Goal: Information Seeking & Learning: Learn about a topic

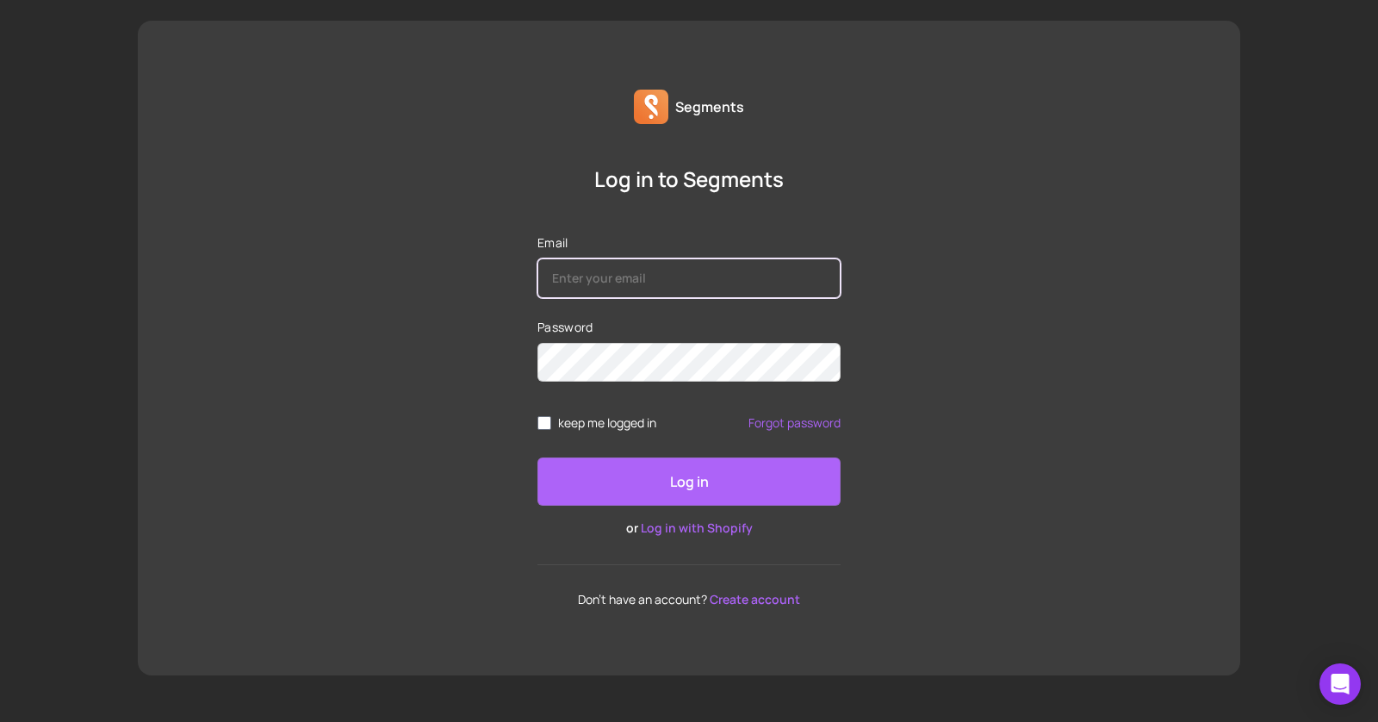
click at [570, 268] on input "Email" at bounding box center [688, 278] width 303 height 40
type input "[EMAIL_ADDRESS][DOMAIN_NAME]"
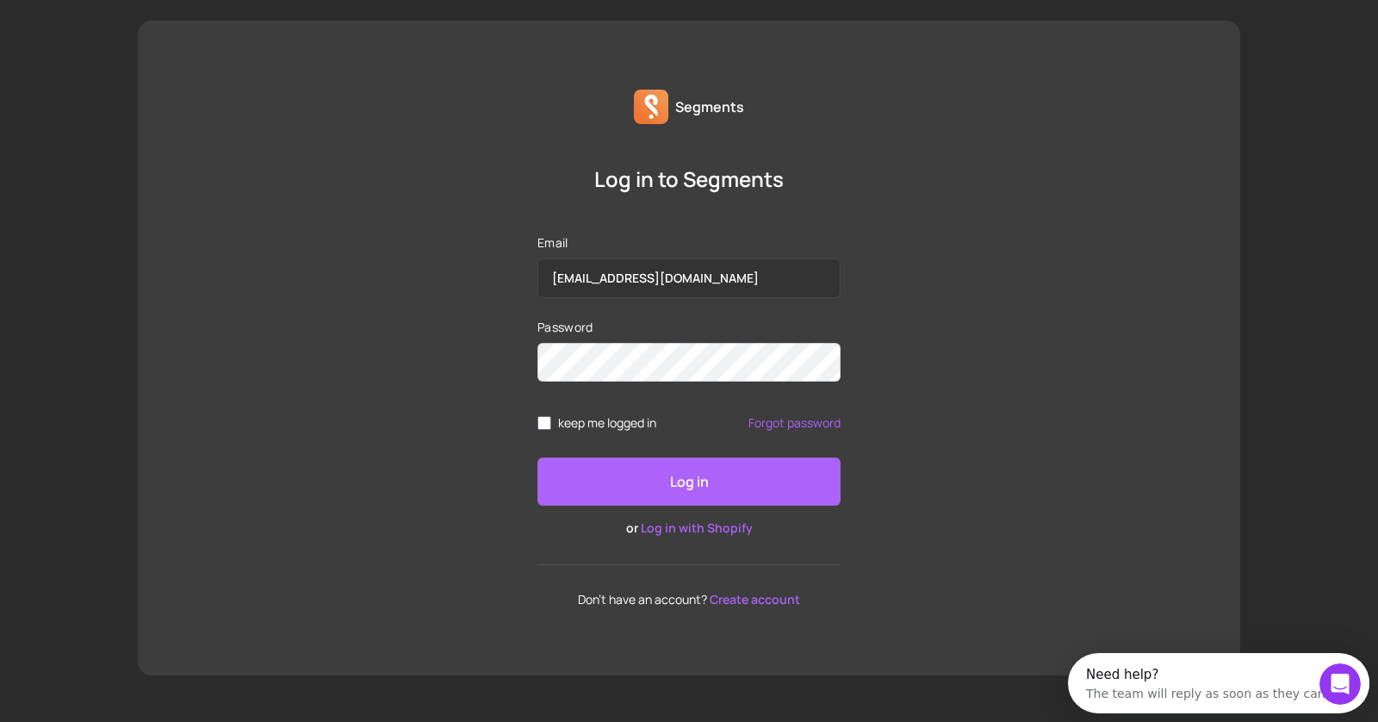
click at [706, 472] on p "Log in" at bounding box center [689, 481] width 39 height 21
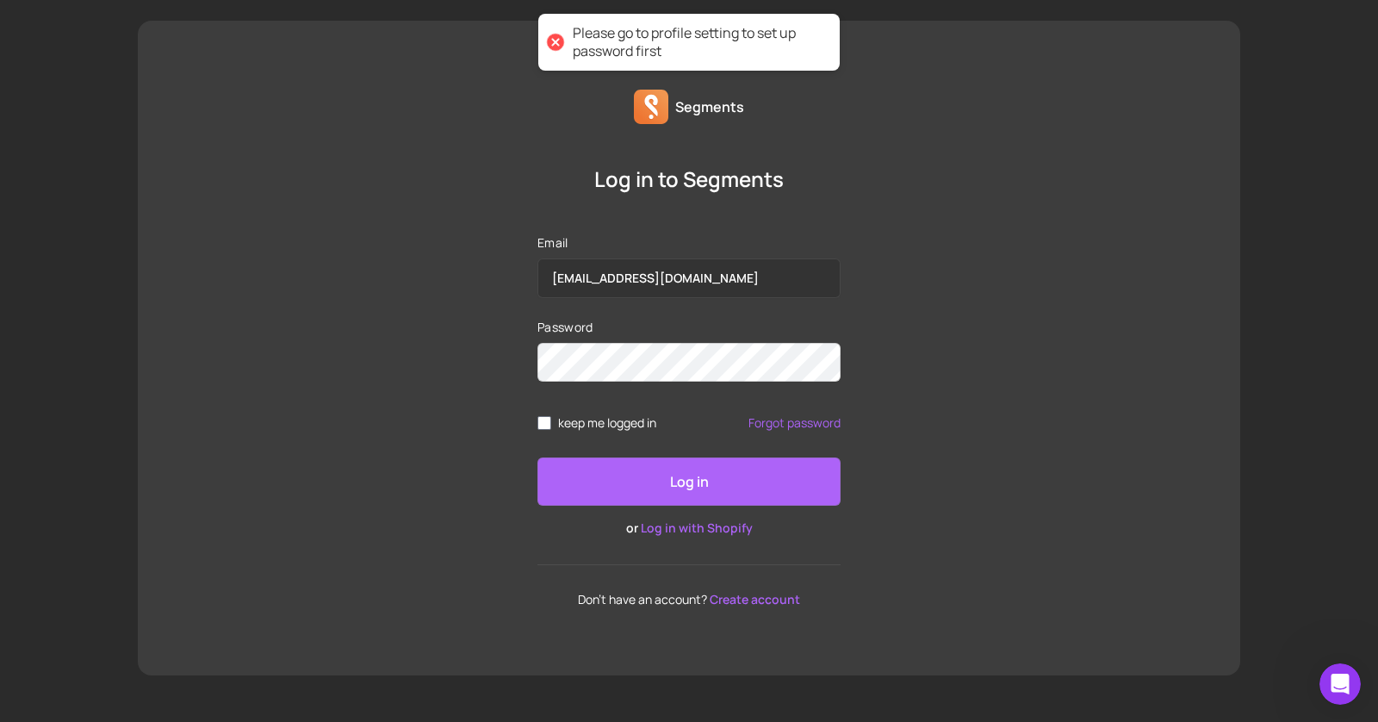
click at [555, 41] on div at bounding box center [556, 42] width 24 height 24
click at [556, 41] on div at bounding box center [556, 42] width 24 height 24
click at [707, 526] on link "Log in with Shopify" at bounding box center [697, 527] width 112 height 16
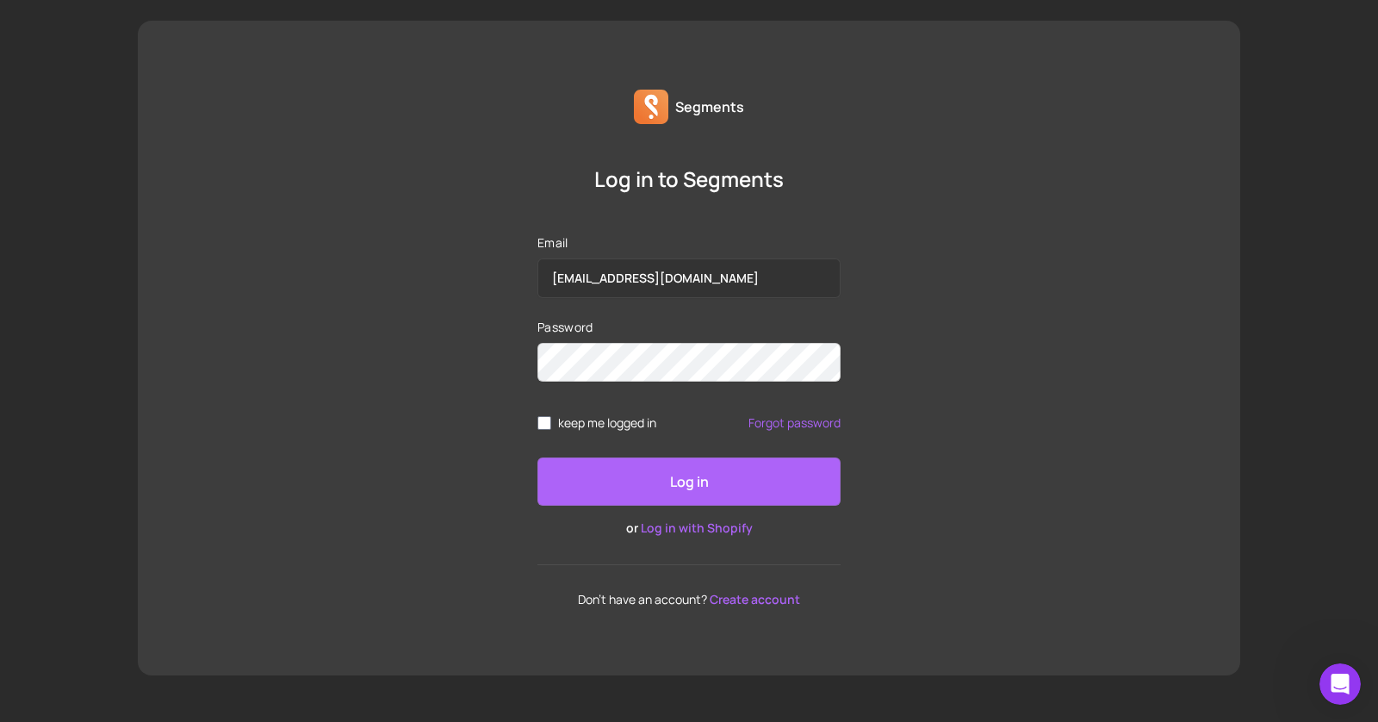
click at [729, 528] on link "Log in with Shopify" at bounding box center [697, 527] width 112 height 16
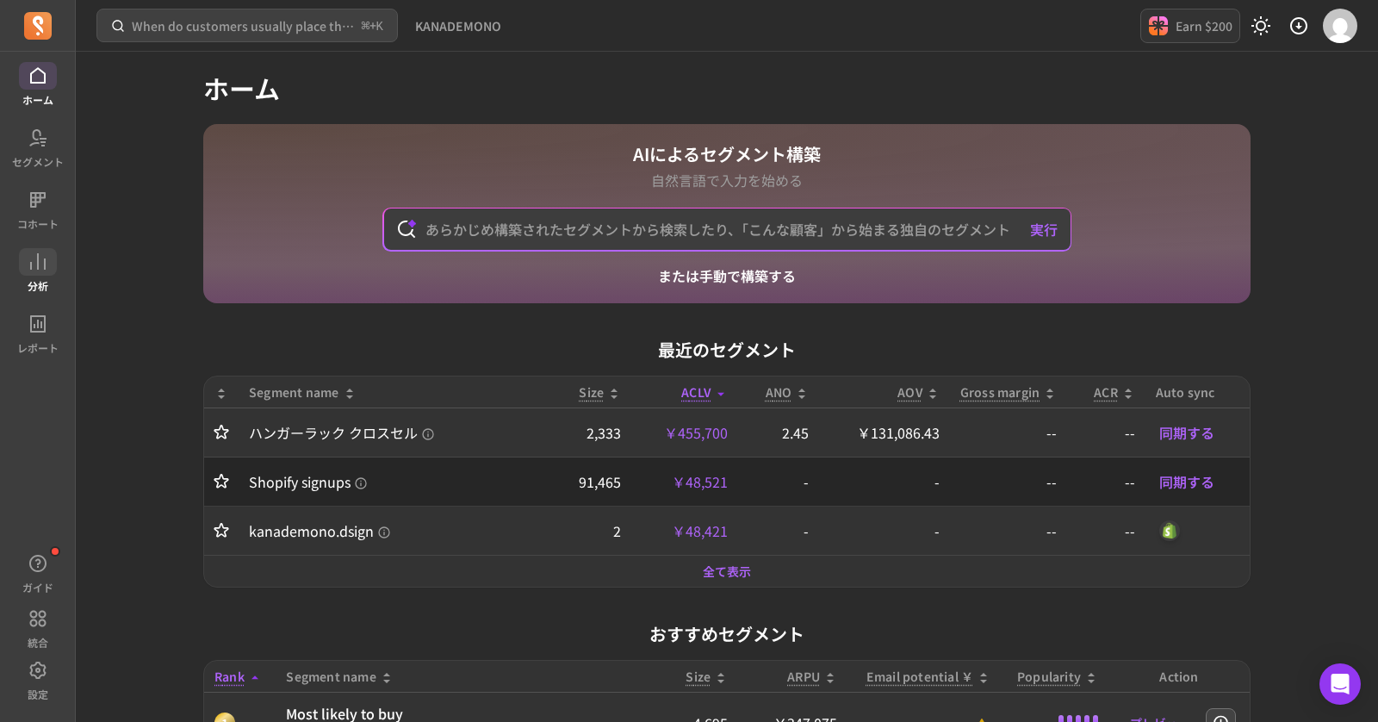
click at [32, 274] on span at bounding box center [38, 262] width 38 height 28
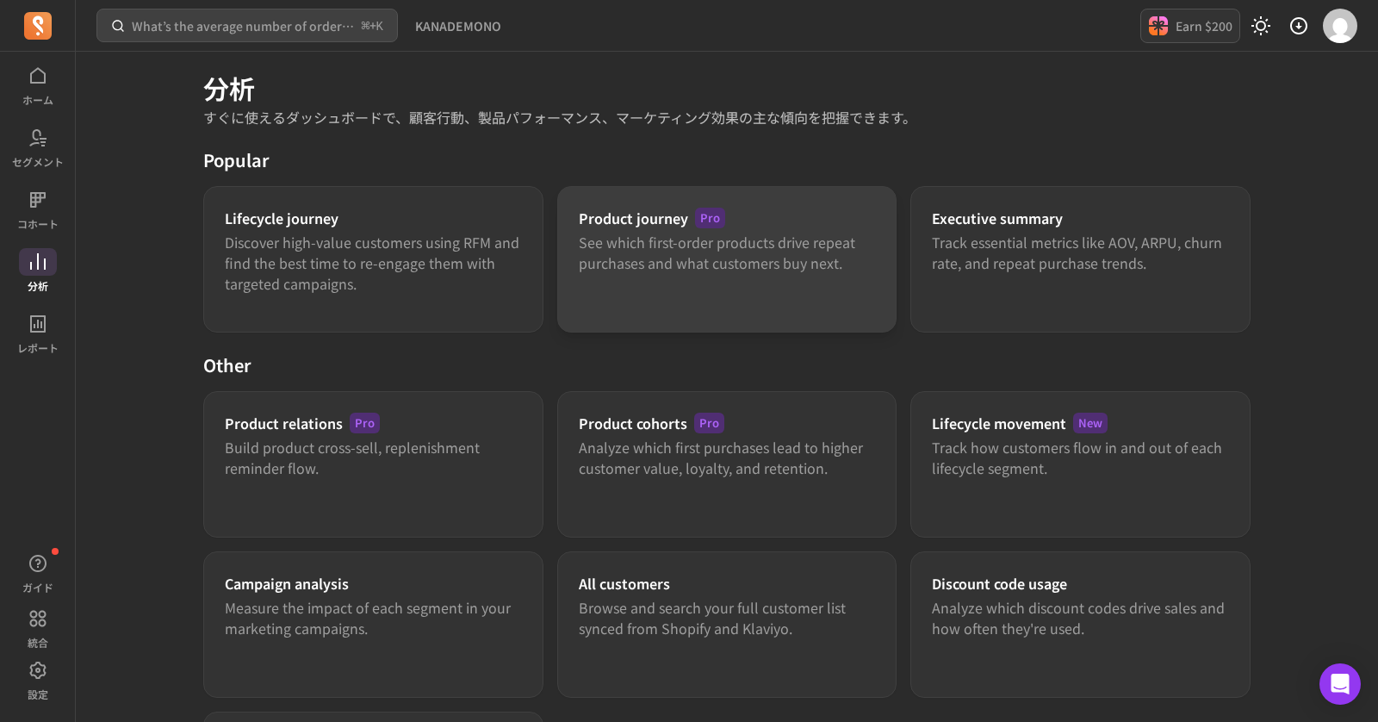
click at [848, 257] on p "See which first-order products drive repeat purchases and what customers buy ne…" at bounding box center [727, 252] width 297 height 41
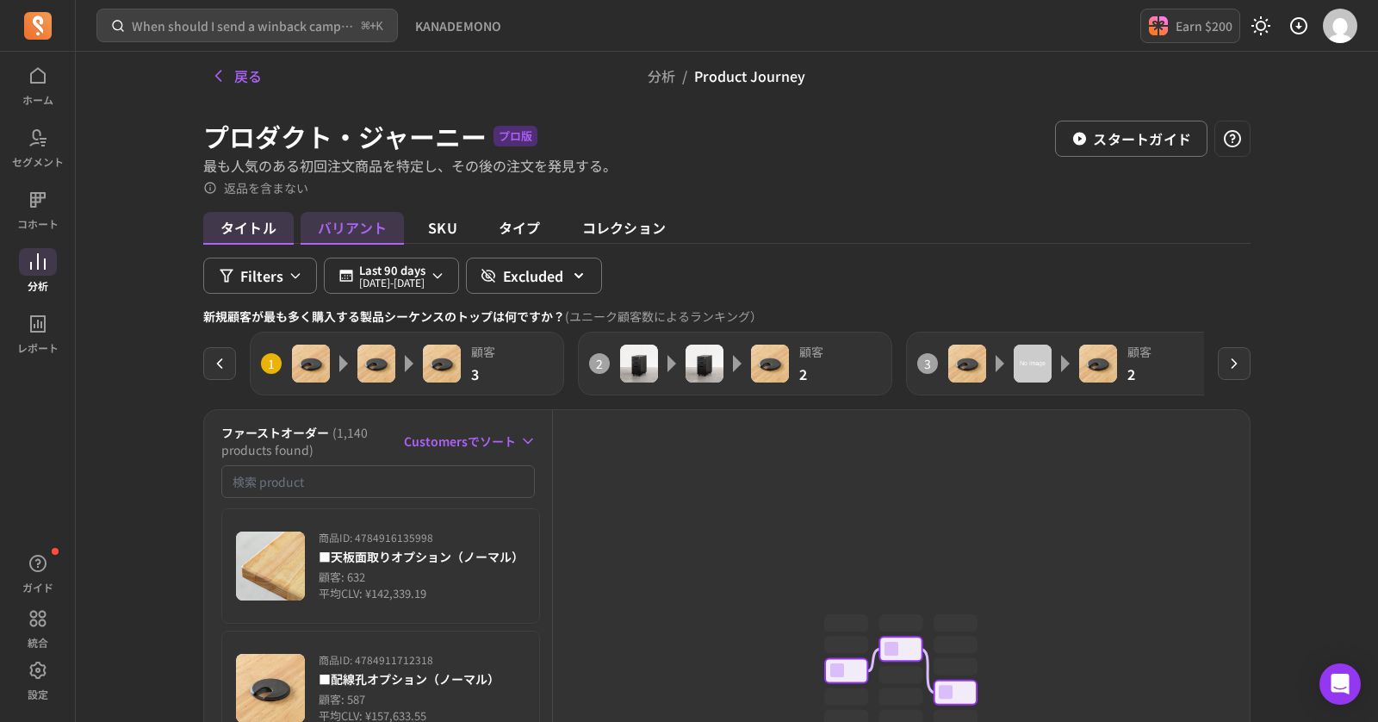
click at [338, 234] on span "バリアント" at bounding box center [352, 228] width 103 height 33
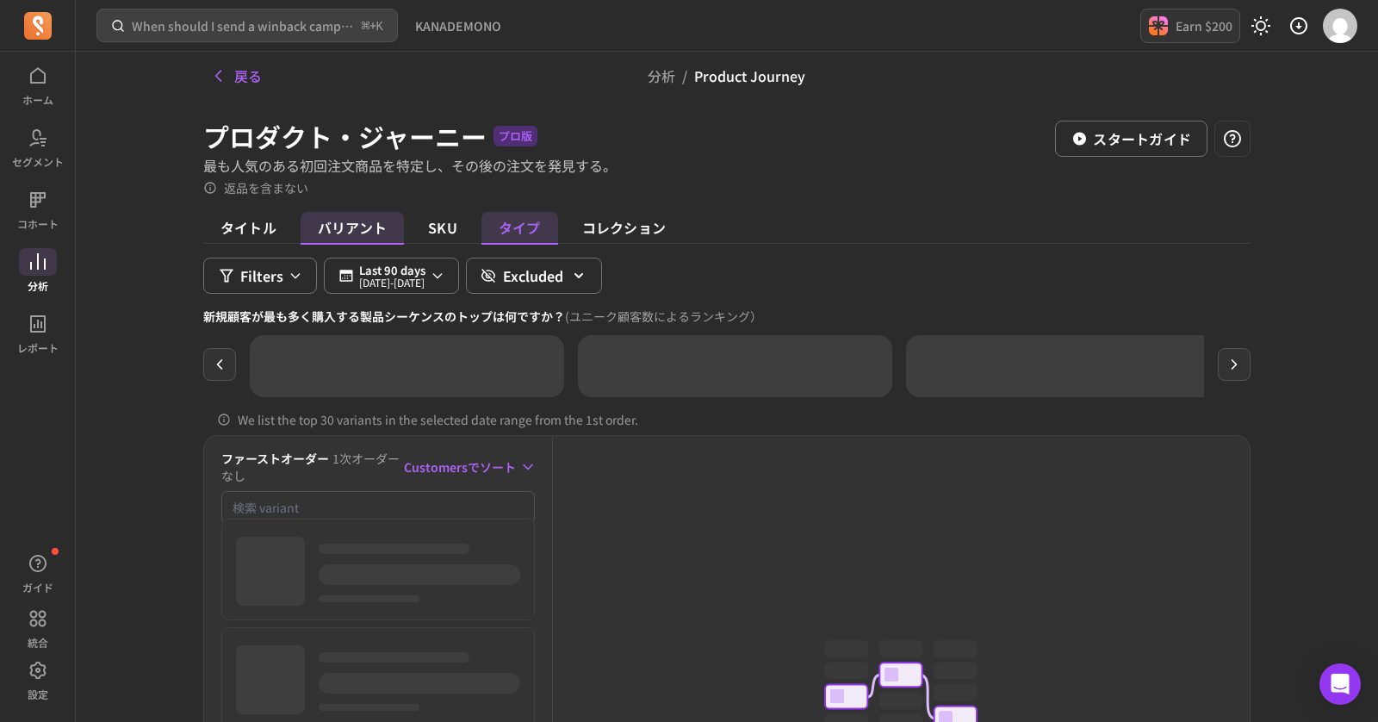
click at [508, 231] on span "タイプ" at bounding box center [519, 228] width 77 height 33
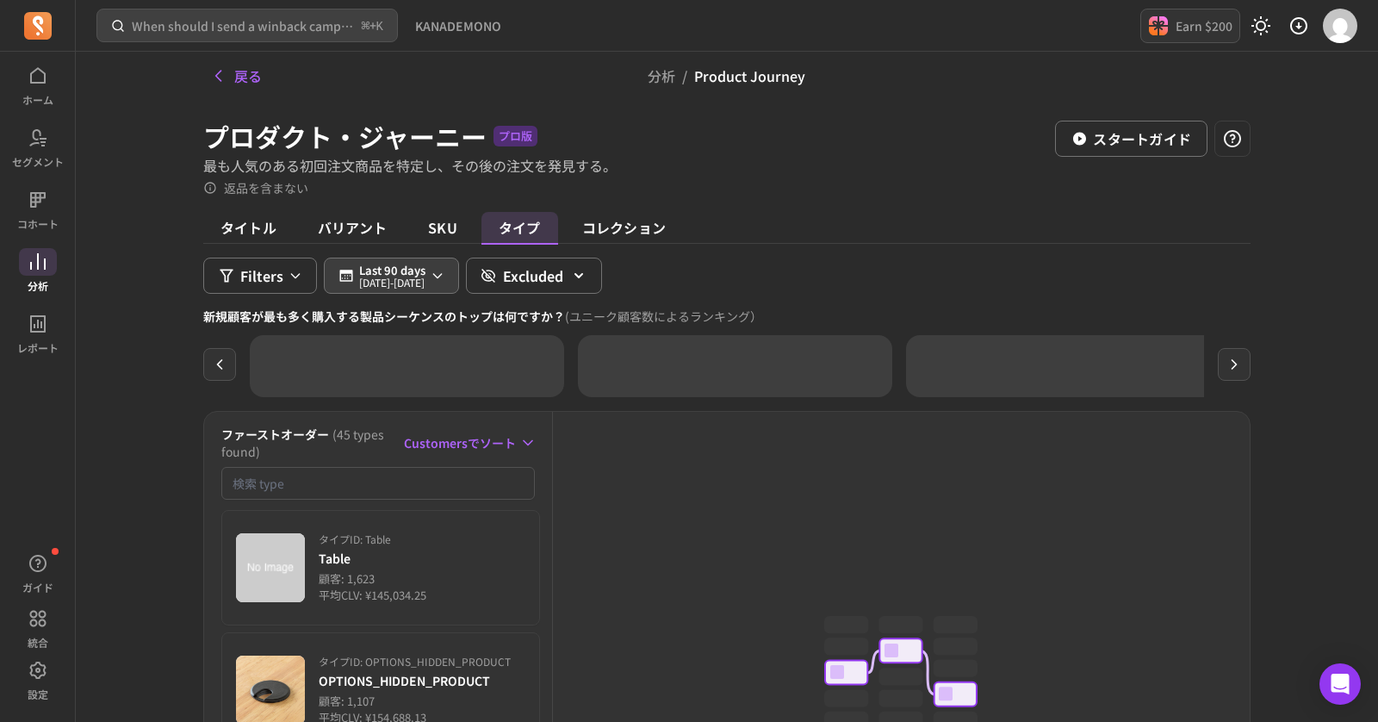
click at [444, 276] on icon "button" at bounding box center [438, 276] width 14 height 14
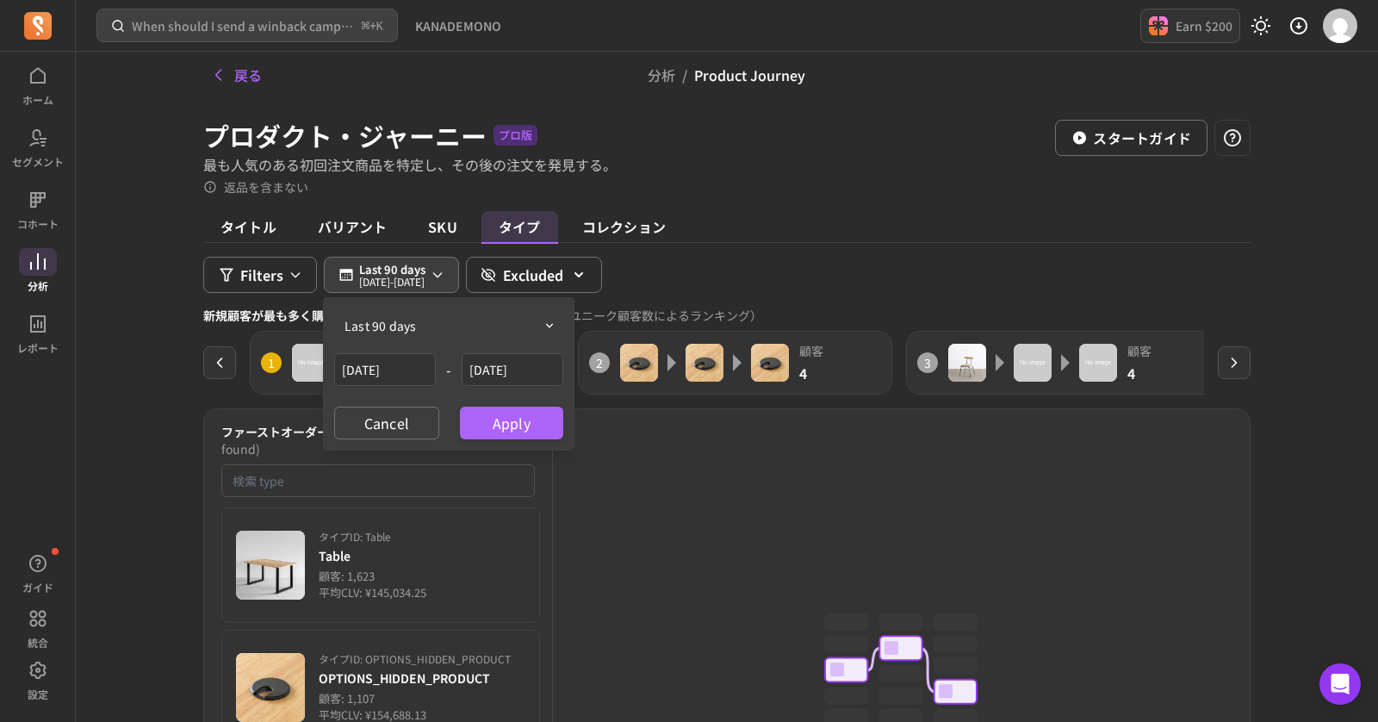
scroll to position [2, 0]
click at [551, 329] on button "last 90 days" at bounding box center [448, 324] width 229 height 34
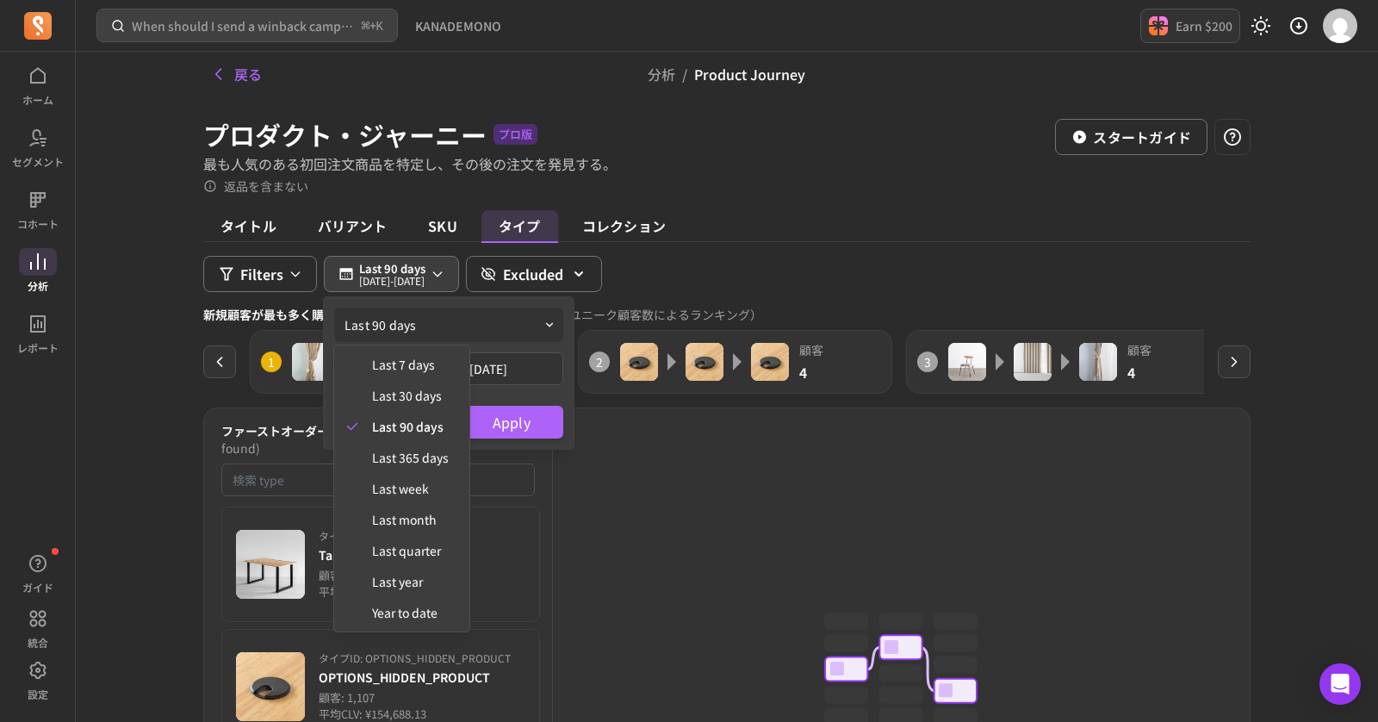
click at [526, 347] on div "last 90 days last 7 days last 30 days last 90 days last 365 days last week last…" at bounding box center [449, 373] width 250 height 152
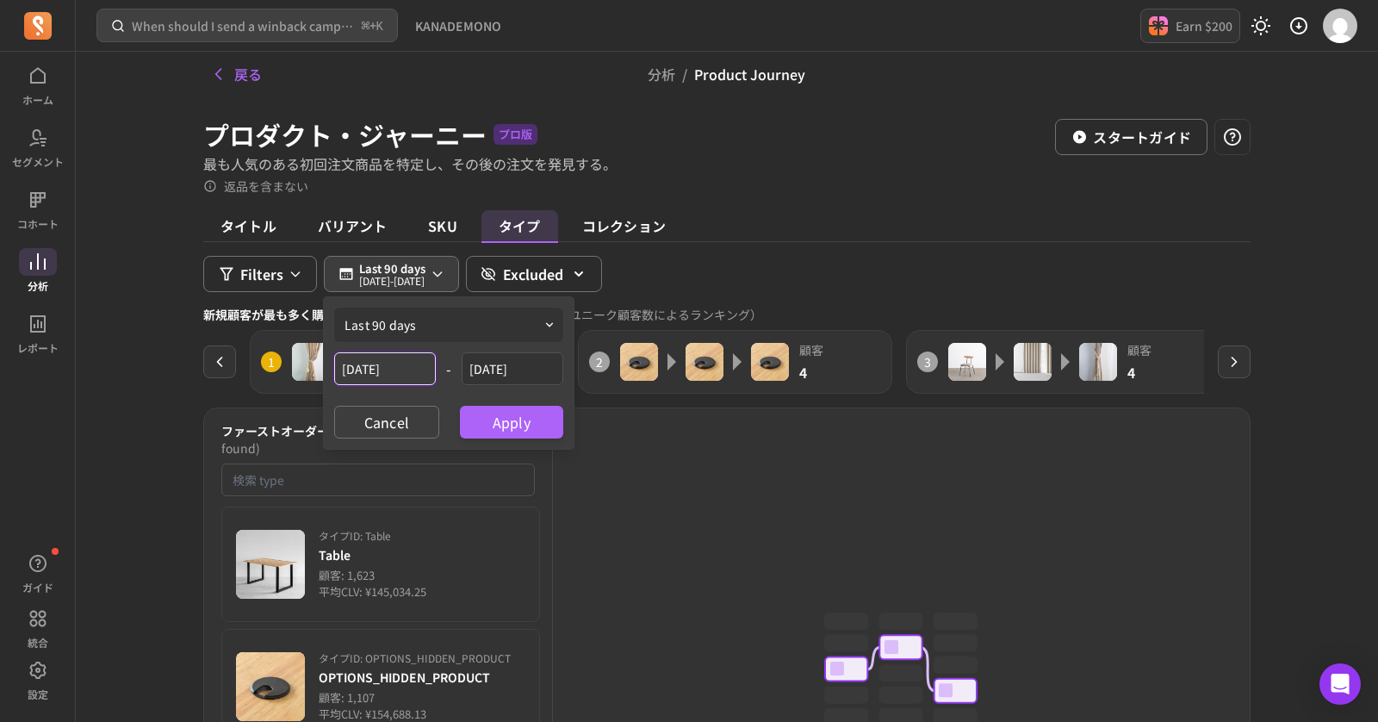
select select "[DATE]"
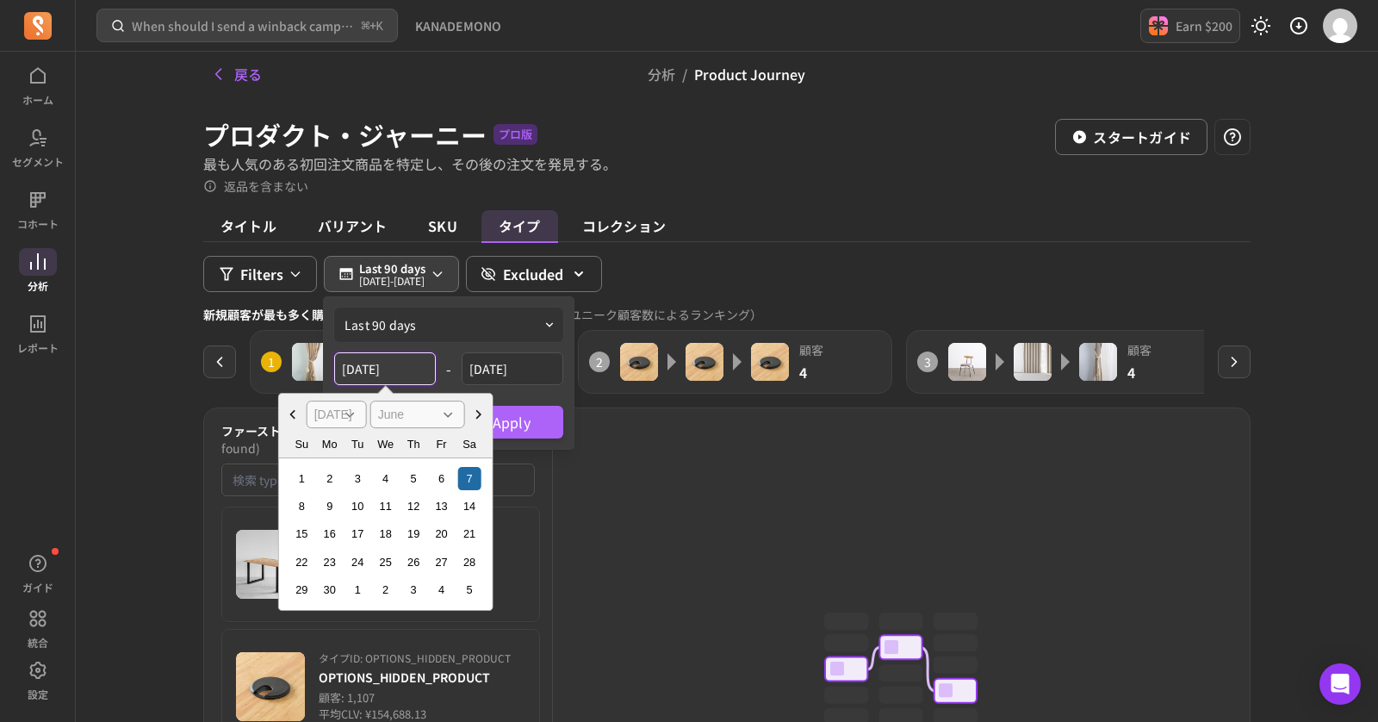
click at [401, 373] on input "[DATE]" at bounding box center [385, 368] width 102 height 33
click at [478, 412] on icon "Choose Date" at bounding box center [478, 414] width 5 height 9
select select "August"
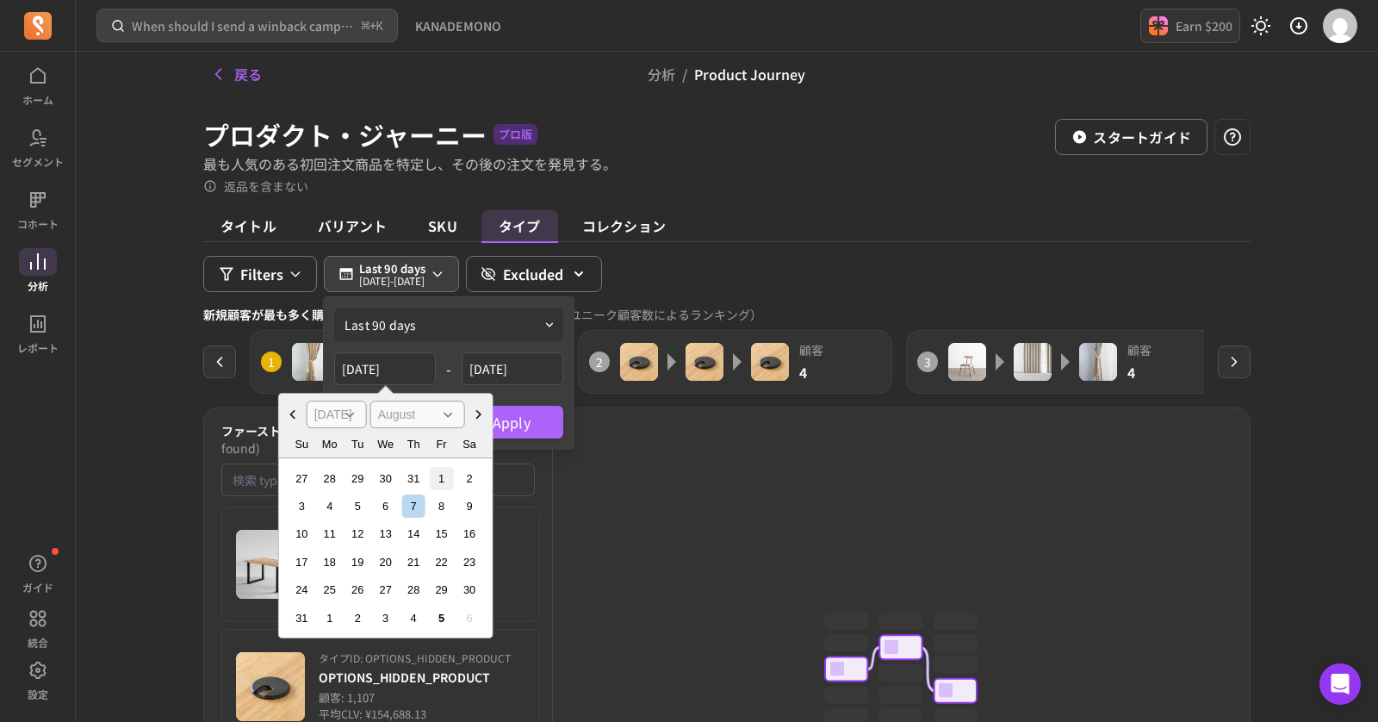
click at [432, 476] on div "1" at bounding box center [441, 478] width 23 height 23
type input "[DATE]"
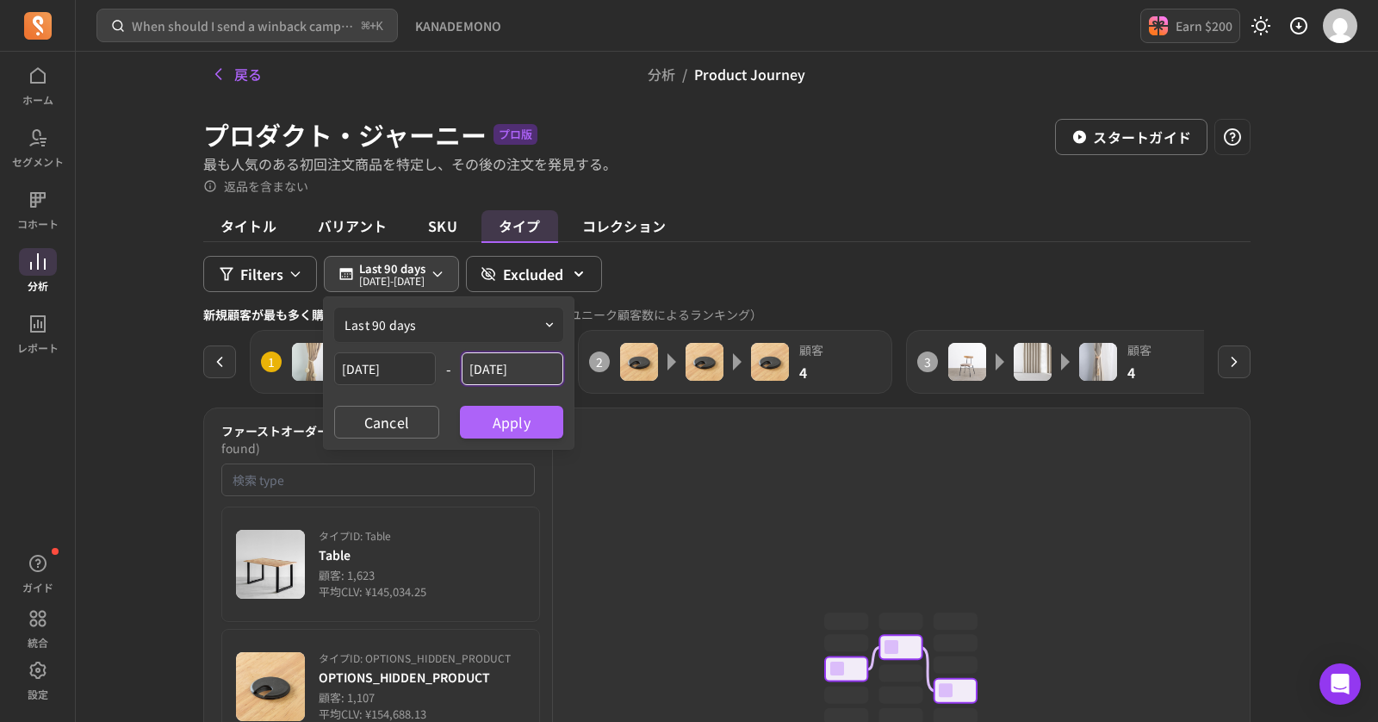
click at [545, 370] on input "[DATE]" at bounding box center [513, 368] width 102 height 33
select select "[DATE]"
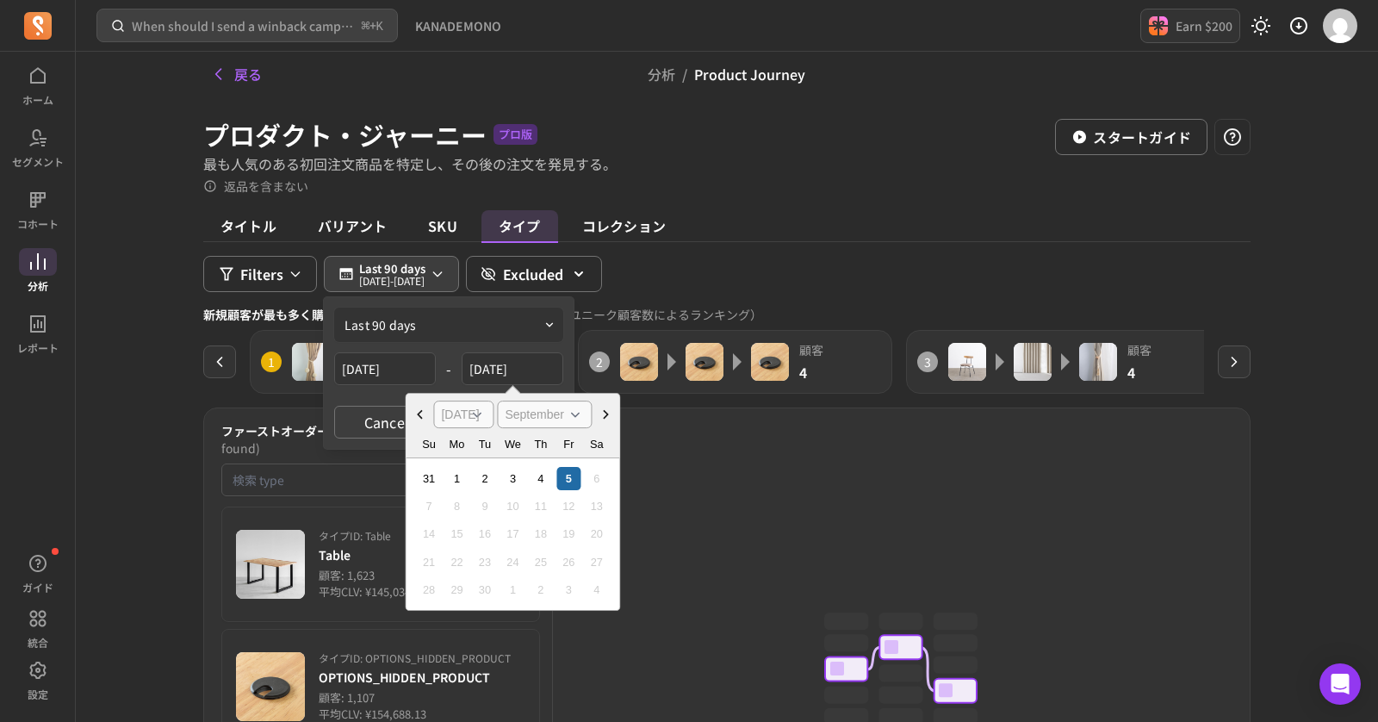
click at [419, 414] on icon "Choose Date" at bounding box center [419, 414] width 5 height 9
select select "August"
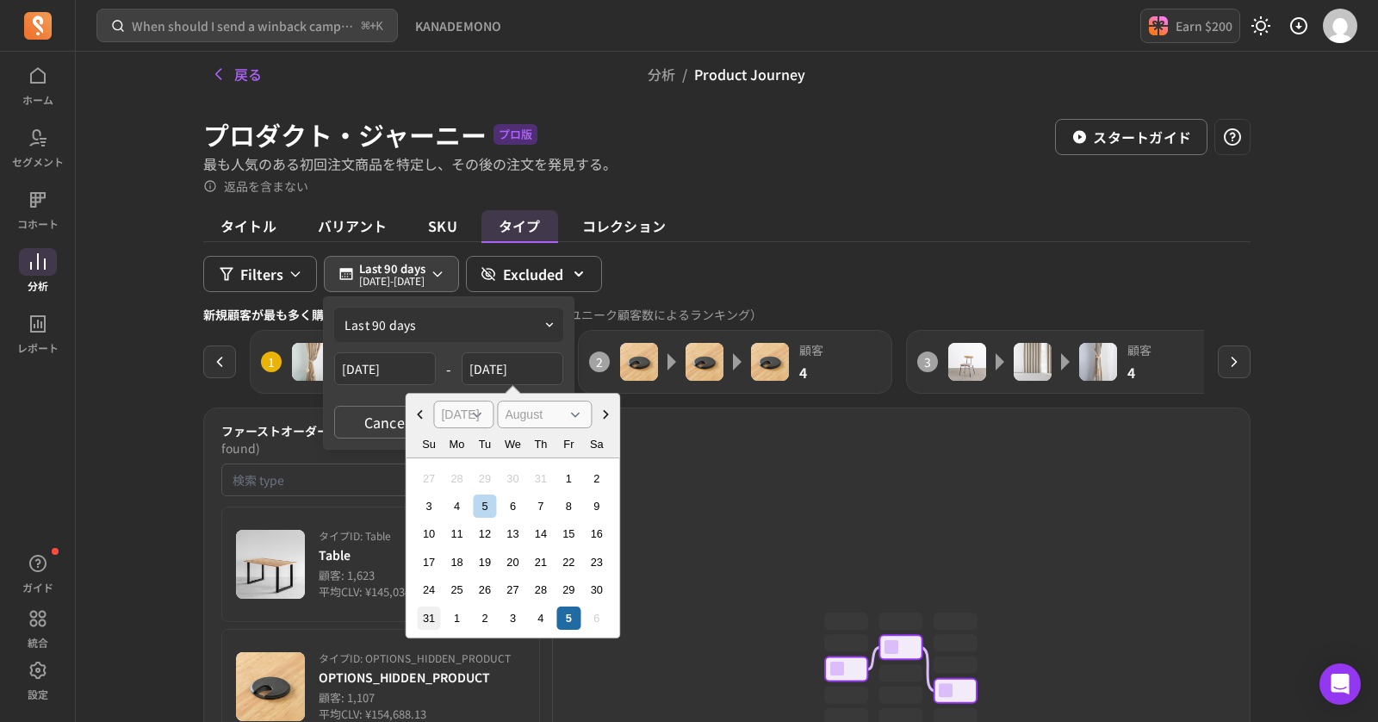
click at [426, 618] on div "31" at bounding box center [428, 617] width 23 height 23
type input "[DATE]"
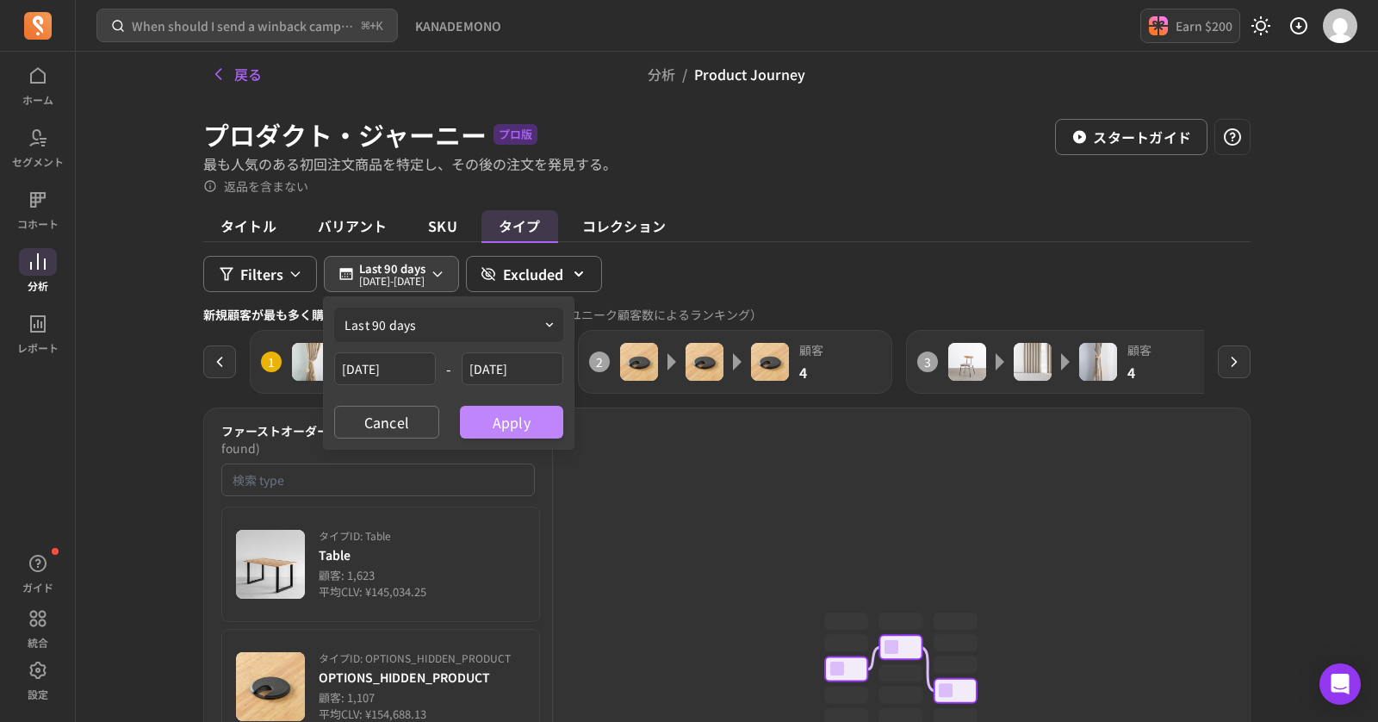
click at [492, 431] on button "Apply" at bounding box center [511, 422] width 103 height 33
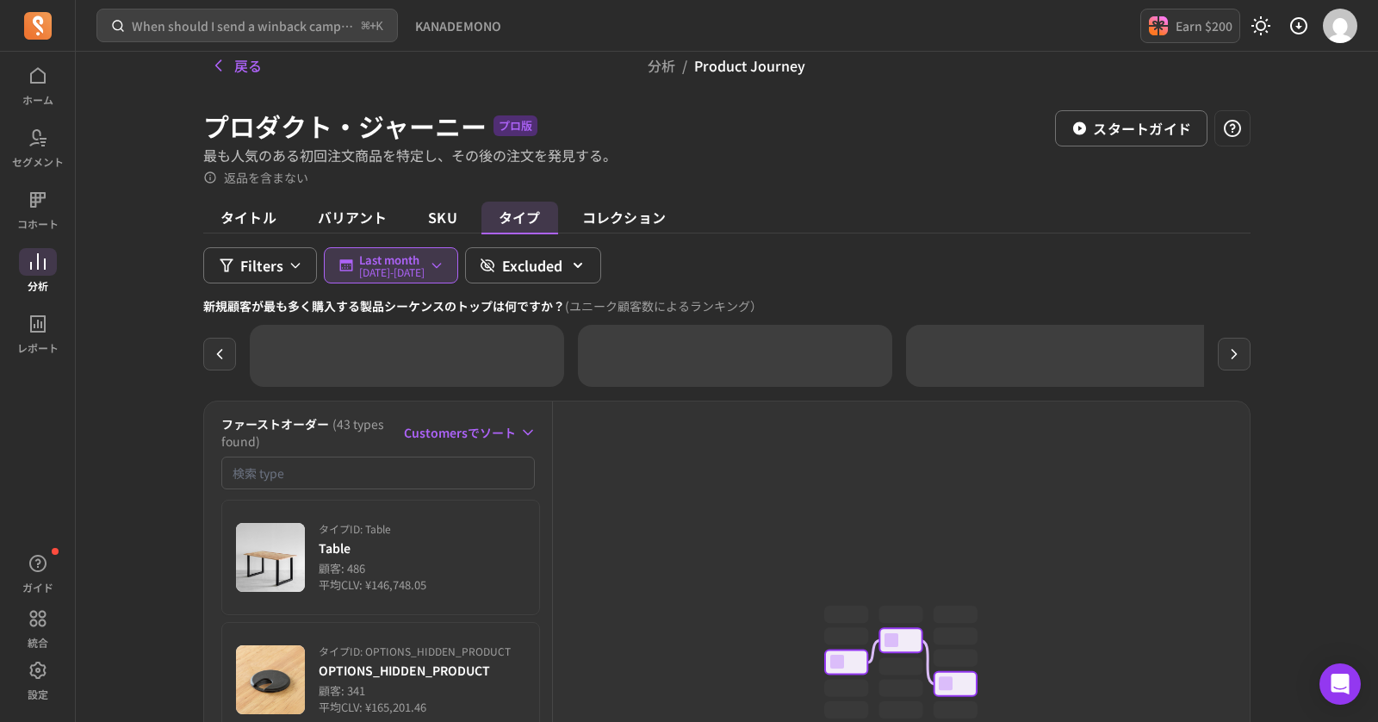
scroll to position [65, 0]
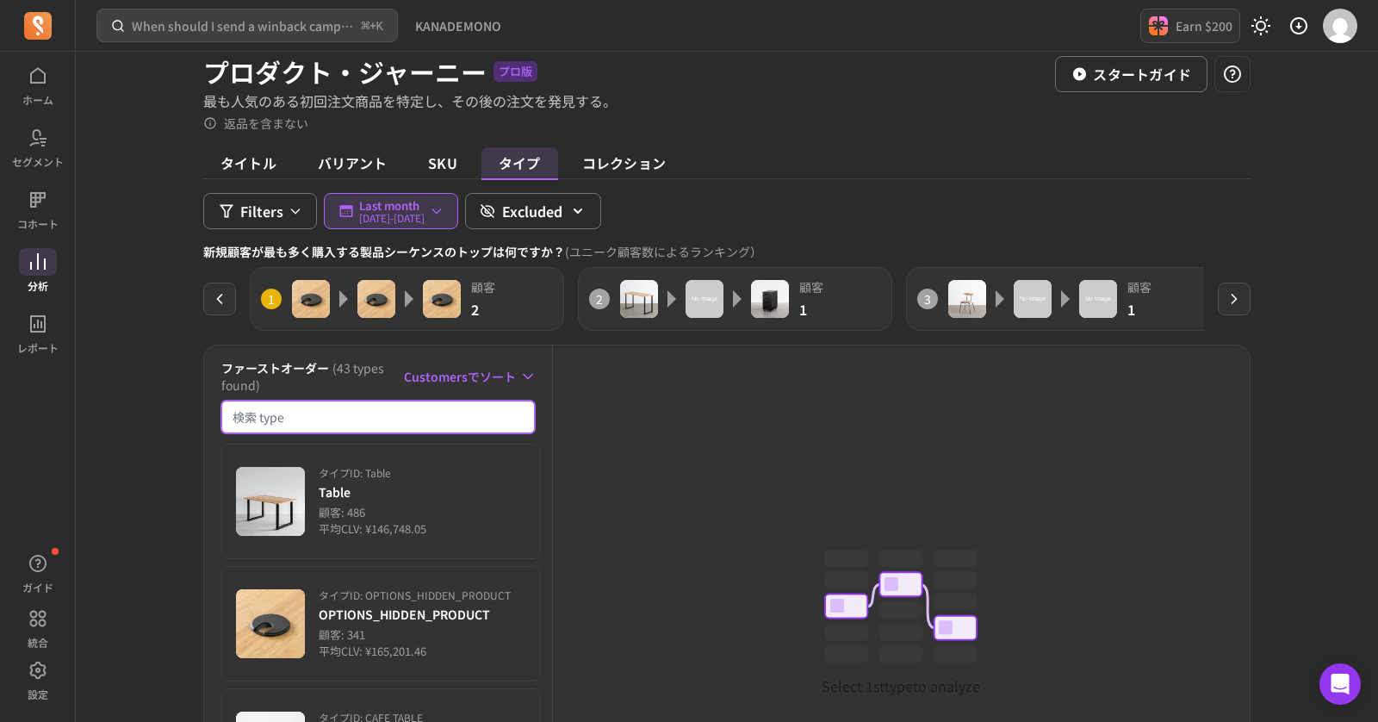
click at [340, 419] on input "検索商品" at bounding box center [378, 417] width 314 height 33
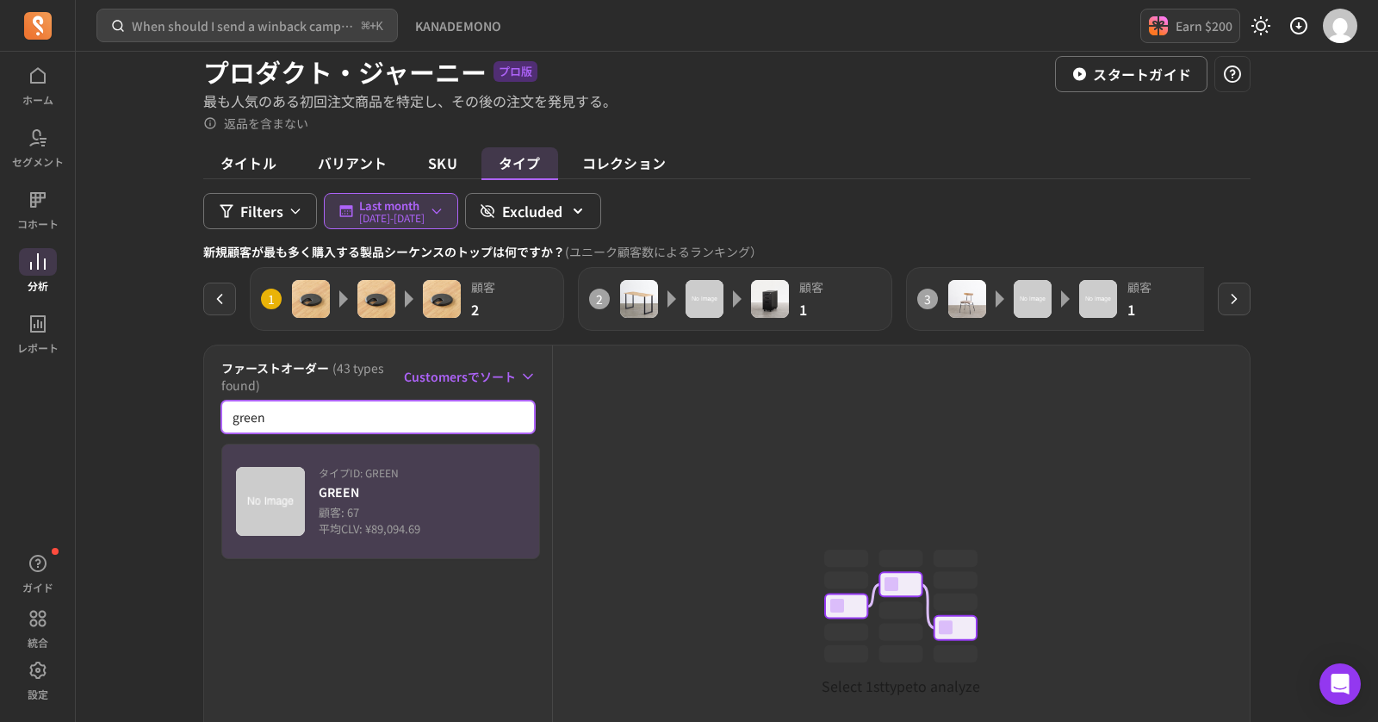
type input "green"
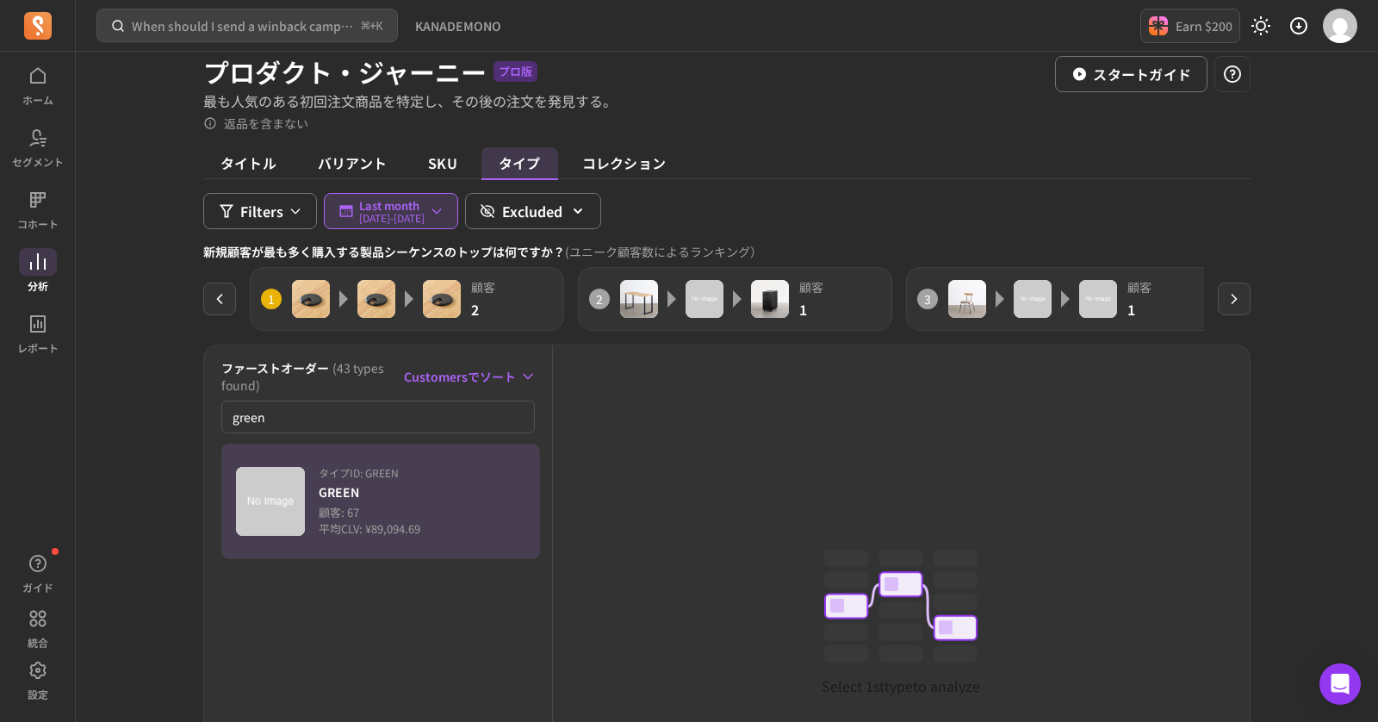
click at [265, 522] on img "button" at bounding box center [270, 501] width 69 height 69
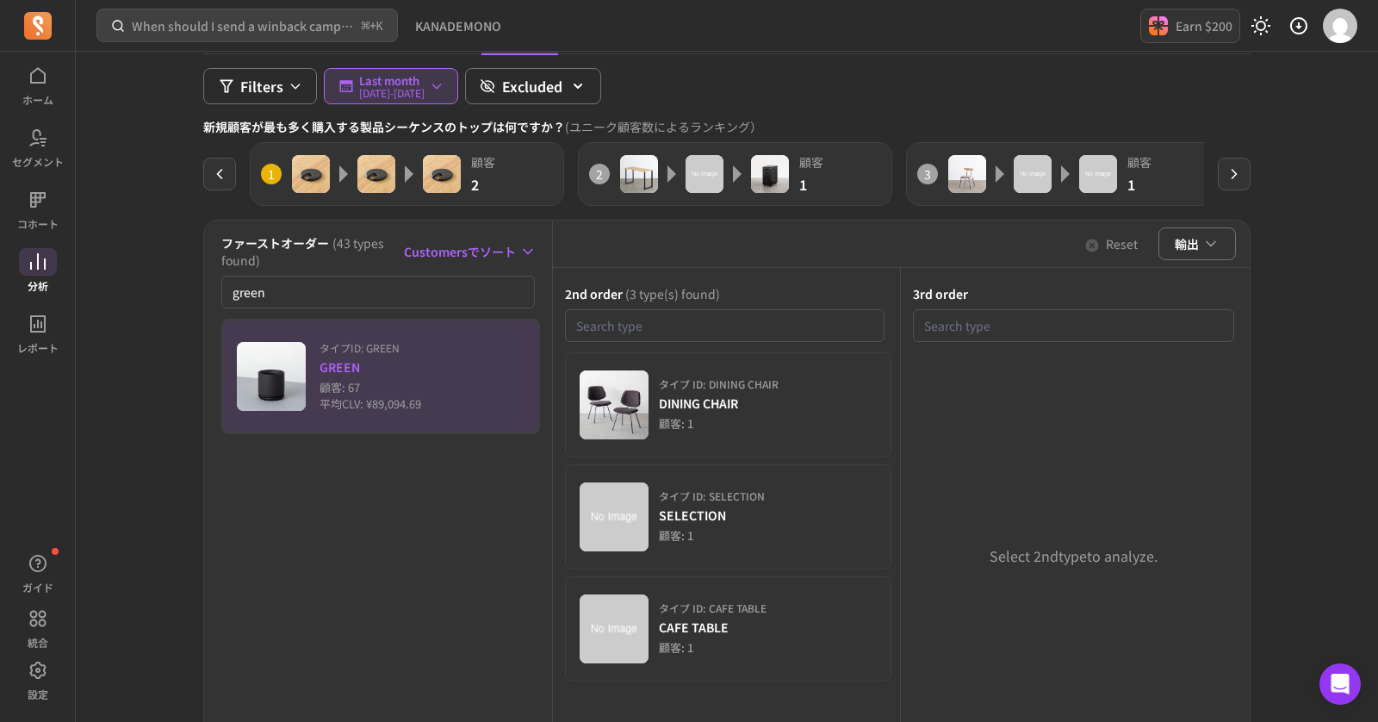
scroll to position [205, 0]
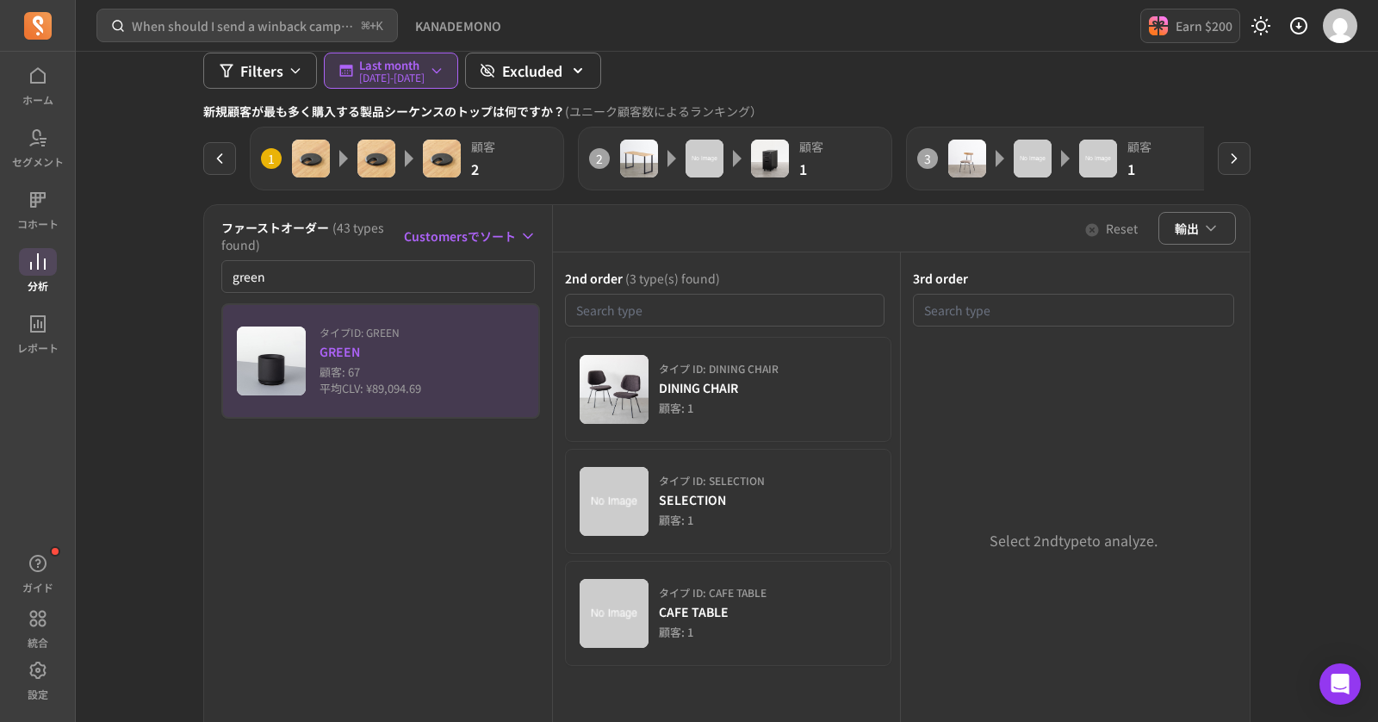
click at [37, 271] on icon at bounding box center [38, 262] width 21 height 21
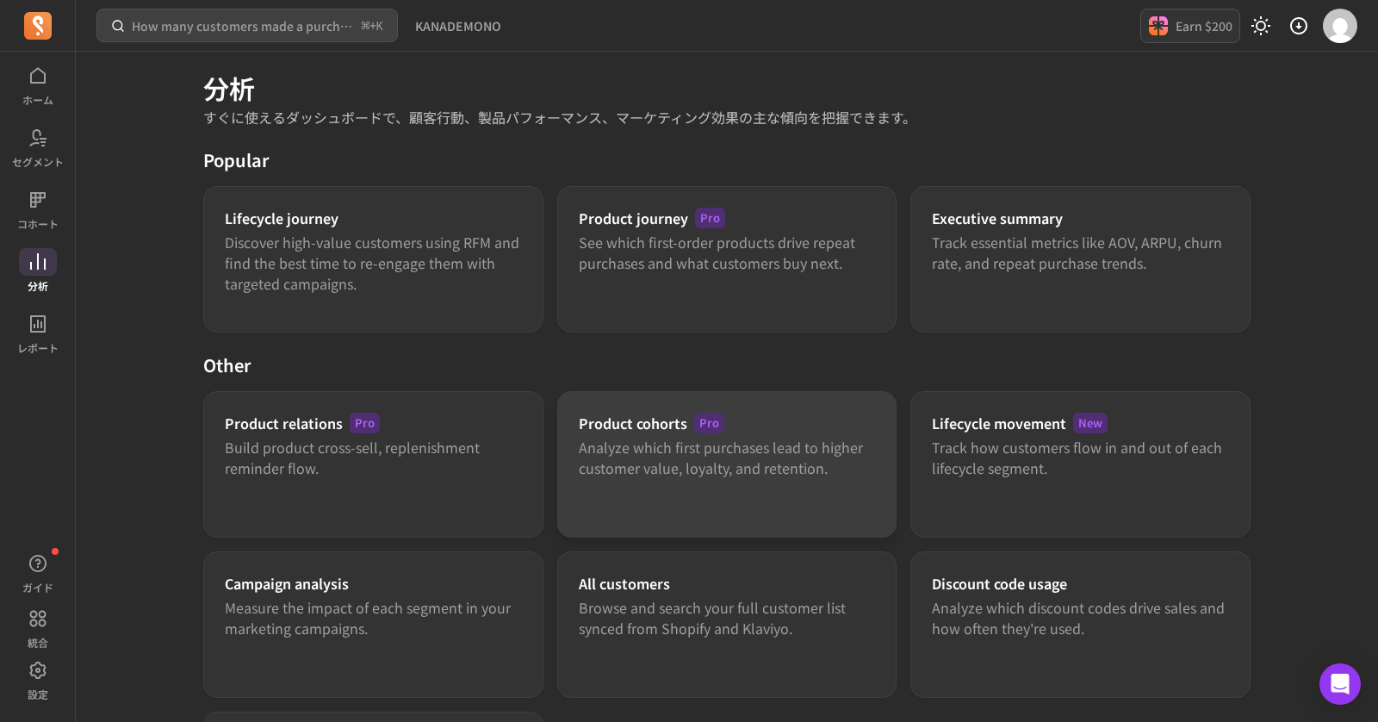
click at [822, 470] on p "Analyze which first purchases lead to higher customer value, loyalty, and reten…" at bounding box center [727, 457] width 297 height 41
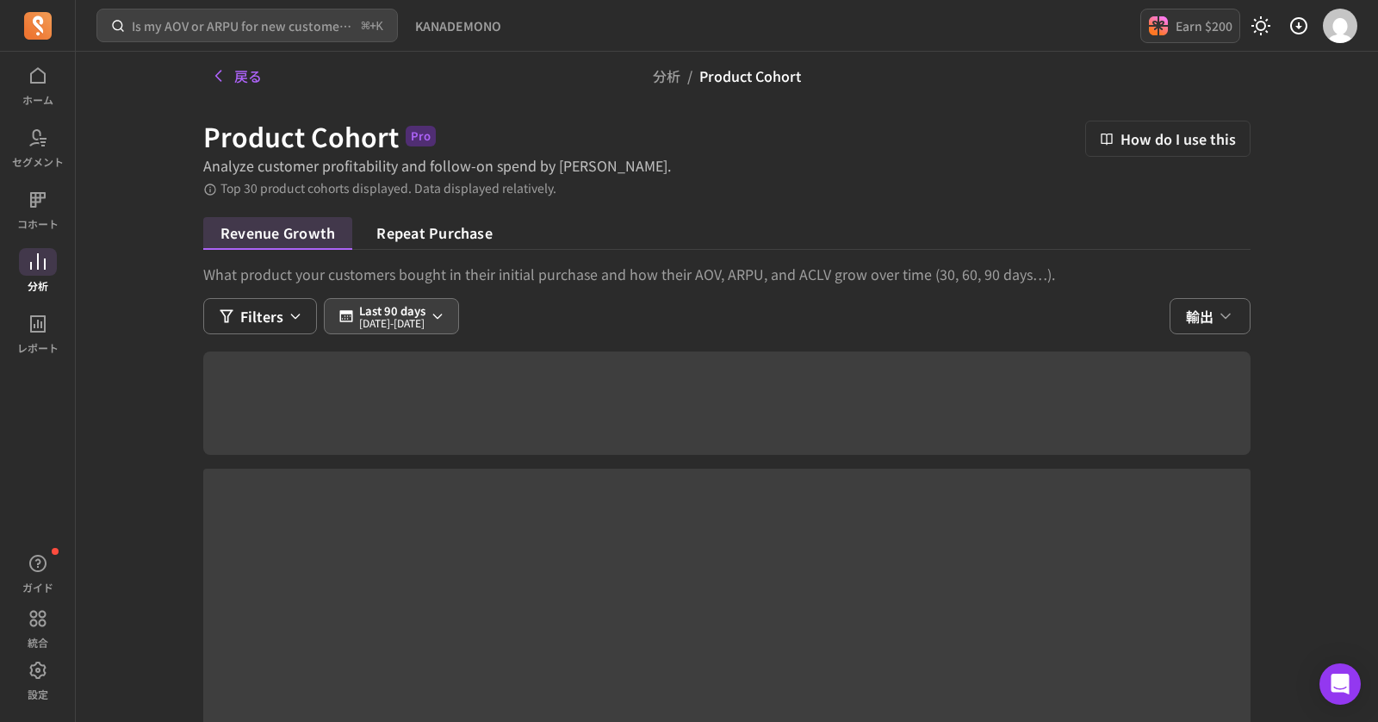
click at [380, 312] on p "Last 90 days" at bounding box center [392, 311] width 66 height 14
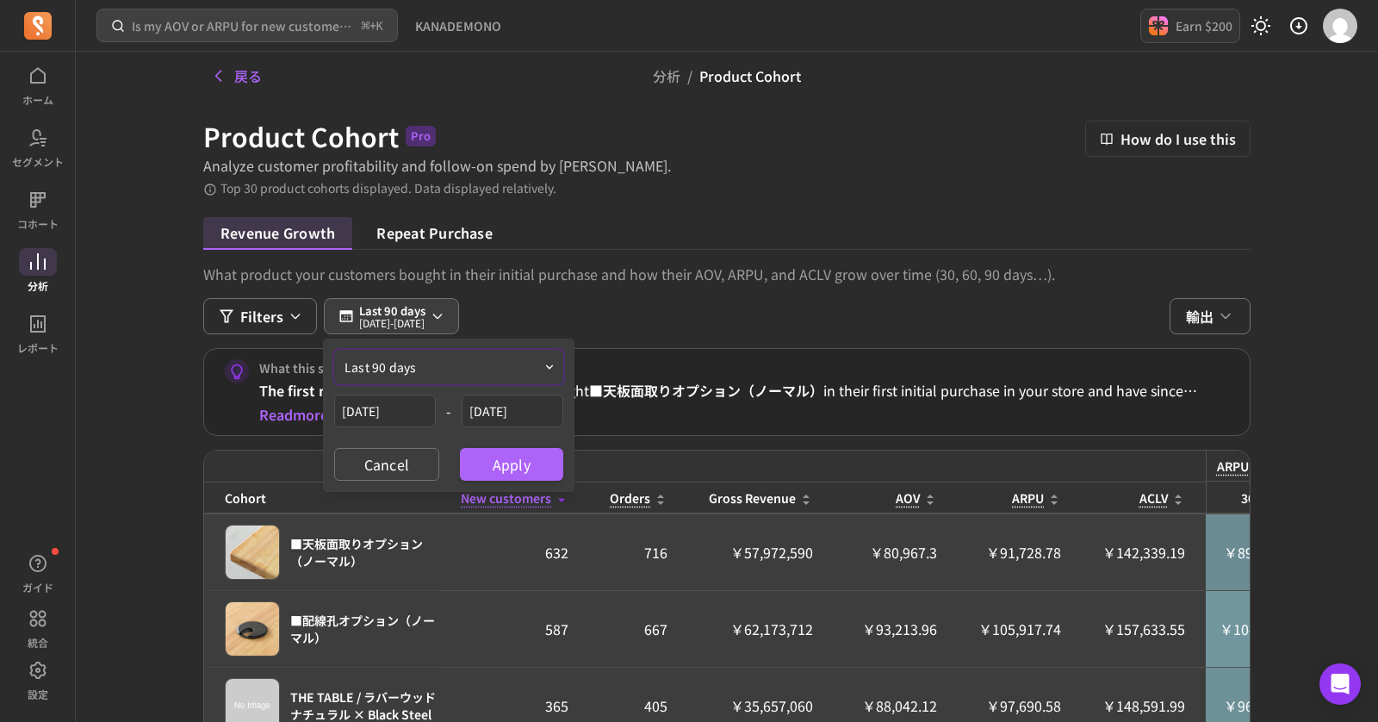
click at [423, 363] on button "last 90 days" at bounding box center [448, 367] width 229 height 34
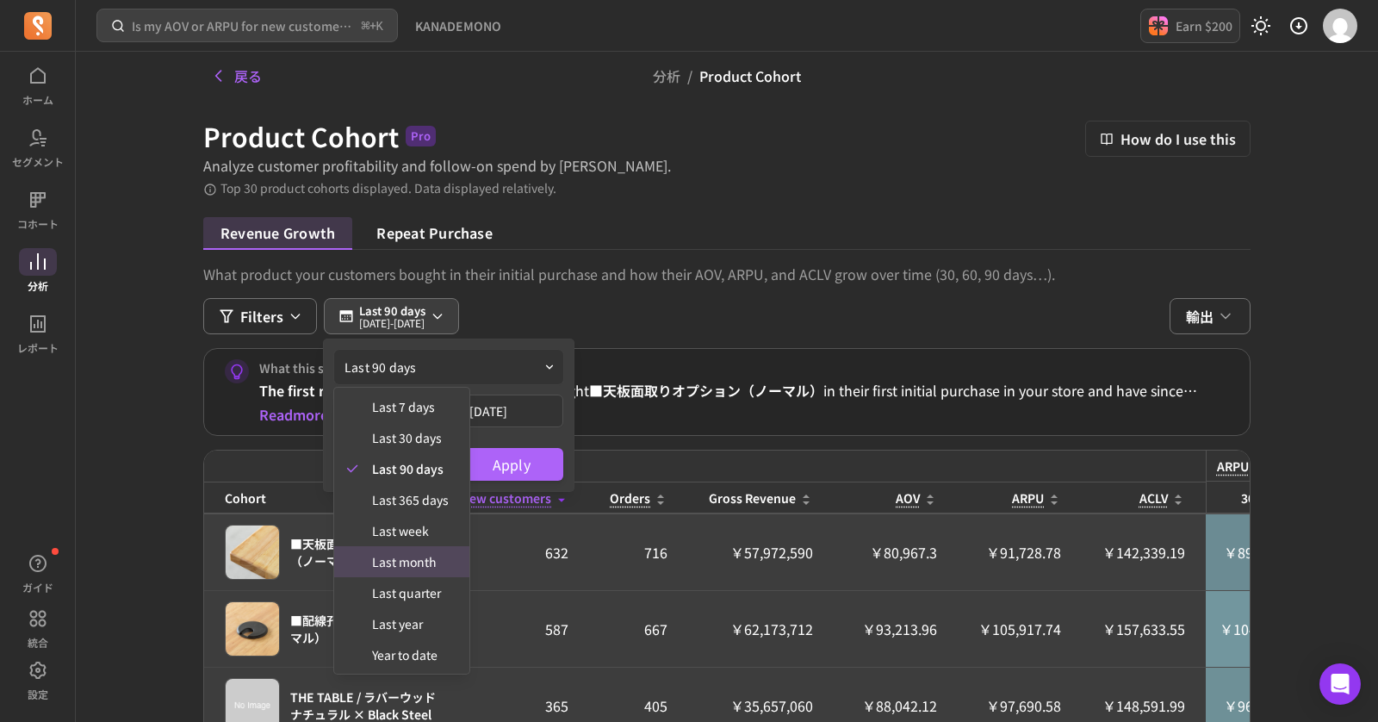
click at [416, 561] on span "last month" at bounding box center [410, 561] width 77 height 17
type input "[DATE]"
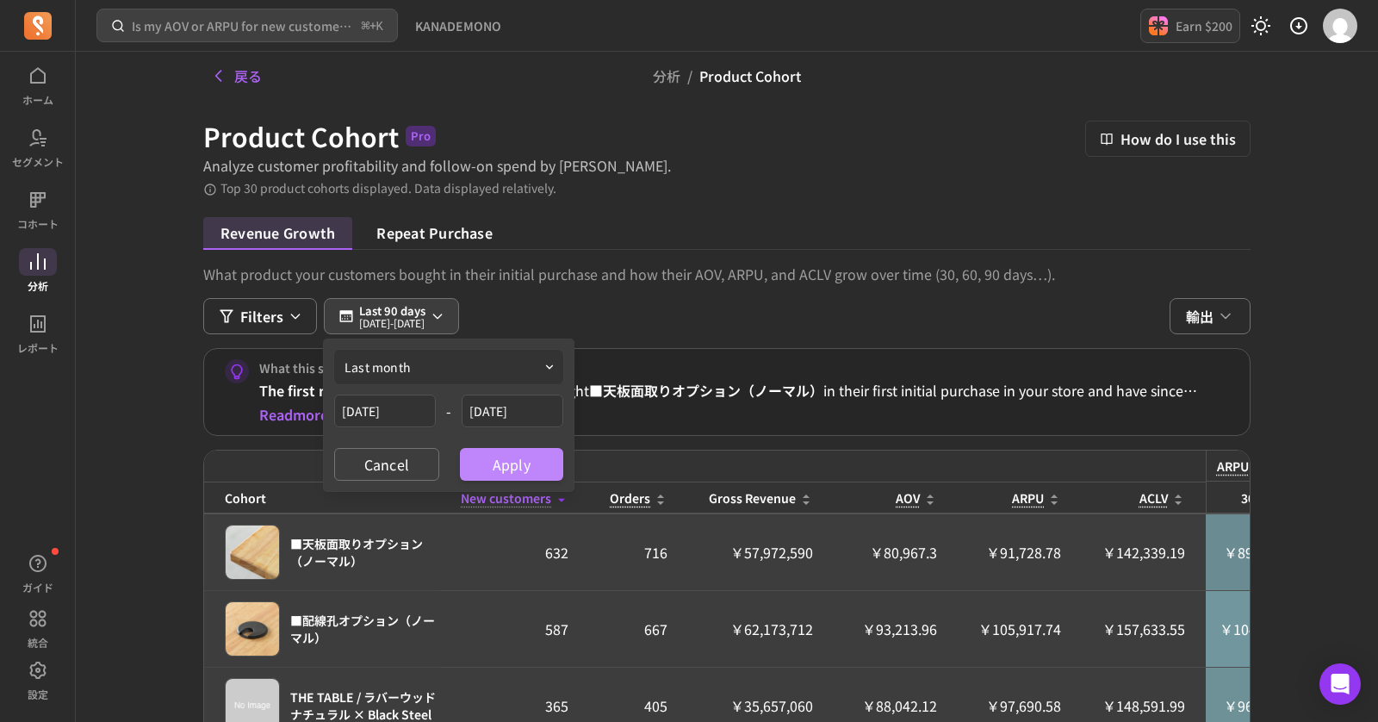
click at [496, 448] on button "Apply" at bounding box center [511, 464] width 103 height 33
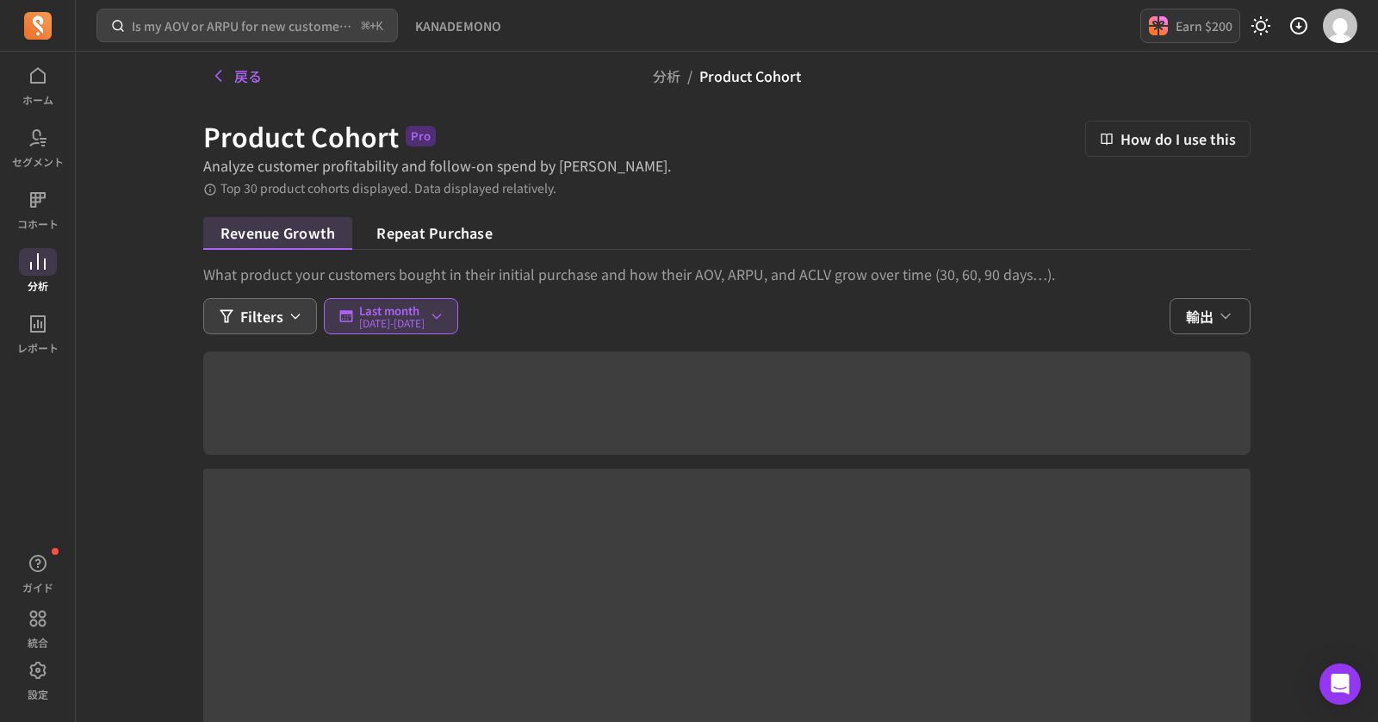
click at [283, 316] on button "Filters" at bounding box center [260, 316] width 114 height 36
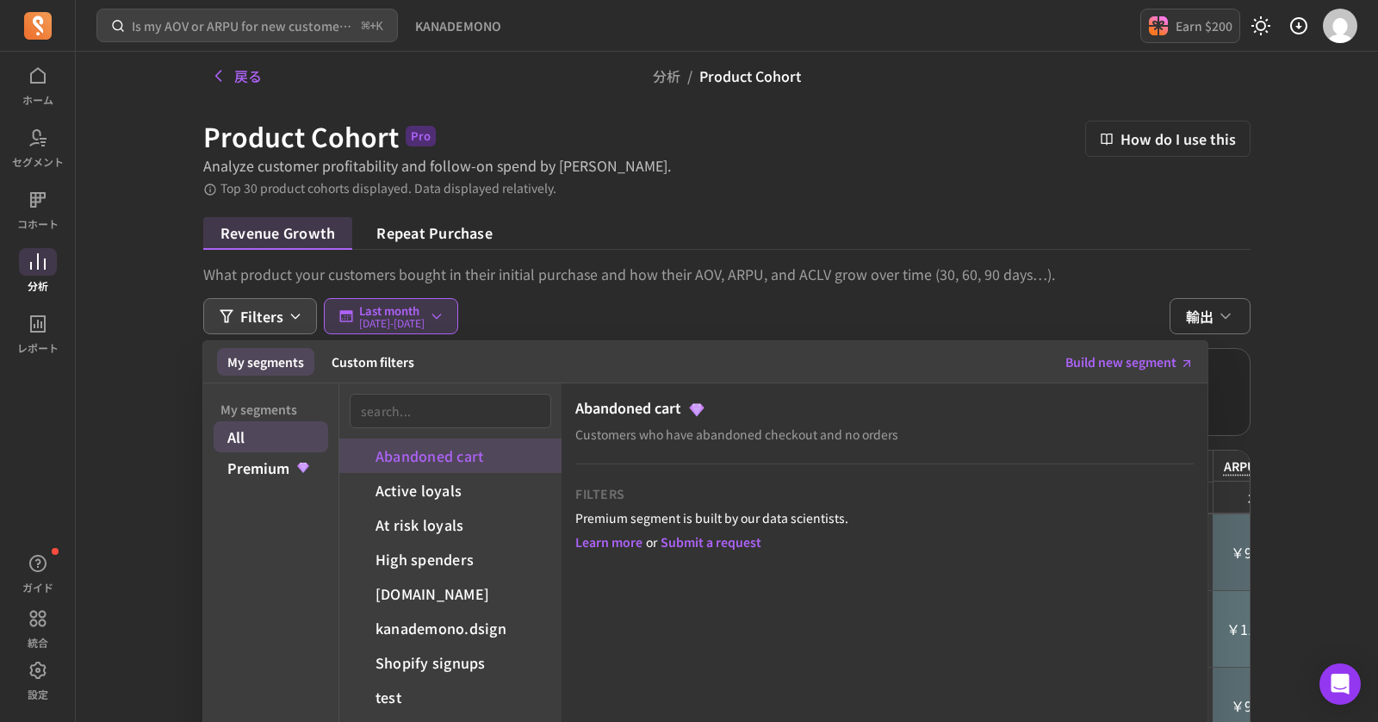
click at [148, 450] on div "Is my AOV or ARPU for new customers improving? ⌘ + K KANADEMONO Earn $200 戻る 分析…" at bounding box center [727, 574] width 1302 height 1149
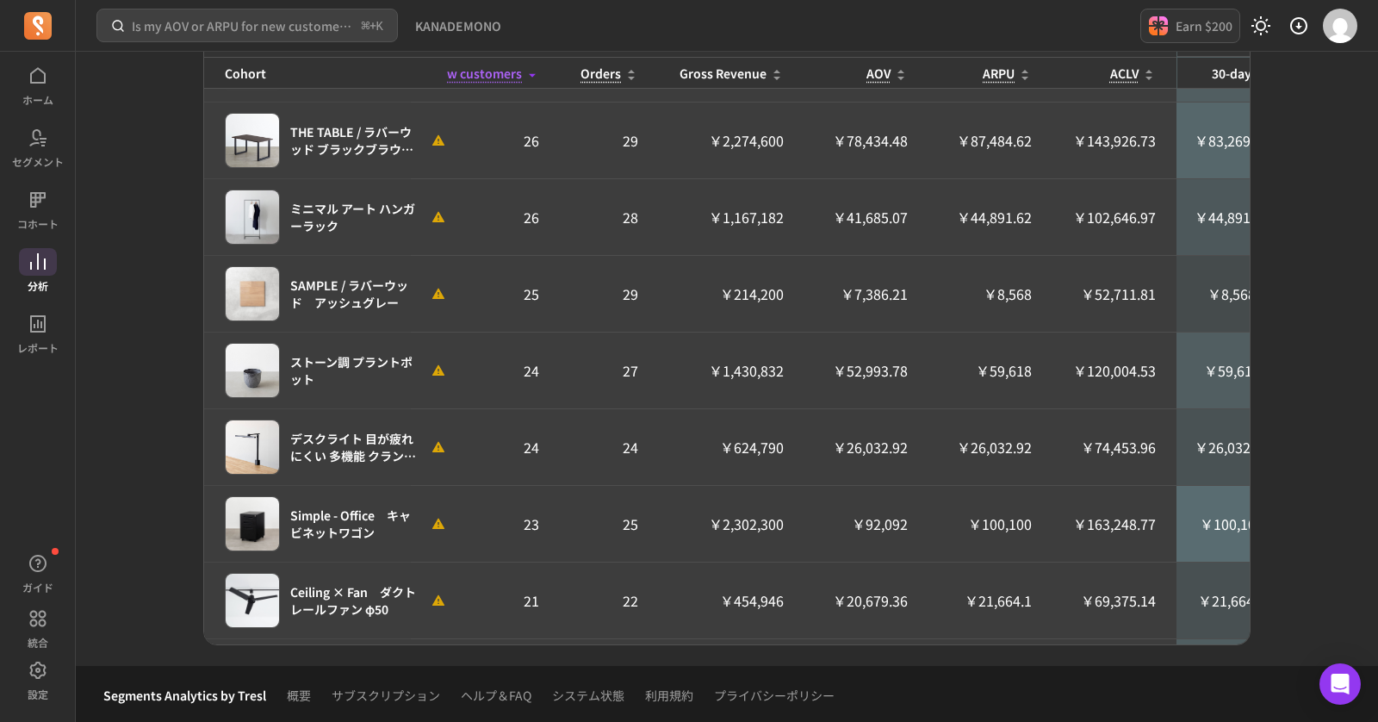
scroll to position [1290, 0]
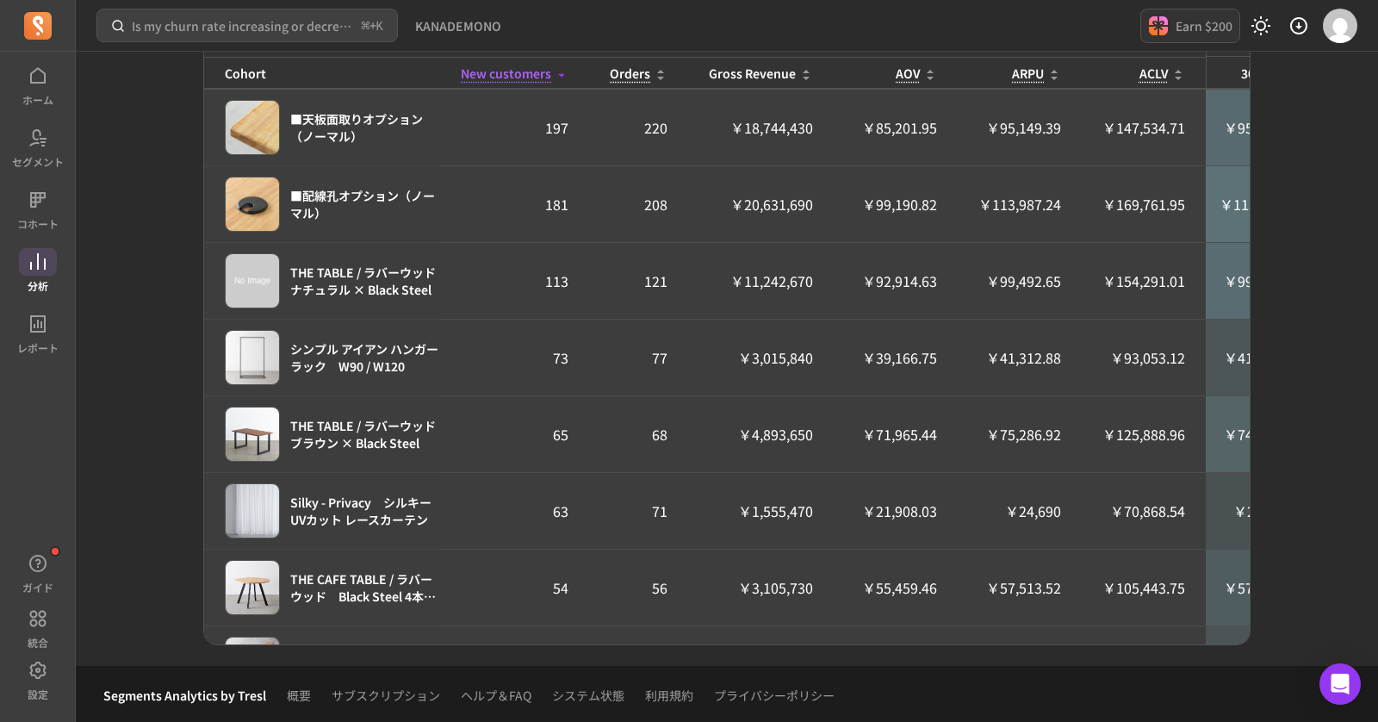
click at [35, 260] on icon at bounding box center [38, 262] width 21 height 21
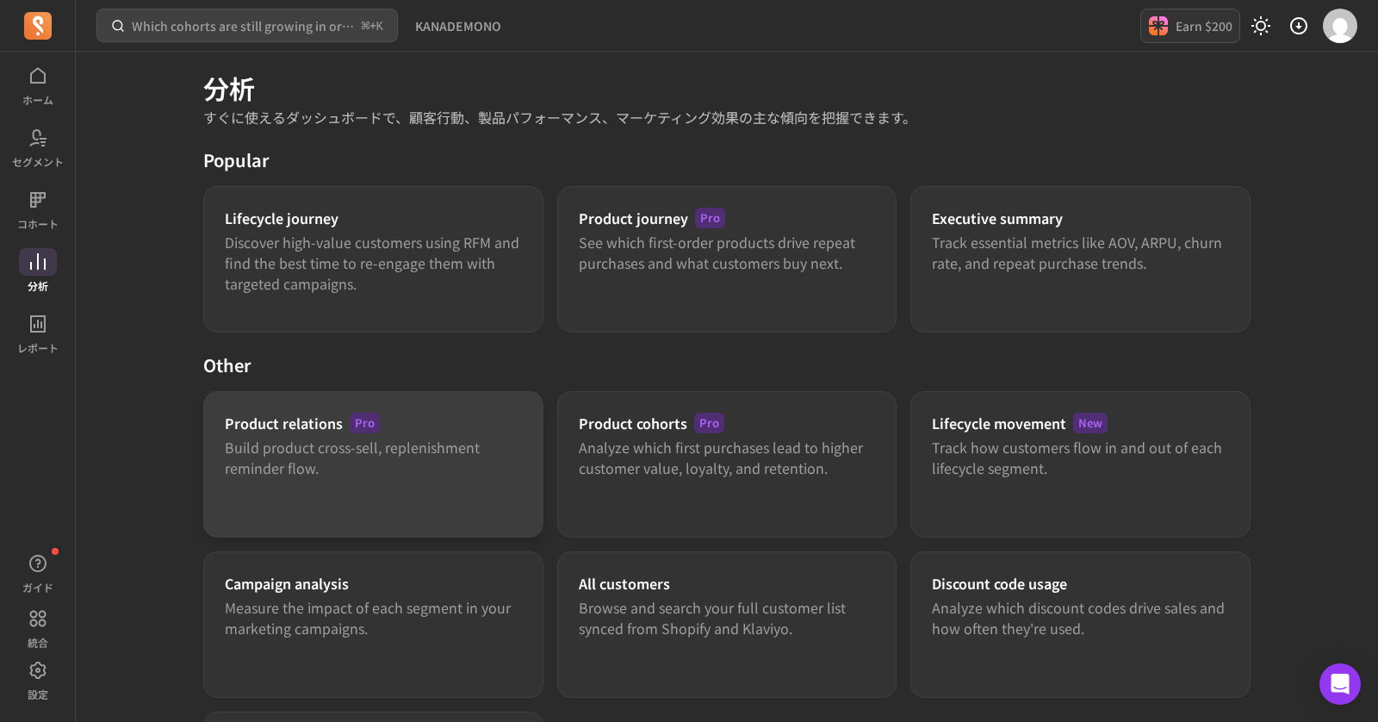
click at [457, 430] on div "Product relations Pro" at bounding box center [373, 423] width 297 height 21
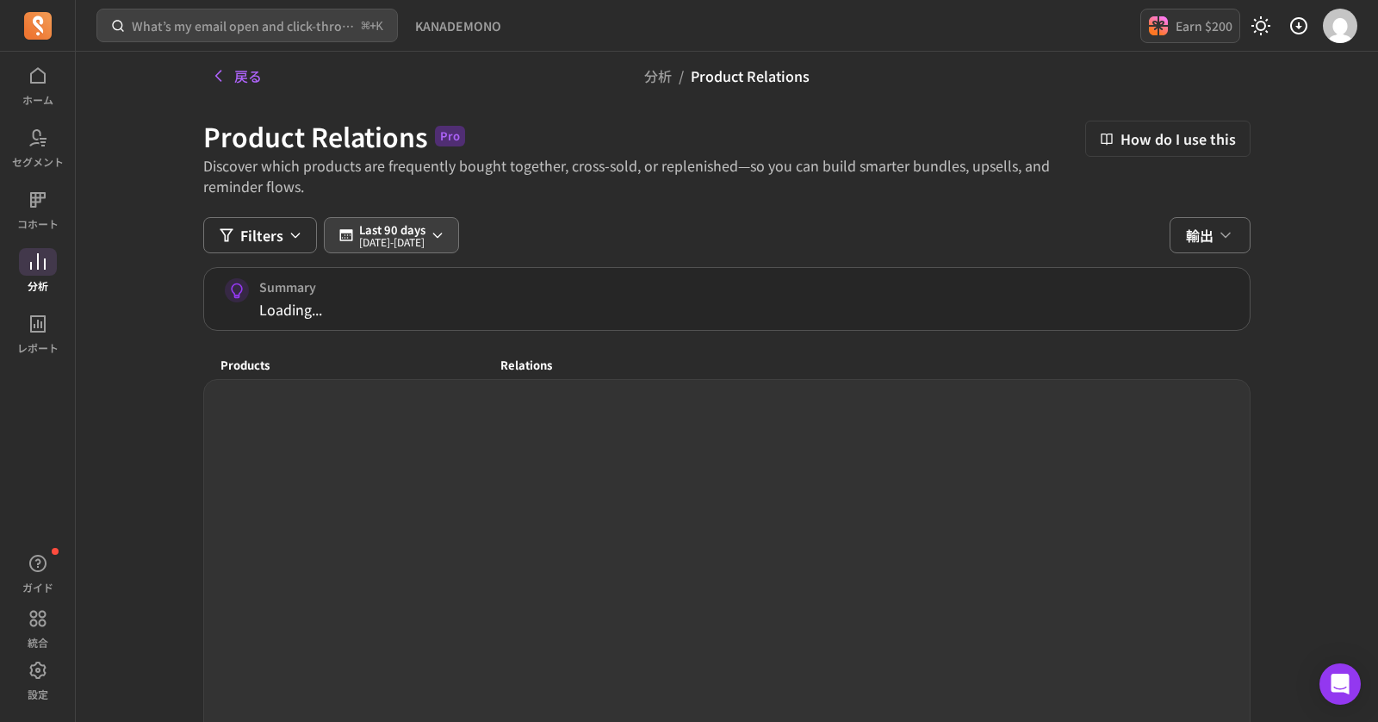
click at [419, 237] on p "[DATE] - [DATE]" at bounding box center [392, 242] width 66 height 10
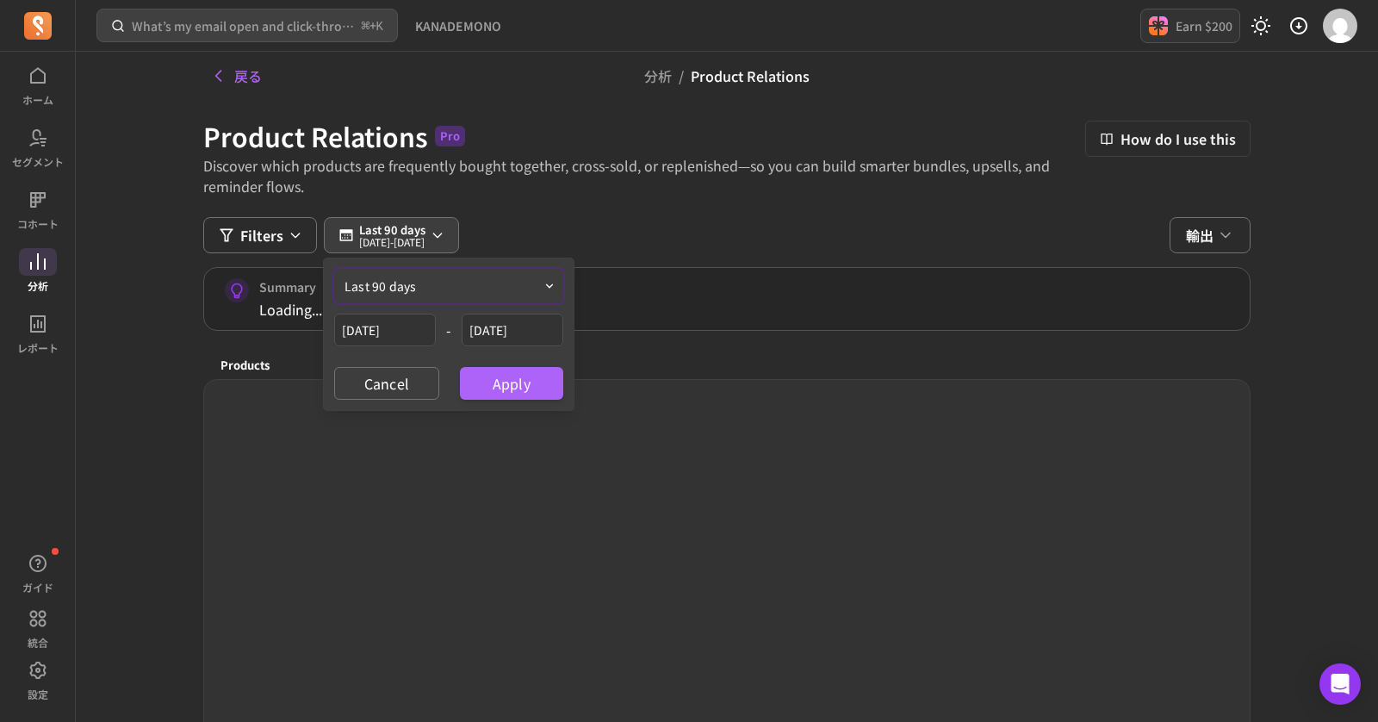
click at [446, 292] on button "last 90 days" at bounding box center [448, 286] width 229 height 34
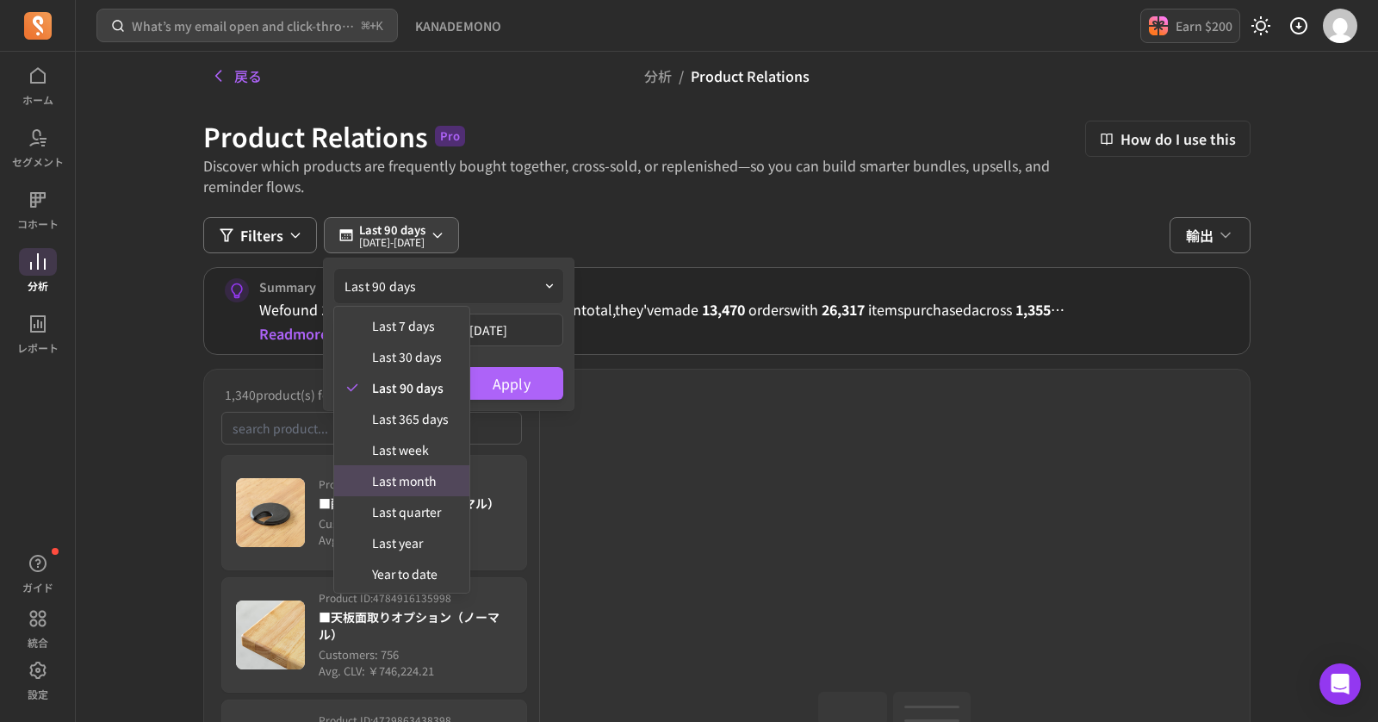
click at [413, 486] on span "last month" at bounding box center [410, 480] width 77 height 17
type input "[DATE]"
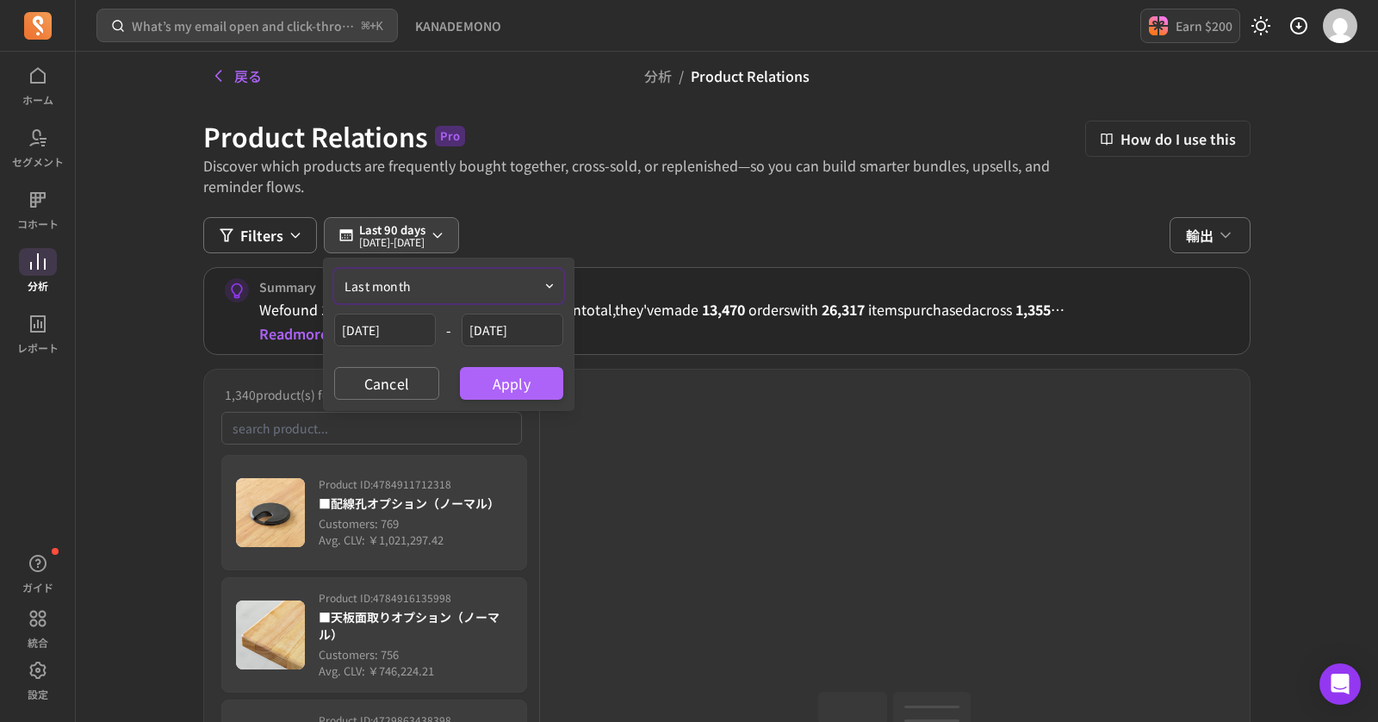
click at [540, 284] on button "last month" at bounding box center [448, 286] width 229 height 34
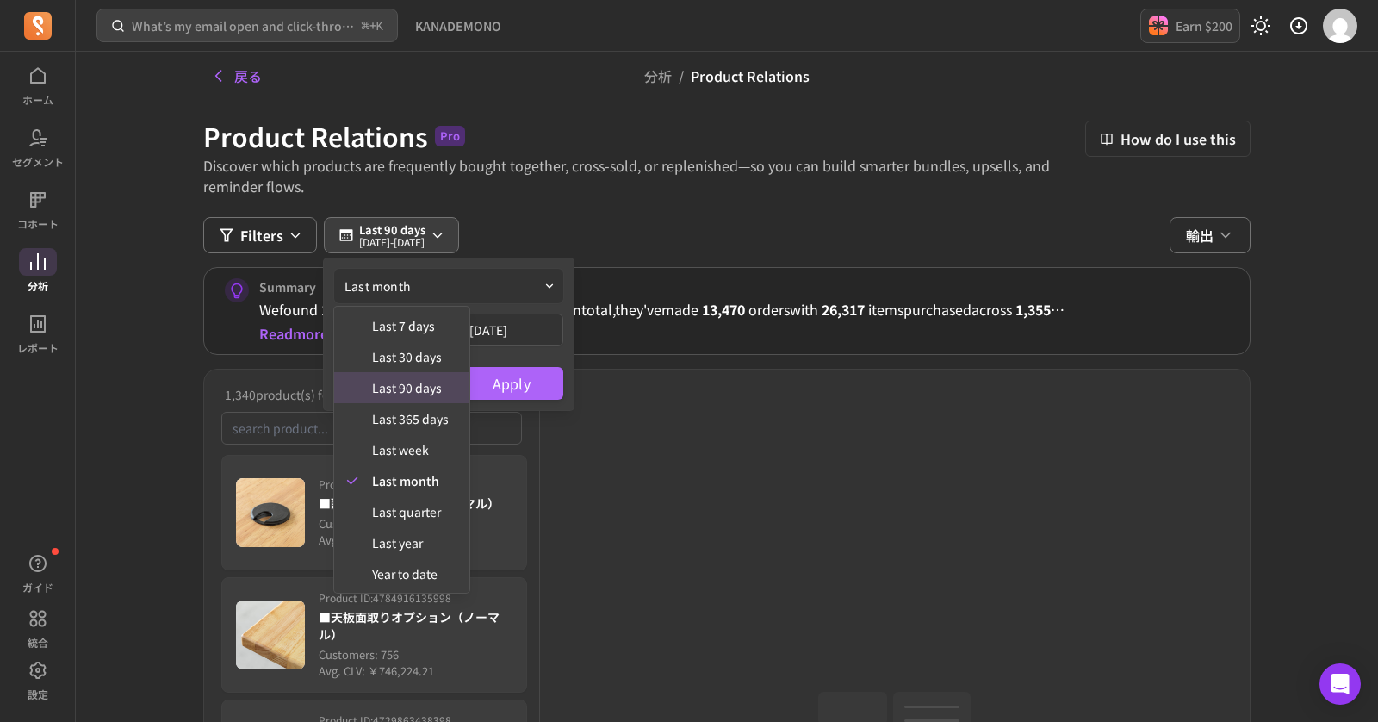
click at [437, 386] on span "last 90 days" at bounding box center [410, 387] width 77 height 17
type input "[DATE]"
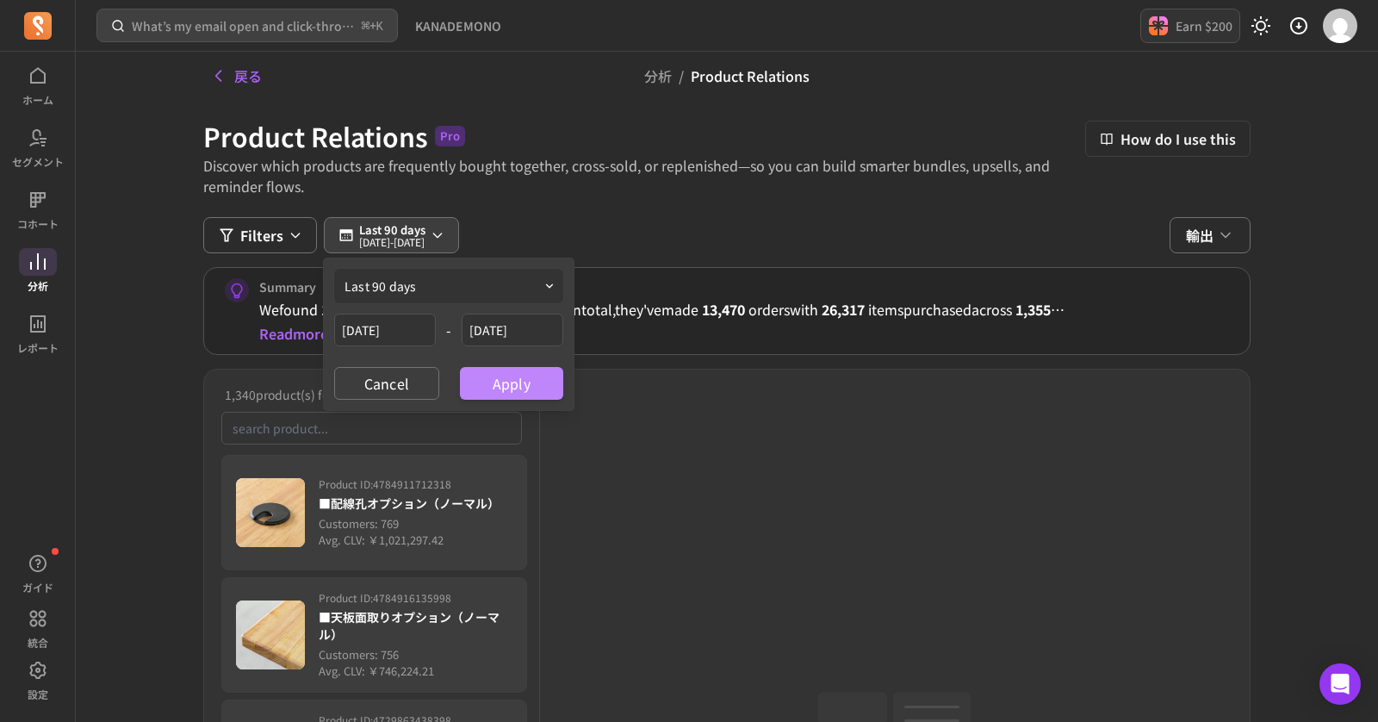
click at [531, 382] on button "Apply" at bounding box center [511, 383] width 103 height 33
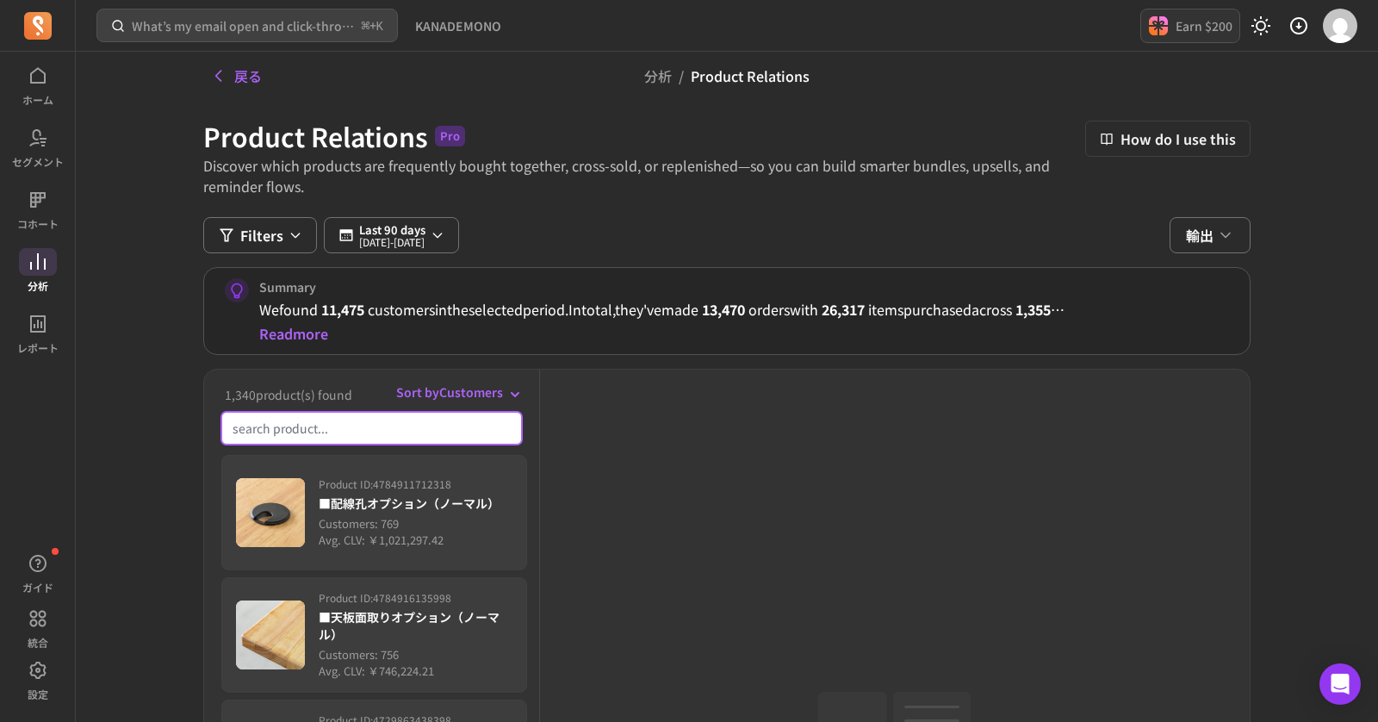
click at [348, 426] on input "search product" at bounding box center [371, 428] width 301 height 33
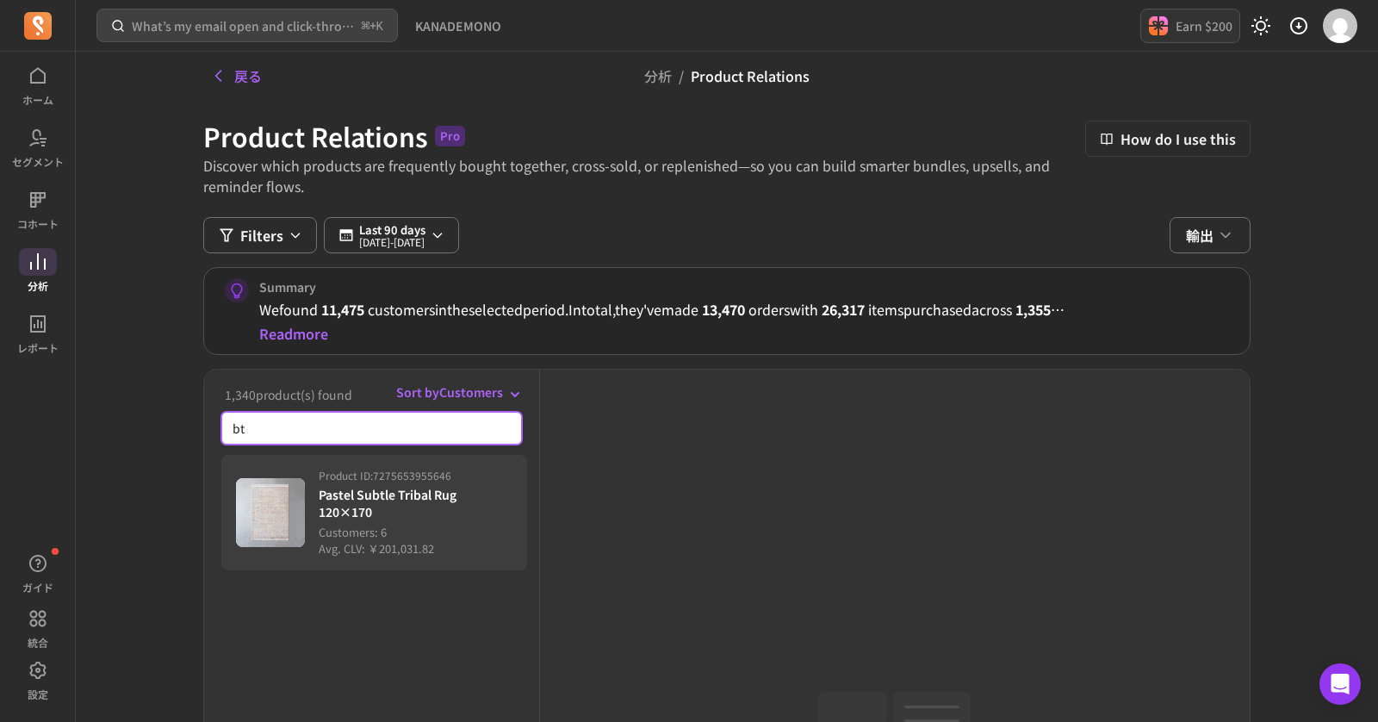
type input "b"
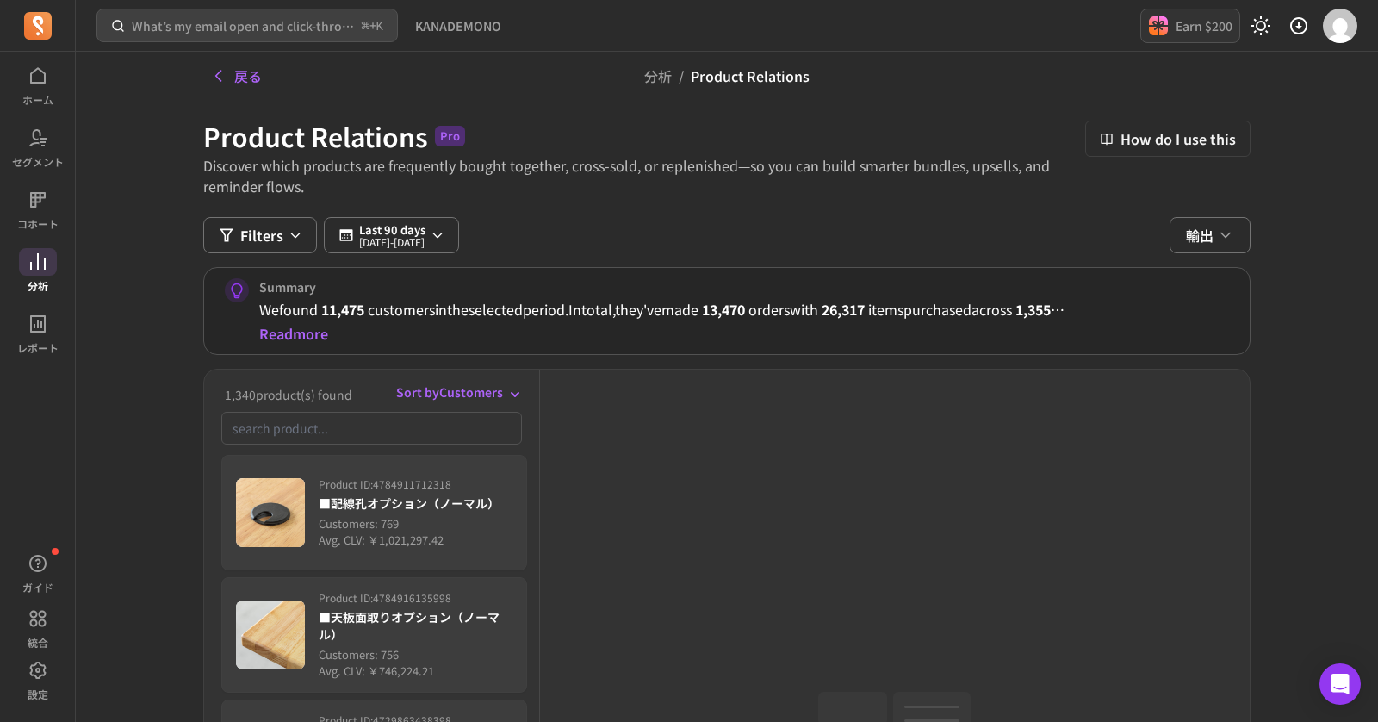
click at [487, 391] on span "Sort by Customers" at bounding box center [449, 391] width 107 height 17
click at [161, 404] on div "What’s my email open and click-through rate? ⌘ + K KANADEMONO Earn $200 戻る 分析 /…" at bounding box center [727, 622] width 1302 height 1245
click at [290, 232] on icon "button" at bounding box center [296, 235] width 14 height 14
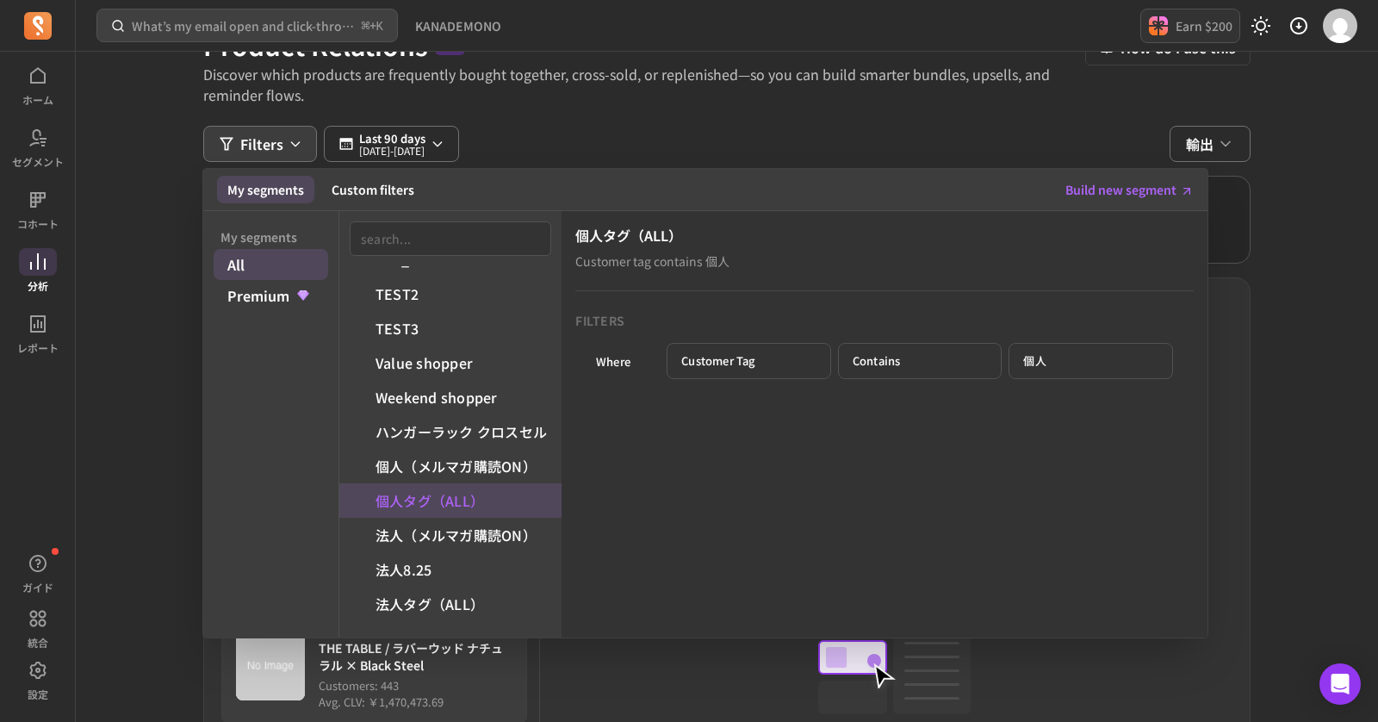
scroll to position [92, 0]
click at [131, 387] on div "What’s my email open and click-through rate? ⌘ + K KANADEMONO Earn $200 戻る 分析 /…" at bounding box center [727, 530] width 1302 height 1245
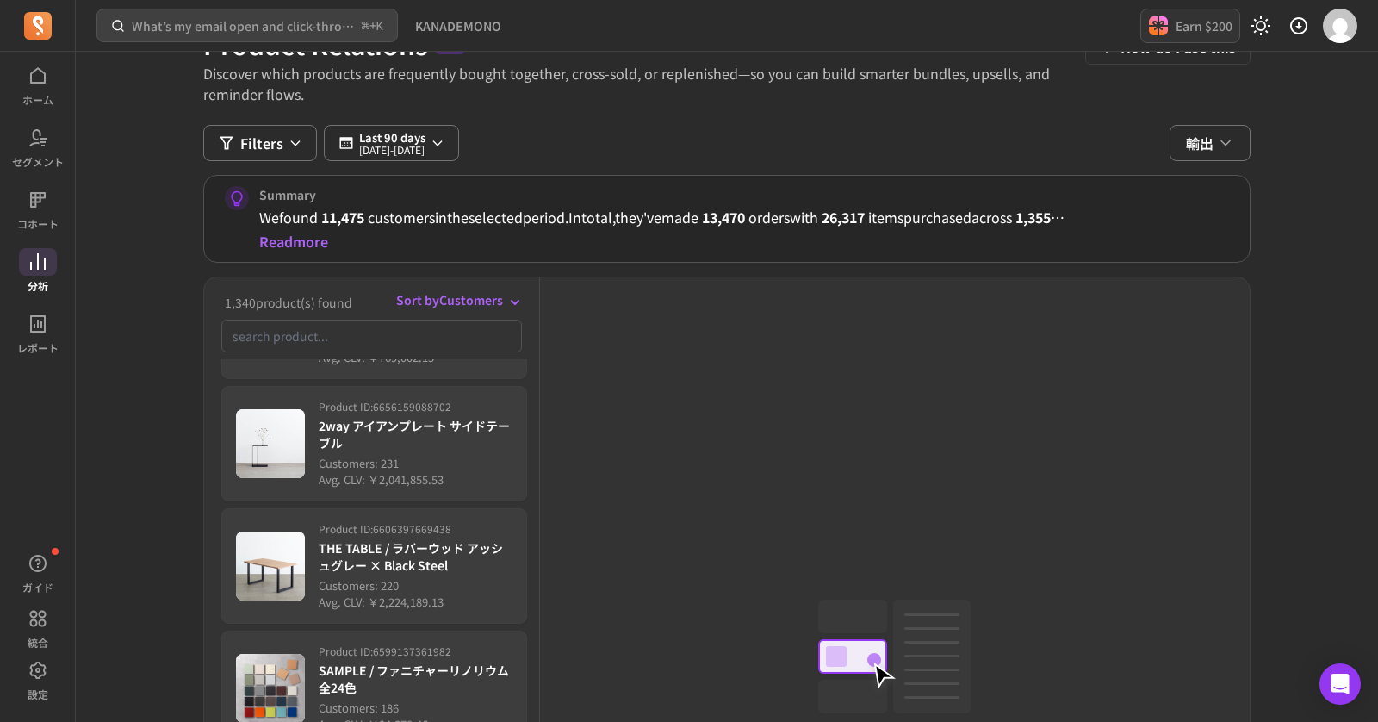
scroll to position [735, 0]
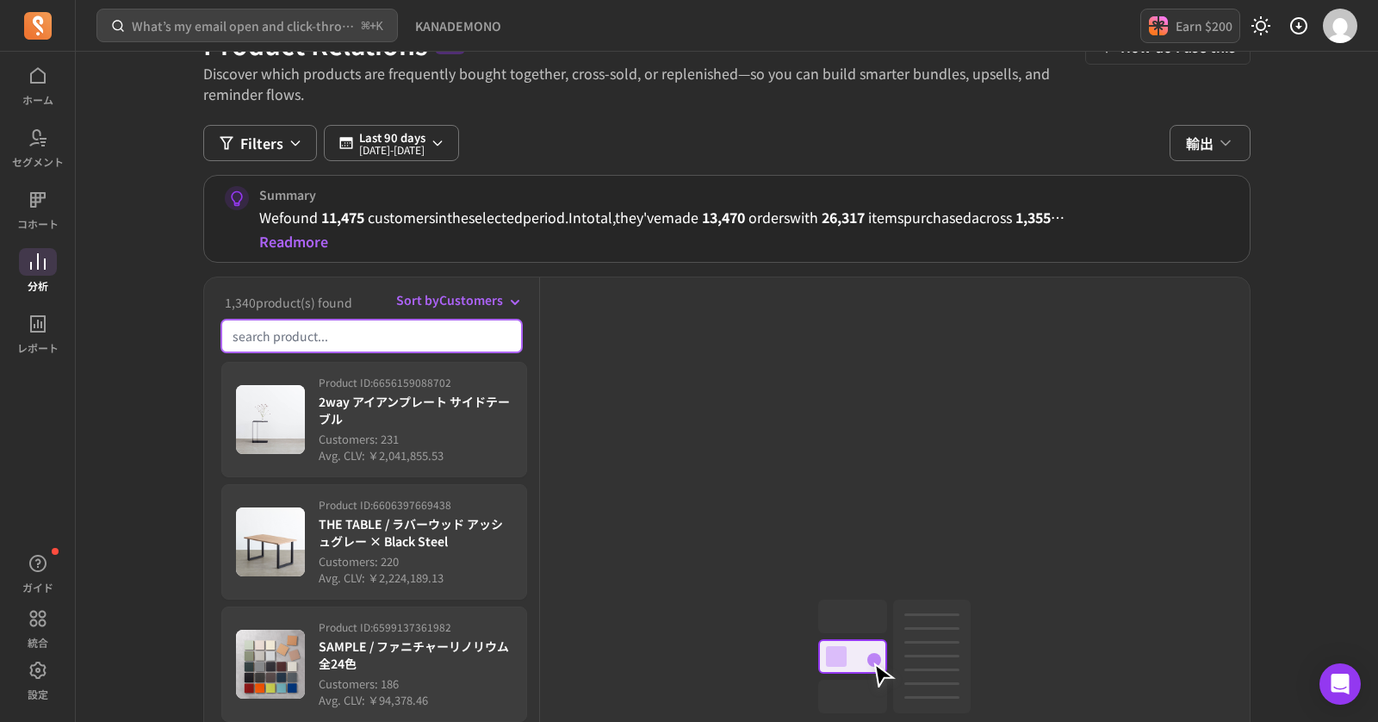
click at [357, 334] on input "search product" at bounding box center [371, 336] width 301 height 33
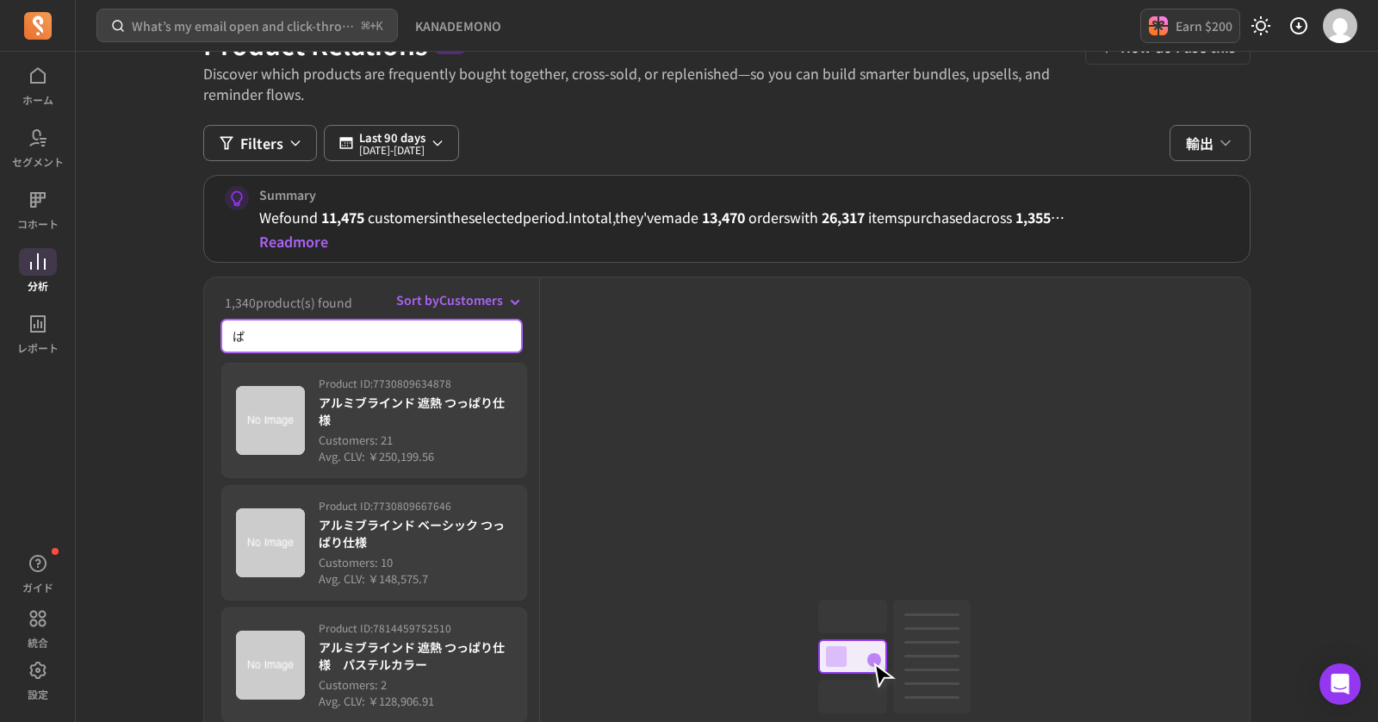
scroll to position [0, 0]
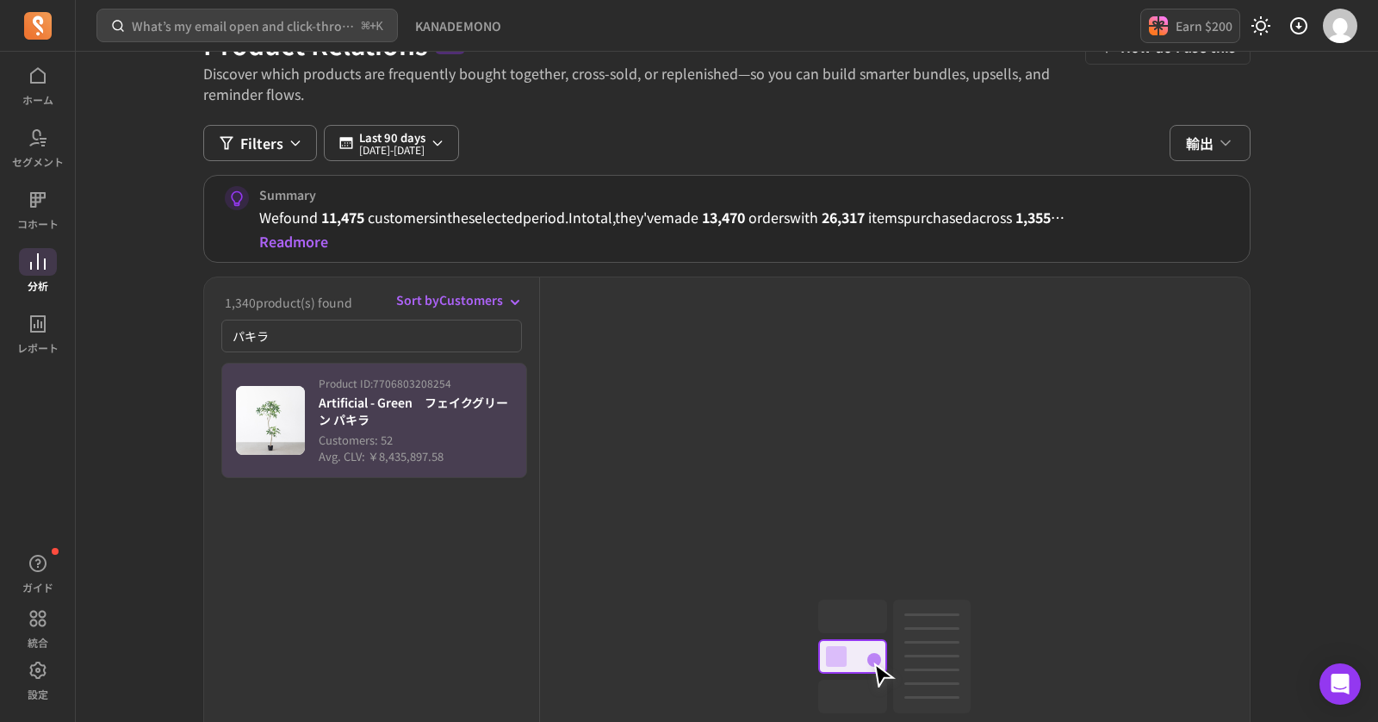
click at [441, 415] on p "Artificial - Green　フェイクグリーン パキラ" at bounding box center [416, 411] width 194 height 34
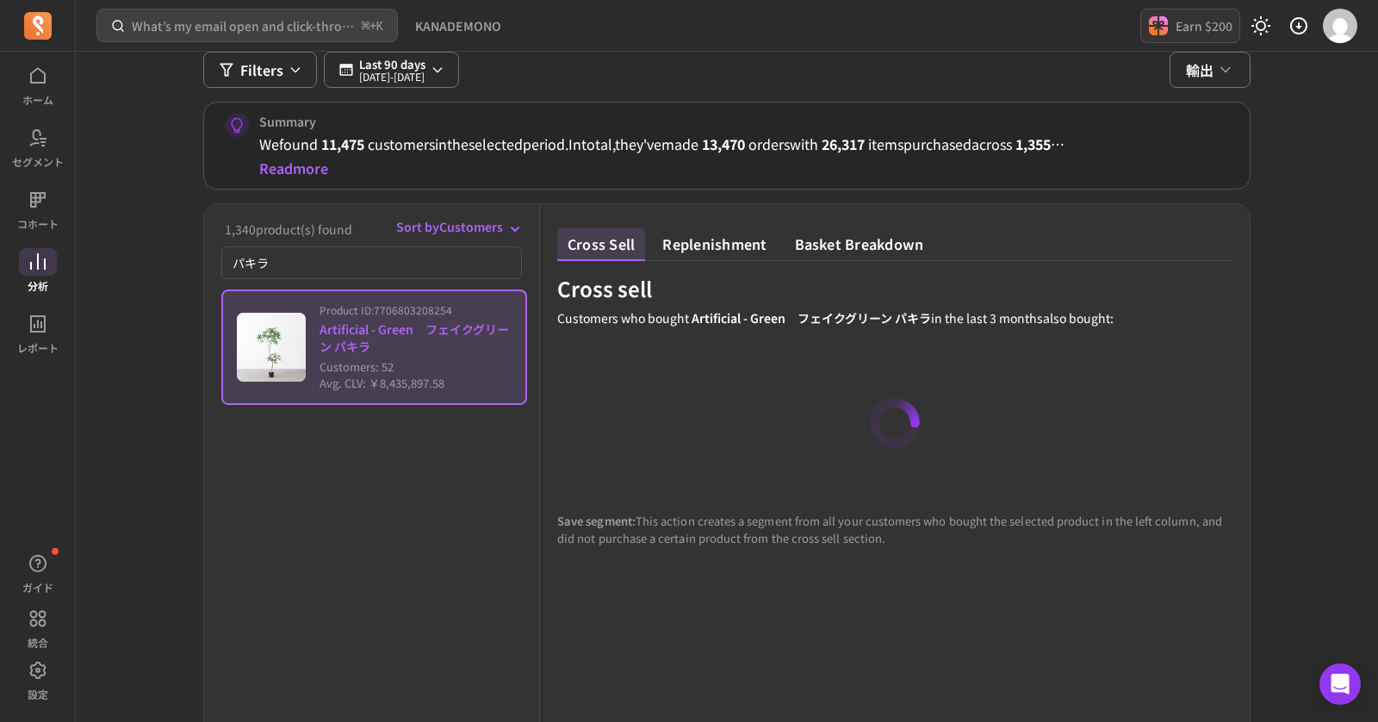
scroll to position [171, 0]
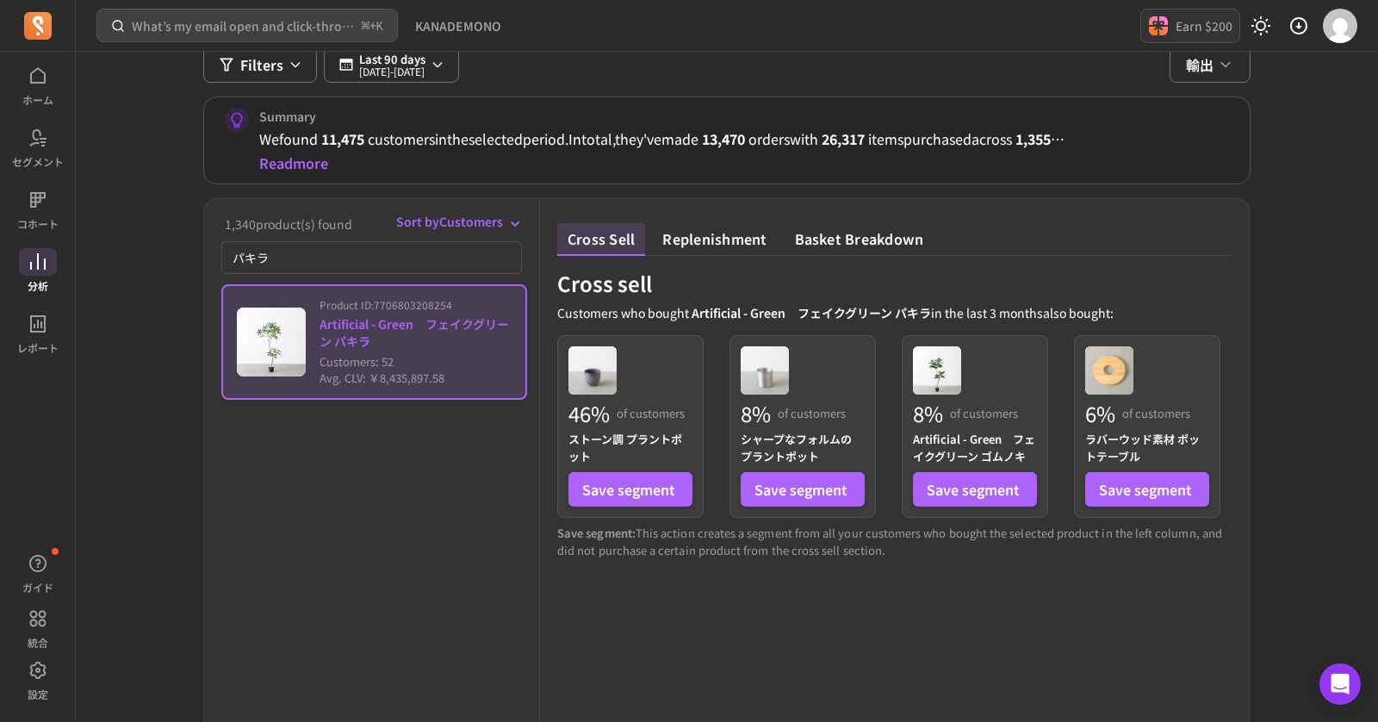
click at [260, 555] on div "Product ID: 7706803208254 Artificial - Green　フェイクグリーン パキラ Customers: 52 Avg. CL…" at bounding box center [377, 634] width 313 height 706
click at [264, 526] on div "Product ID: 7706803208254 Artificial - Green　フェイクグリーン パキラ Customers: 52 Avg. CL…" at bounding box center [377, 634] width 313 height 706
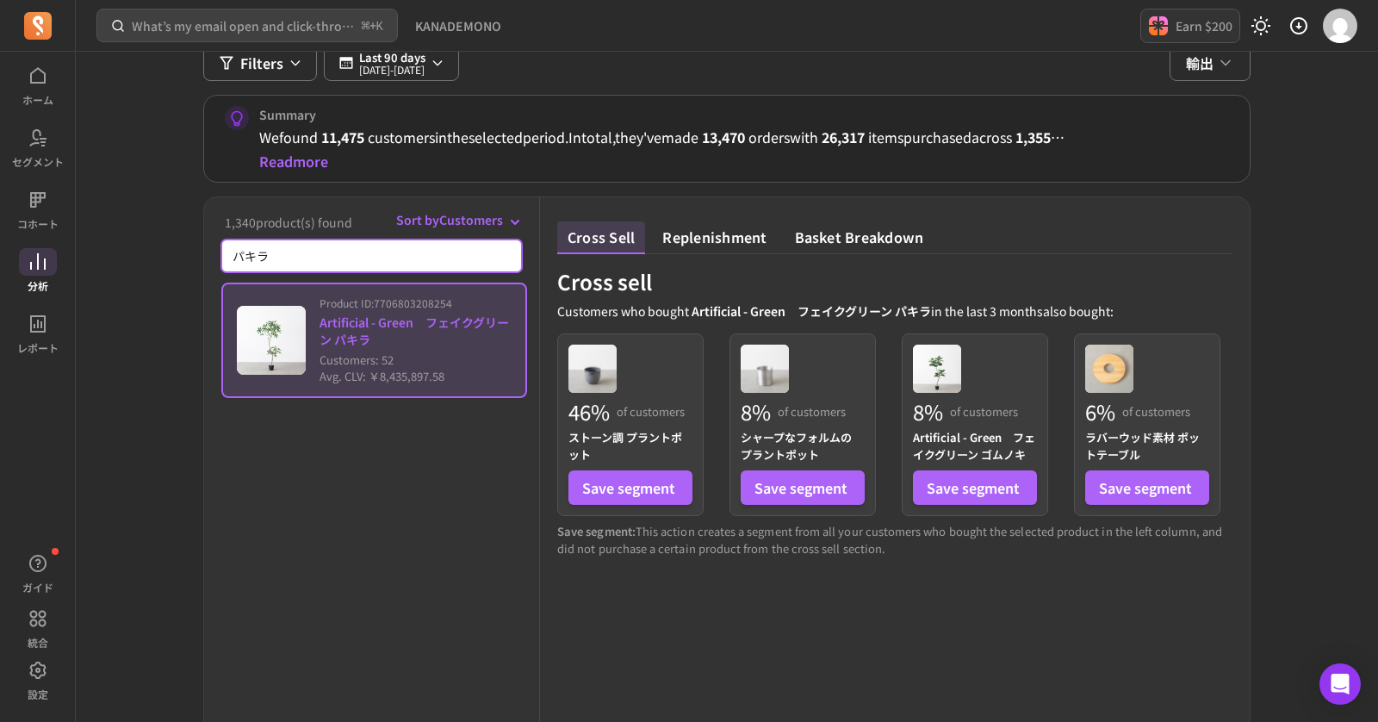
click at [275, 258] on input "パキラ" at bounding box center [371, 255] width 301 height 33
type input "パ"
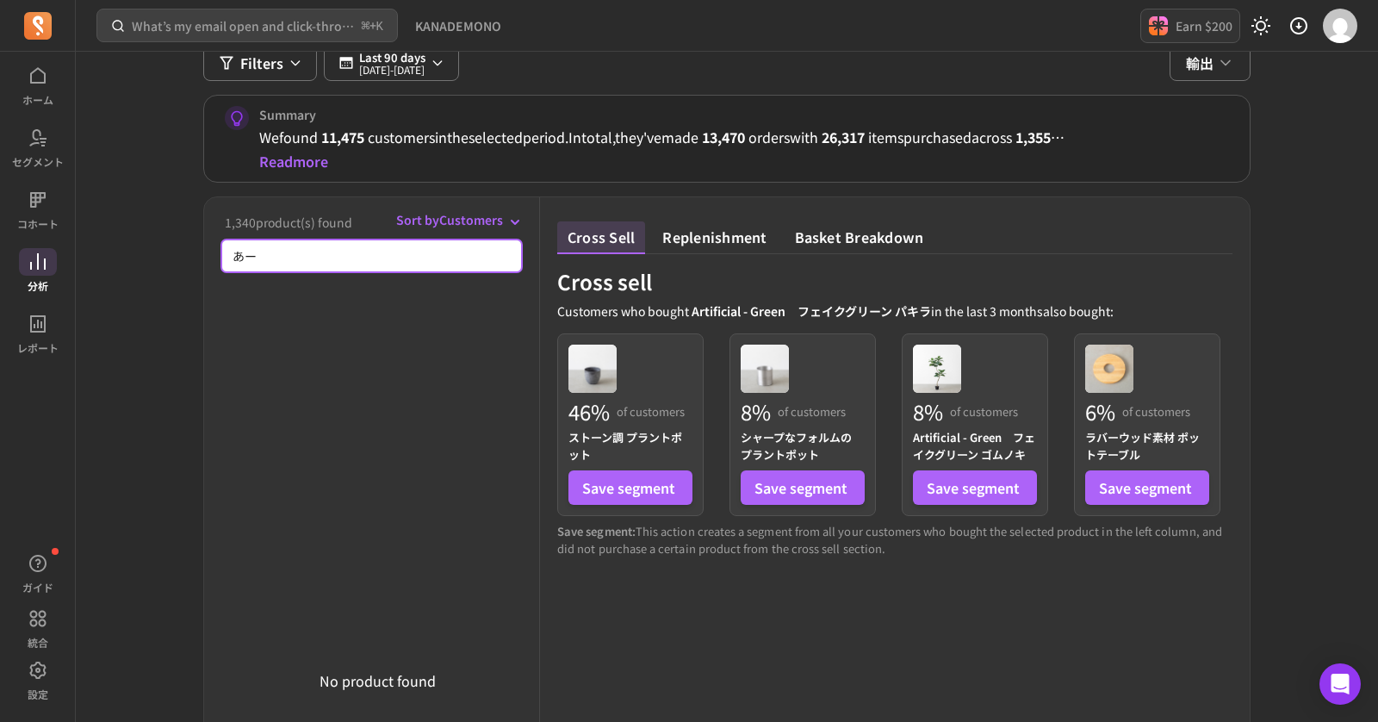
type input "あ"
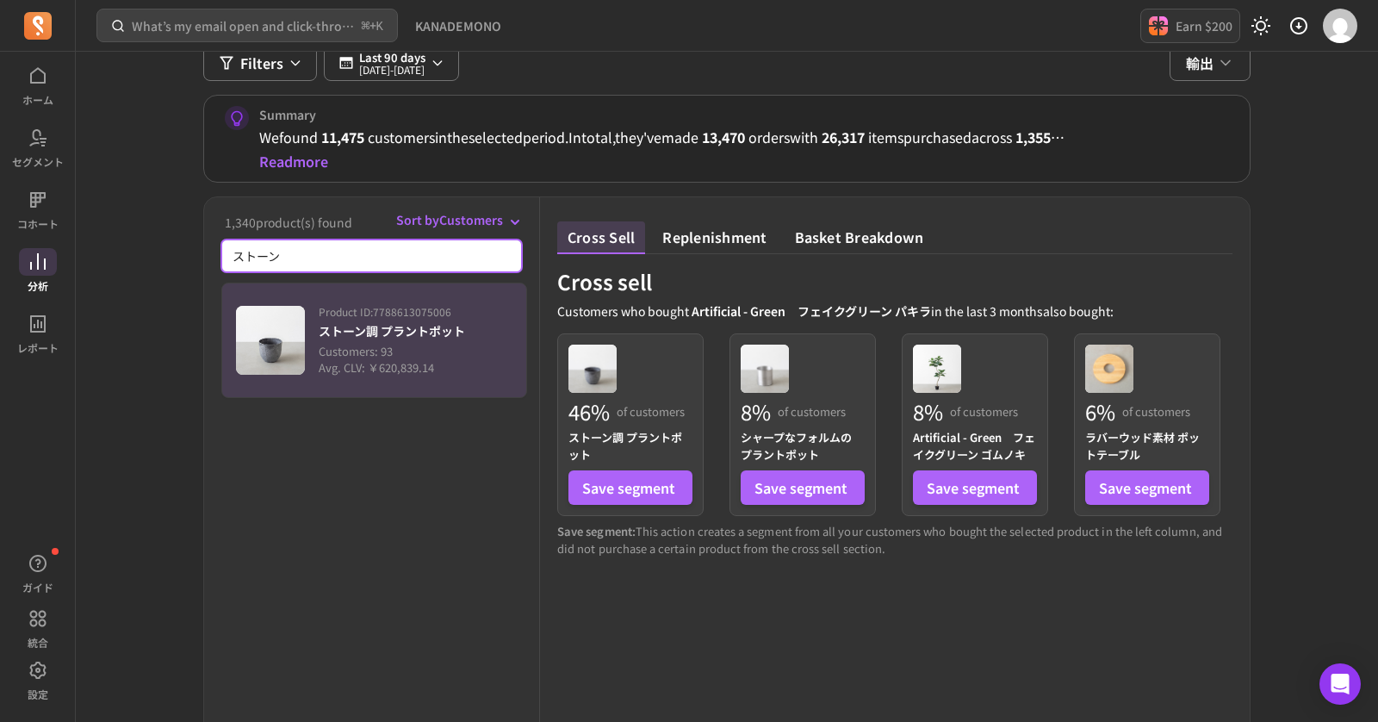
type input "ストーン"
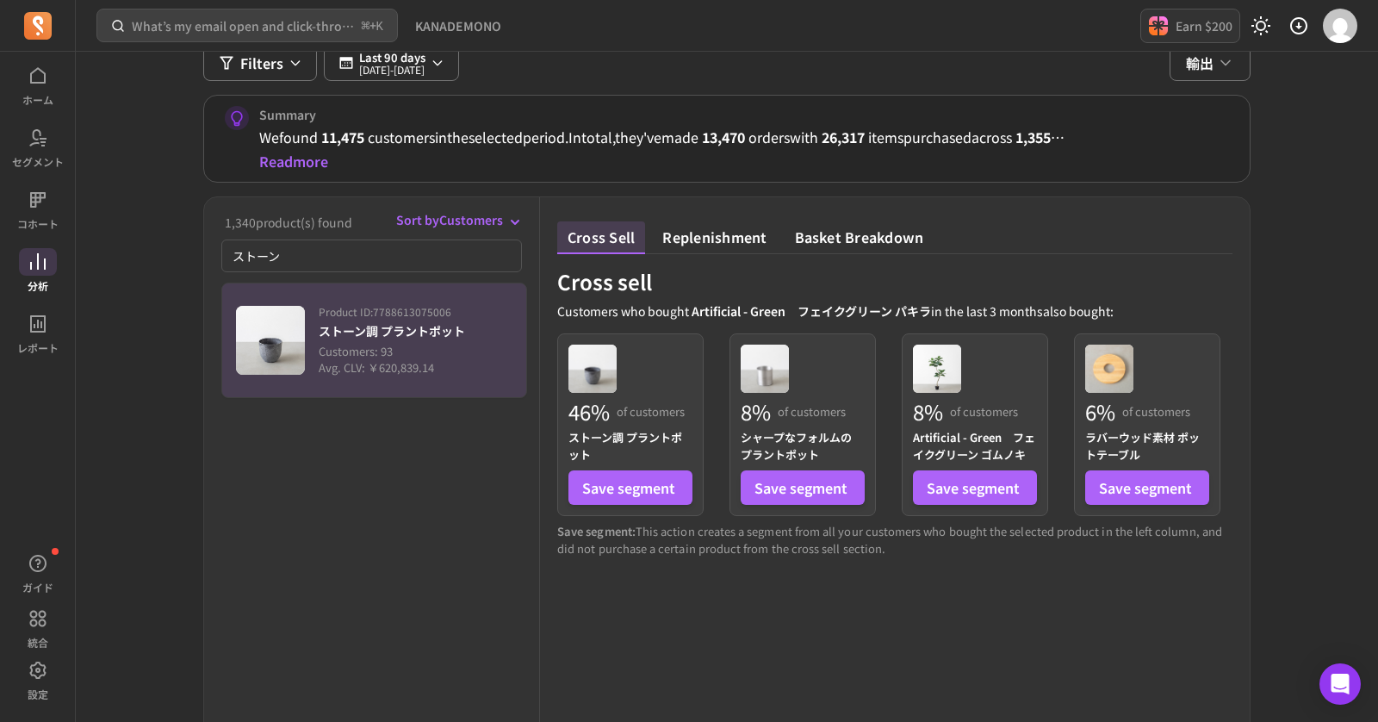
click at [288, 338] on img "button" at bounding box center [270, 340] width 69 height 69
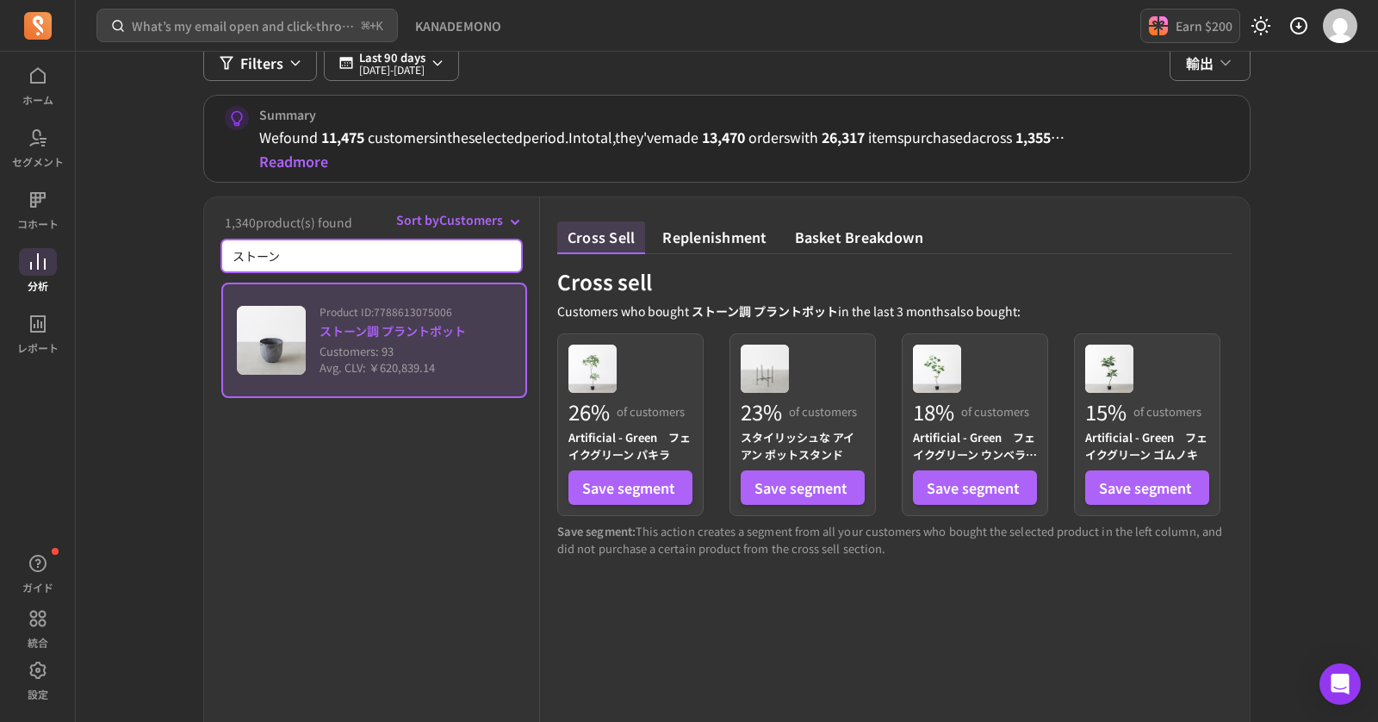
click at [321, 243] on input "ストーン" at bounding box center [371, 255] width 301 height 33
click at [288, 257] on input "ストーン" at bounding box center [371, 255] width 301 height 33
type input "ス"
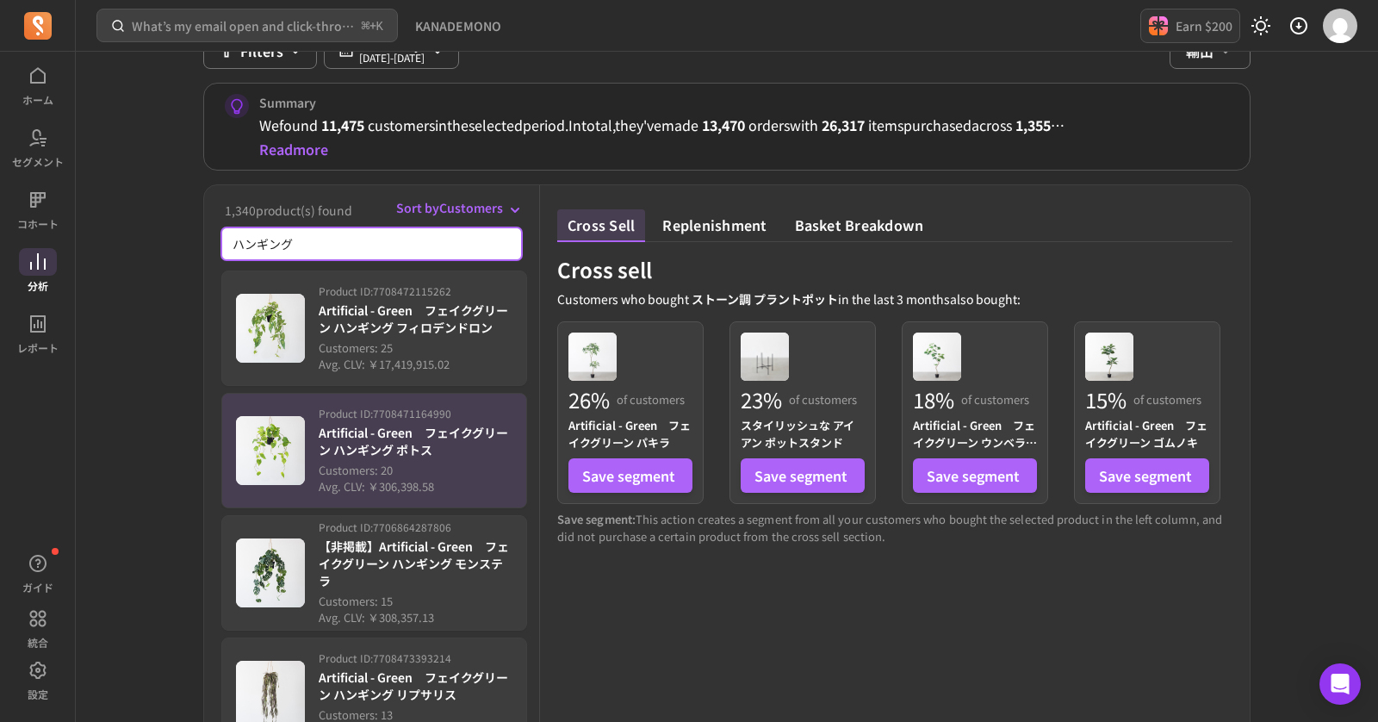
scroll to position [186, 0]
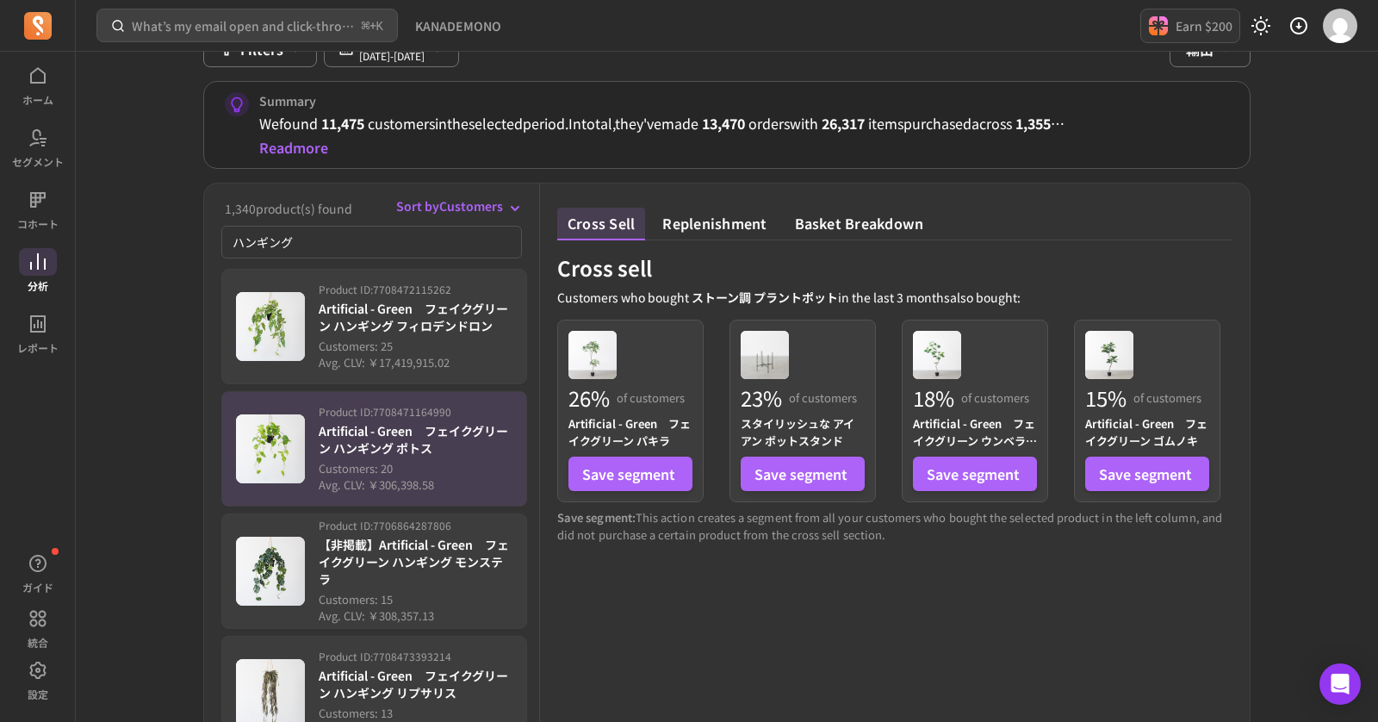
click at [454, 450] on p "Artificial - Green　フェイクグリーン ハンギング ポトス" at bounding box center [416, 439] width 194 height 34
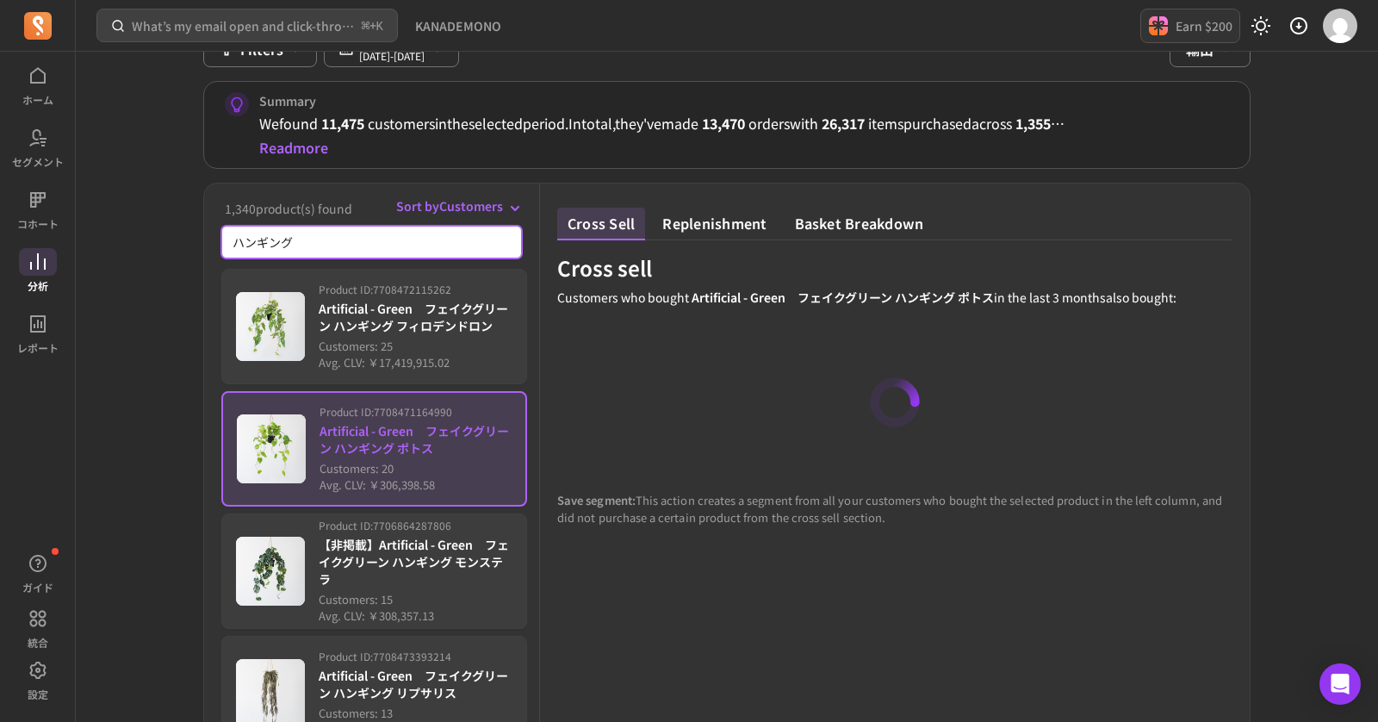
click at [321, 239] on input "ハンギング" at bounding box center [371, 242] width 301 height 33
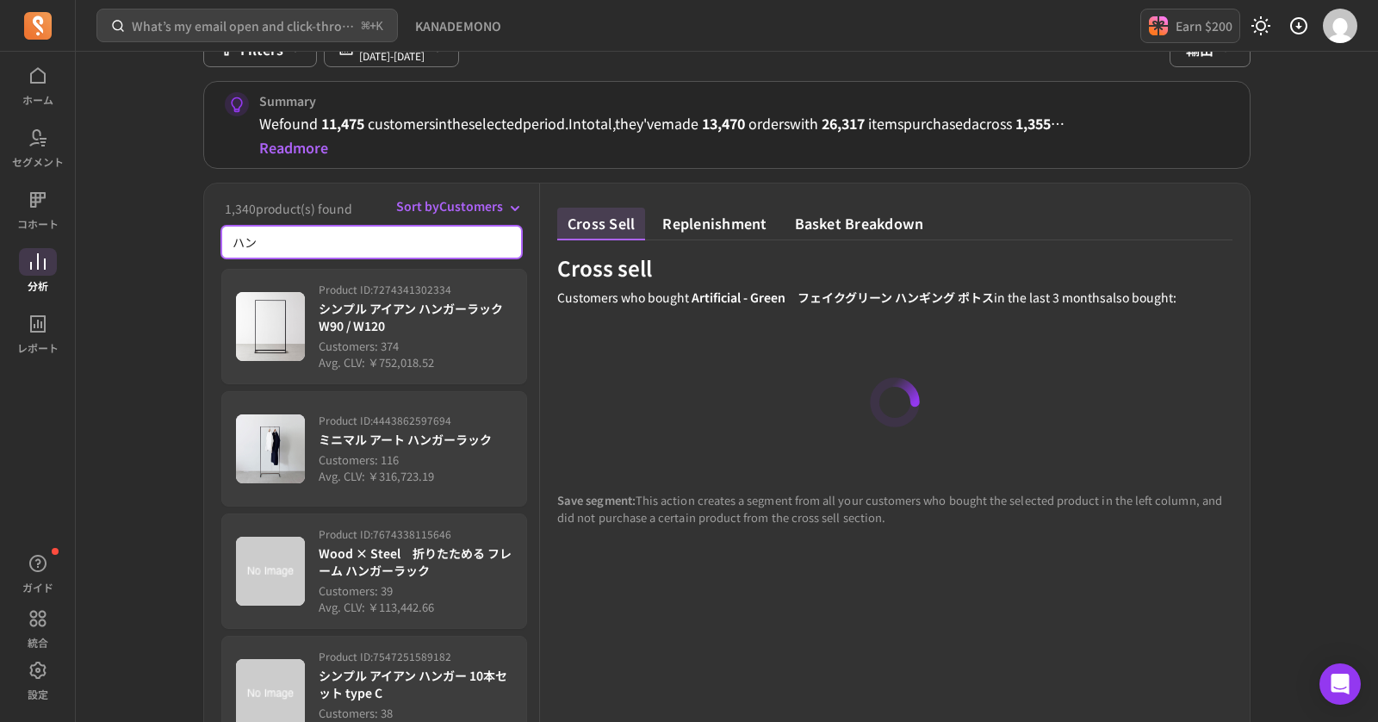
type input "ハ"
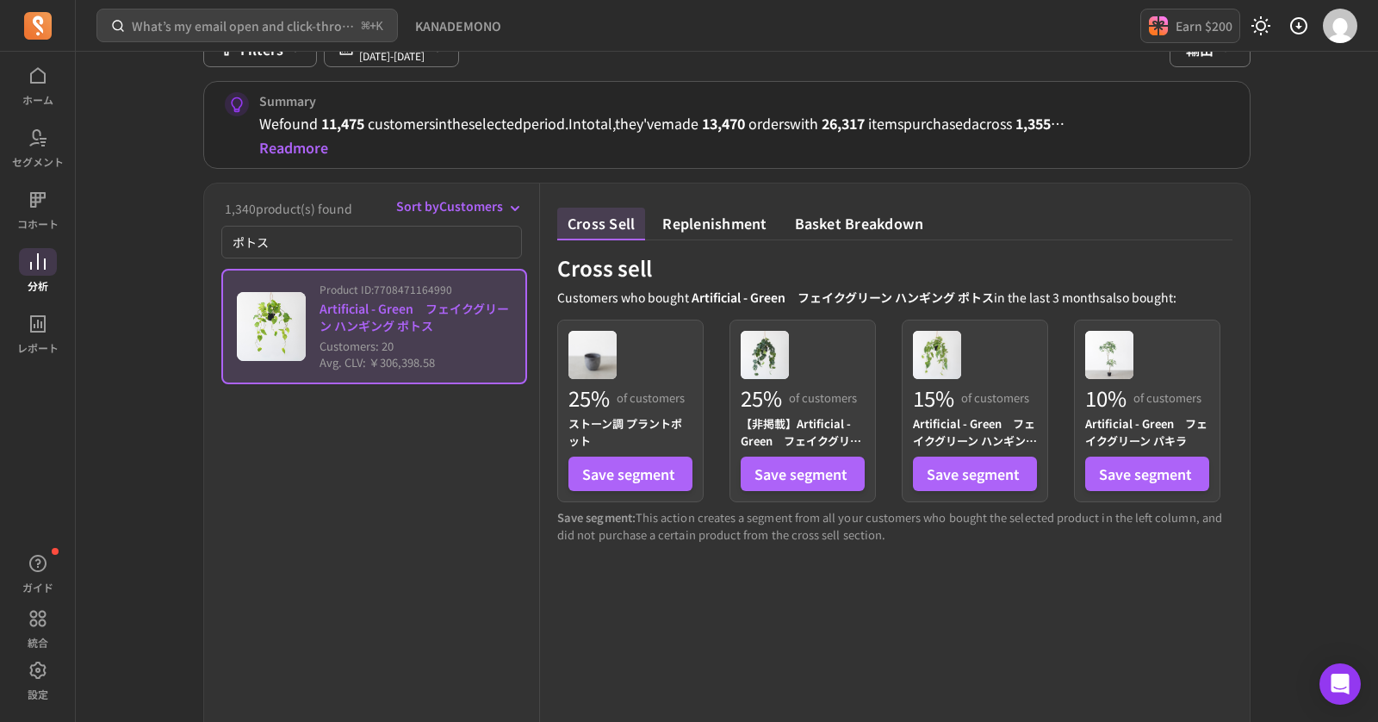
click at [384, 295] on div "Product ID: 7708471164990 Artificial - Green　フェイクグリーン ハンギング ポトス Customers: 20 A…" at bounding box center [416, 327] width 192 height 89
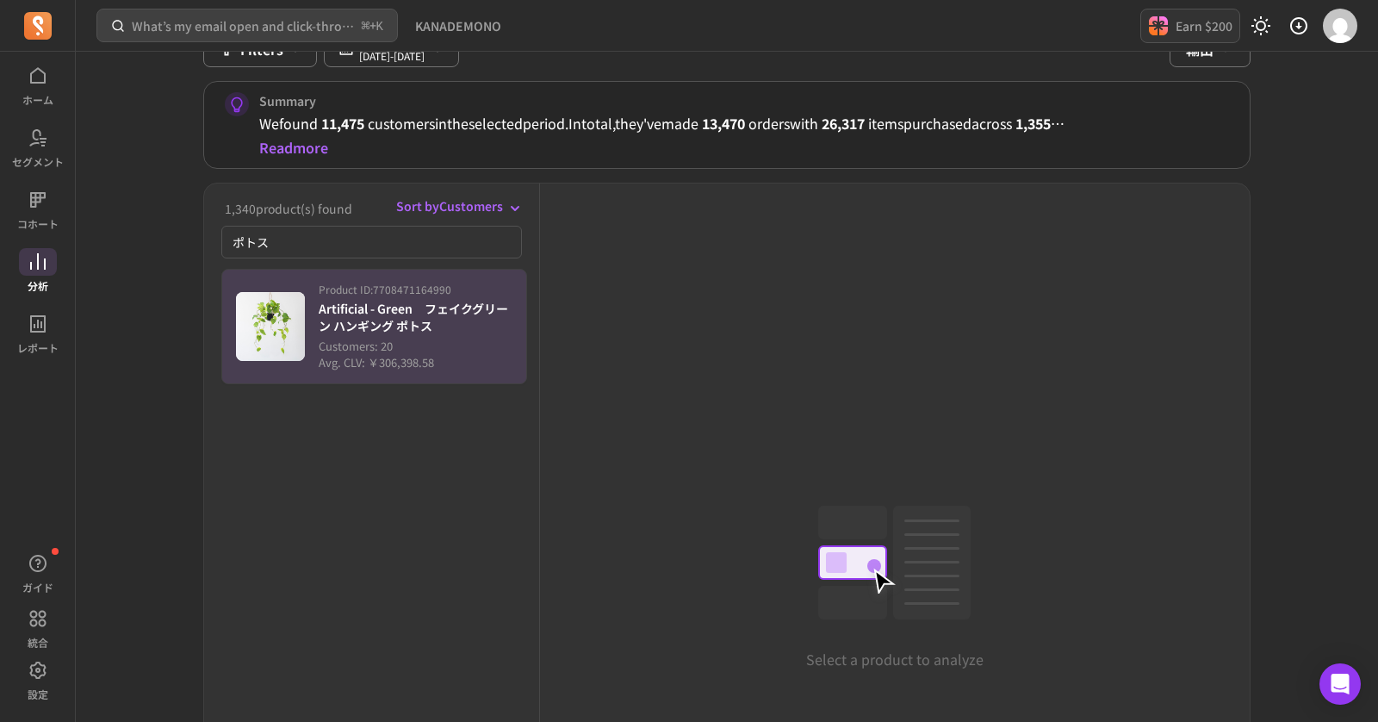
click at [427, 294] on div "Product ID: 7708471164990 Artificial - Green　フェイクグリーン ハンギング ポトス Customers: 20 A…" at bounding box center [416, 327] width 194 height 89
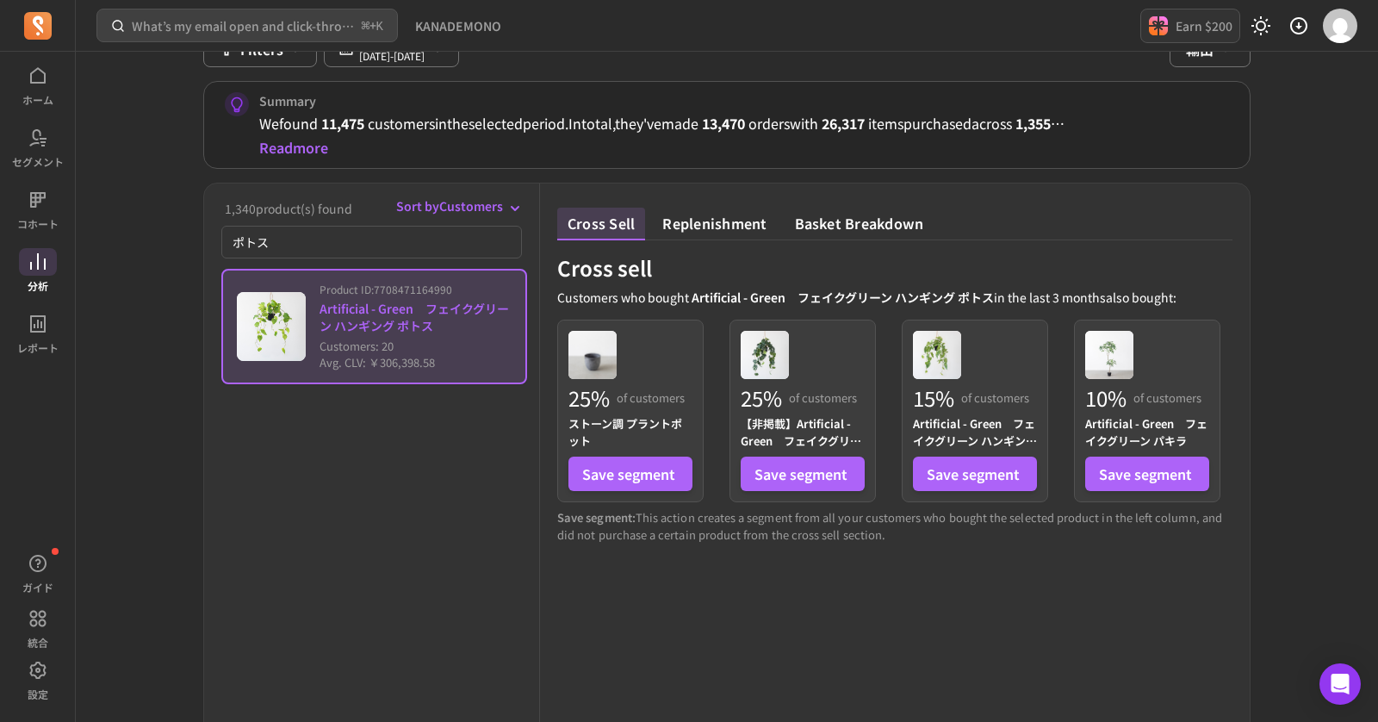
click at [159, 506] on div "What’s my email open and click-through rate? ⌘ + K KANADEMONO Earn $200 戻る 分析 /…" at bounding box center [727, 436] width 1302 height 1245
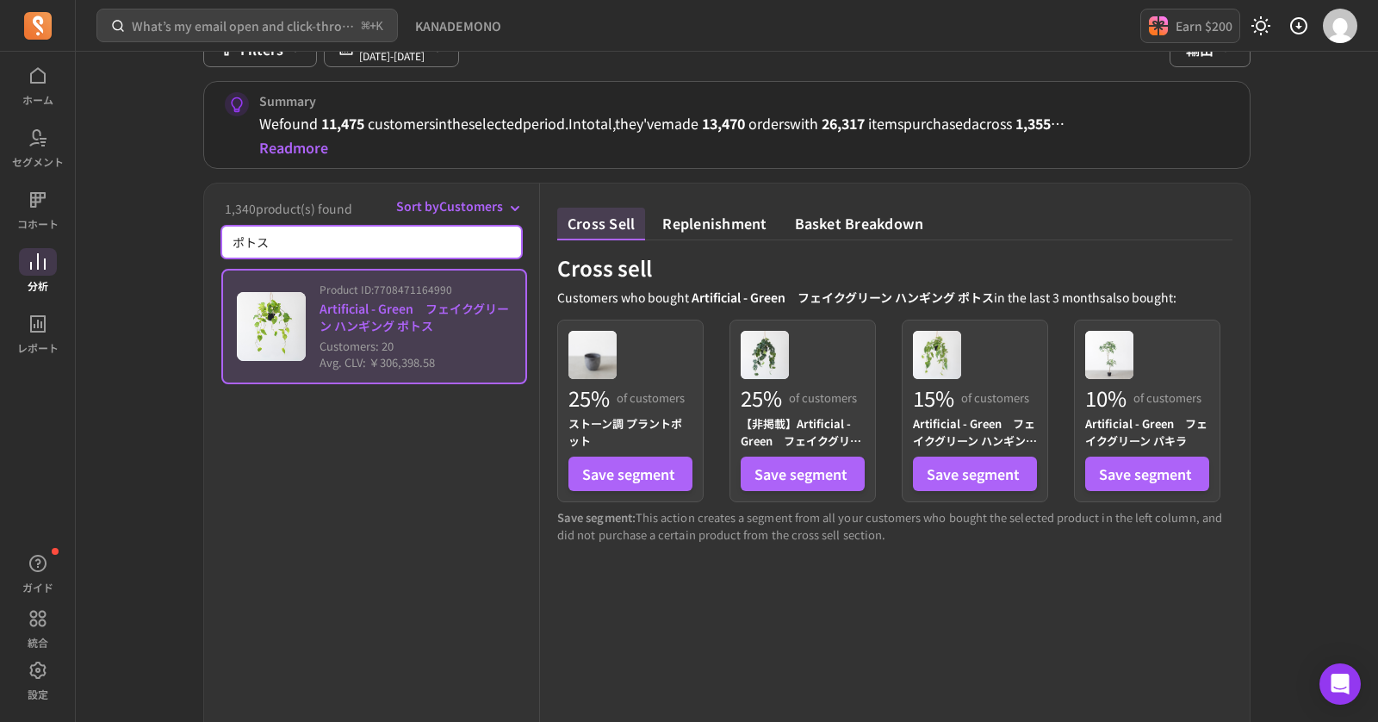
click at [347, 247] on input "ポトス" at bounding box center [371, 242] width 301 height 33
type input "ポ"
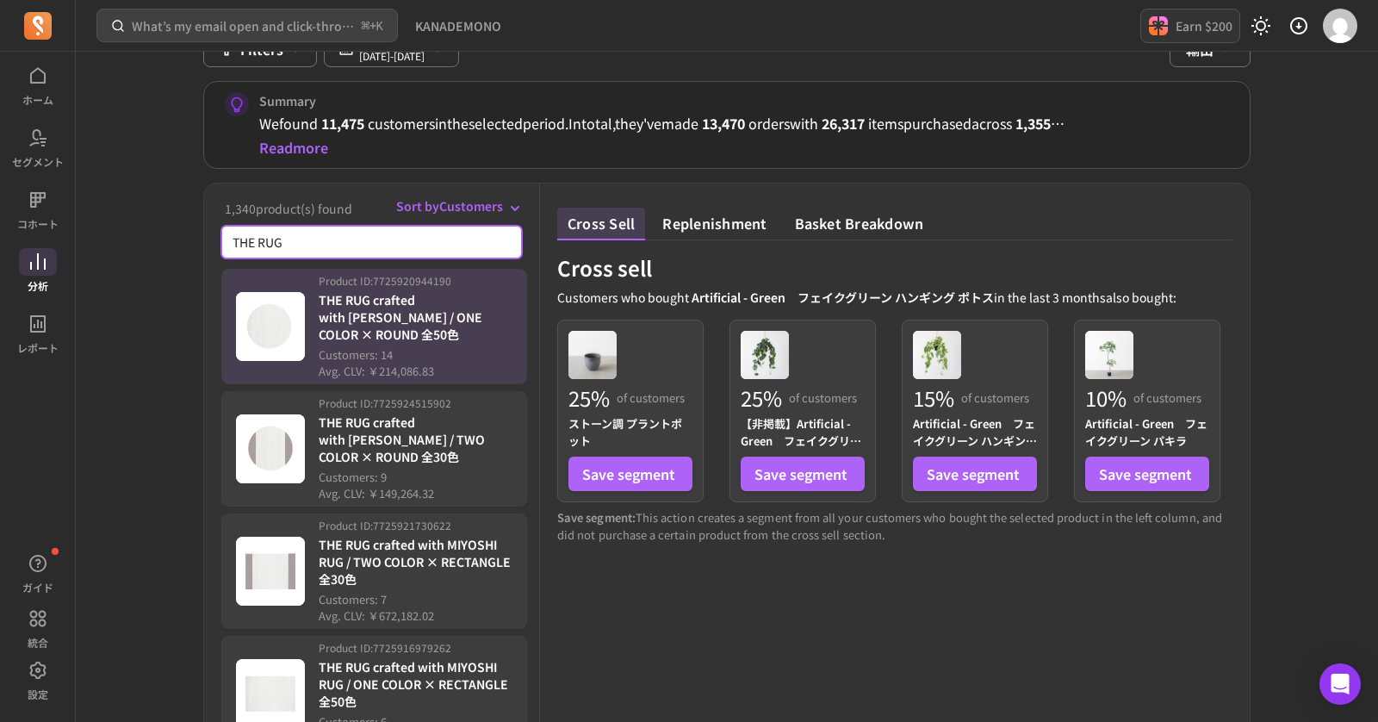
type input "THE RUG"
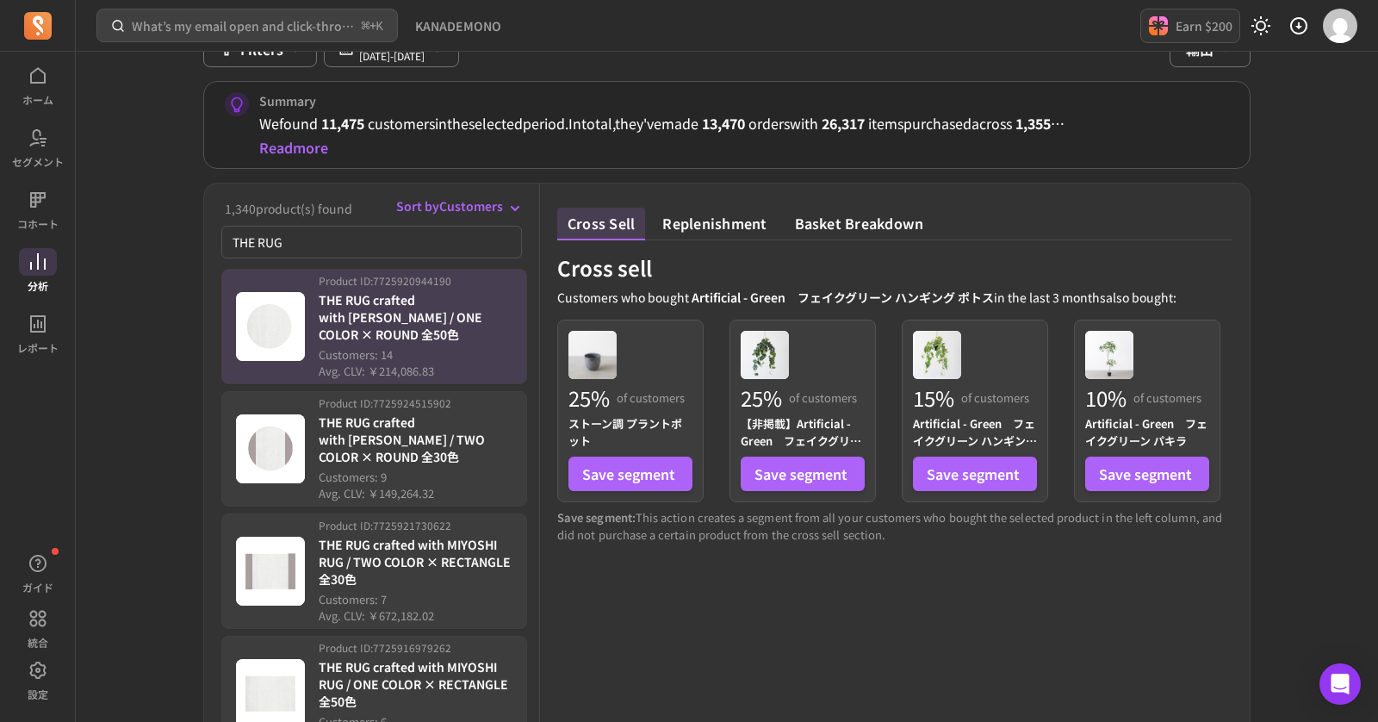
click at [451, 355] on p "Customers: 14" at bounding box center [416, 354] width 194 height 17
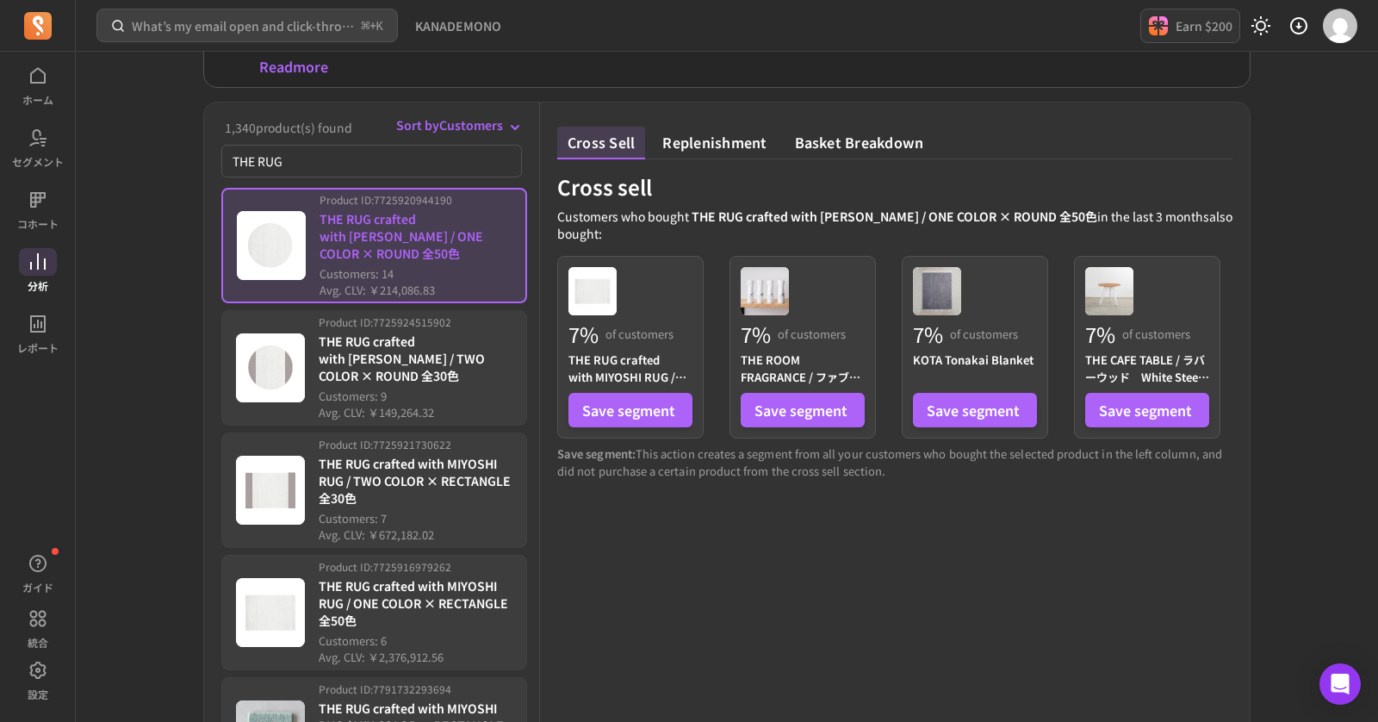
scroll to position [289, 0]
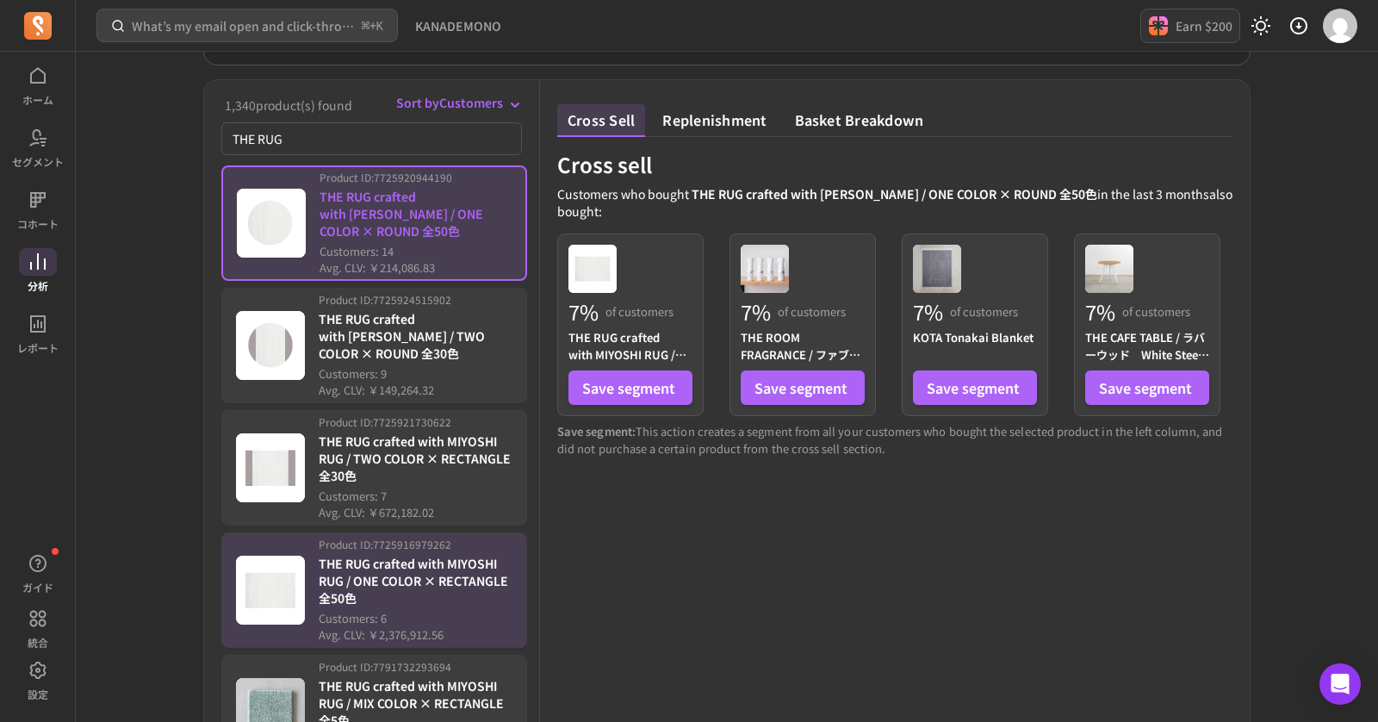
click at [460, 603] on div "Product ID: 7725916979262 THE RUG crafted with MIYOSHI RUG / ONE COLOR × RECTAN…" at bounding box center [416, 590] width 194 height 106
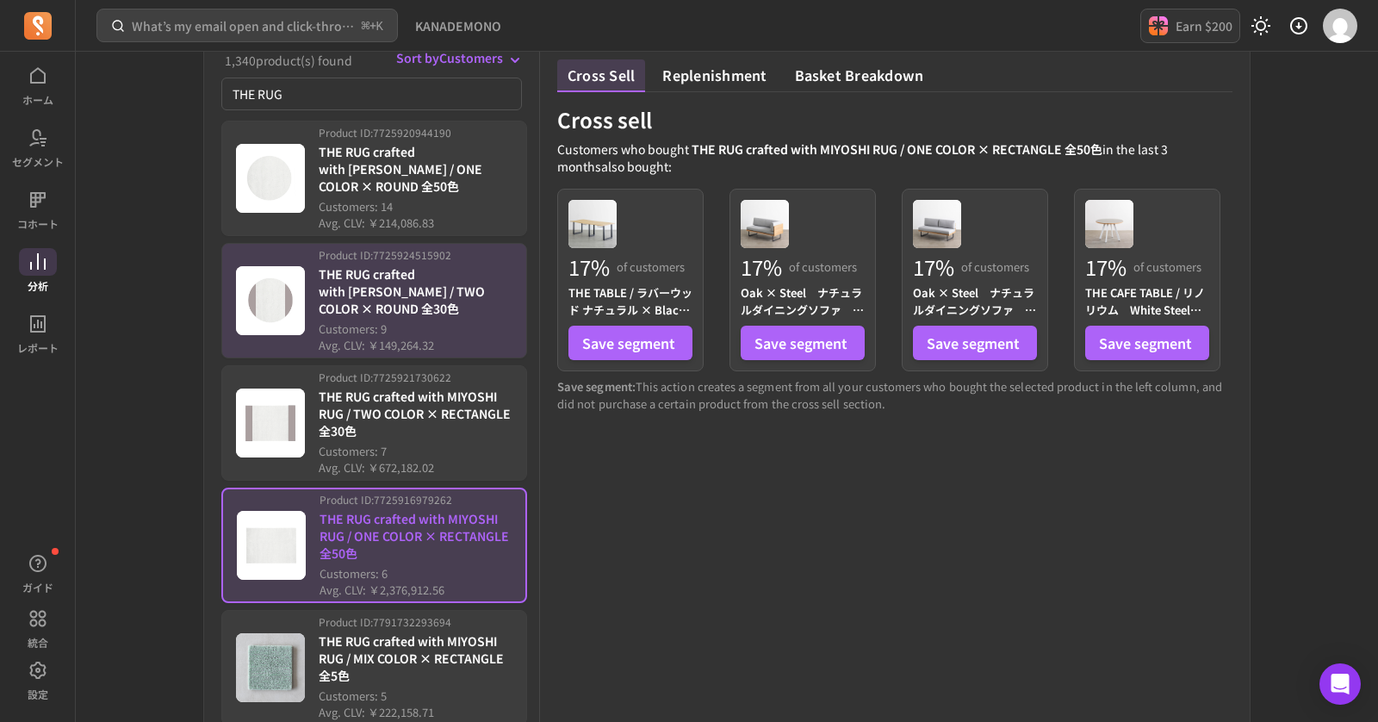
scroll to position [315, 0]
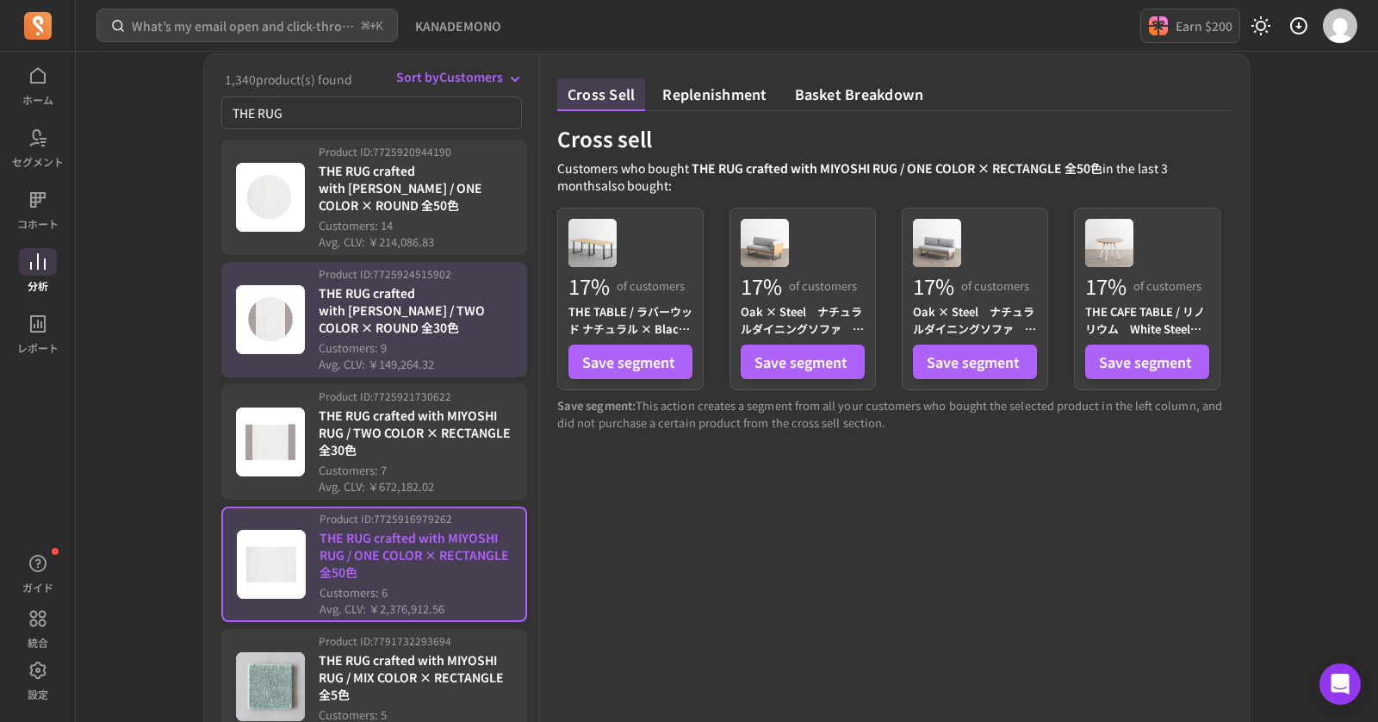
click at [432, 332] on div "Product ID: 7725924515902 THE RUG crafted with [PERSON_NAME] / TWO COLOR × ROUN…" at bounding box center [416, 320] width 194 height 106
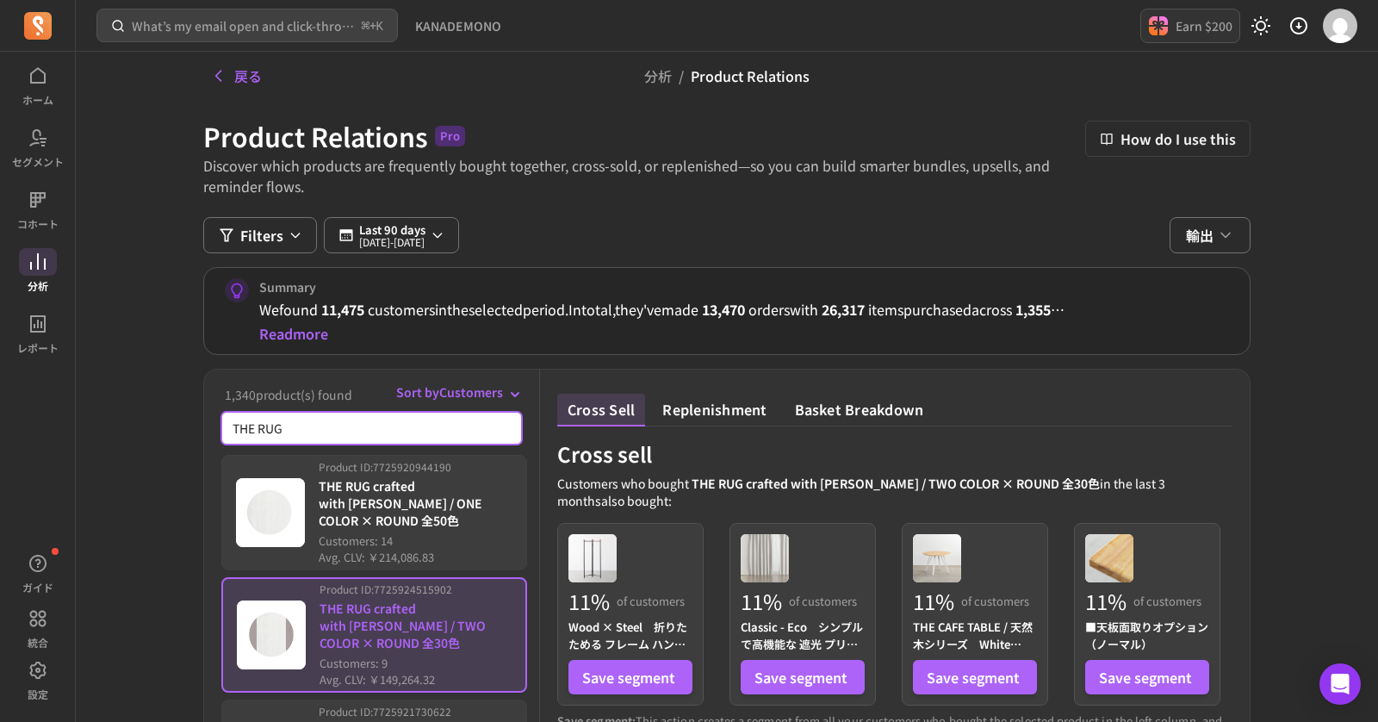
drag, startPoint x: 305, startPoint y: 426, endPoint x: 202, endPoint y: 424, distance: 102.5
click at [202, 424] on div "戻る 分析 / Product Relations Product Relations Pro Discover which products are fre…" at bounding box center [727, 619] width 1103 height 1134
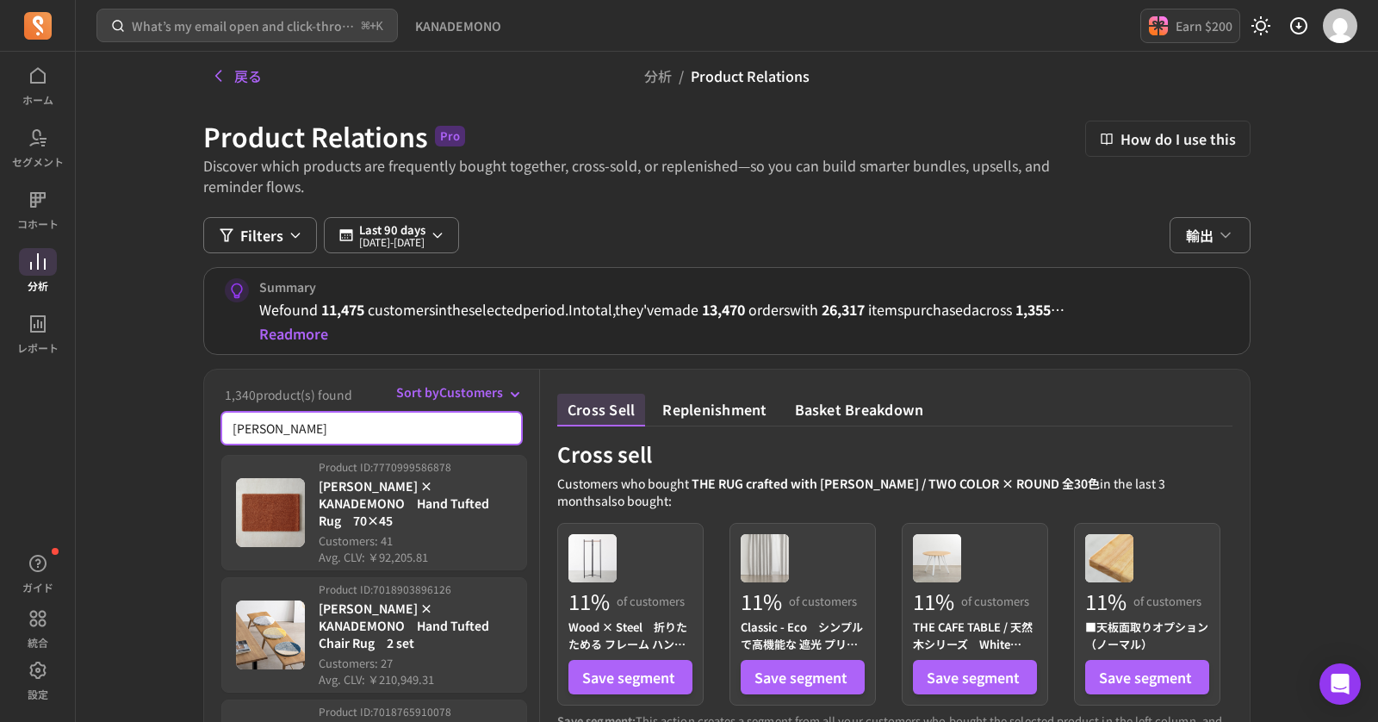
scroll to position [118, 0]
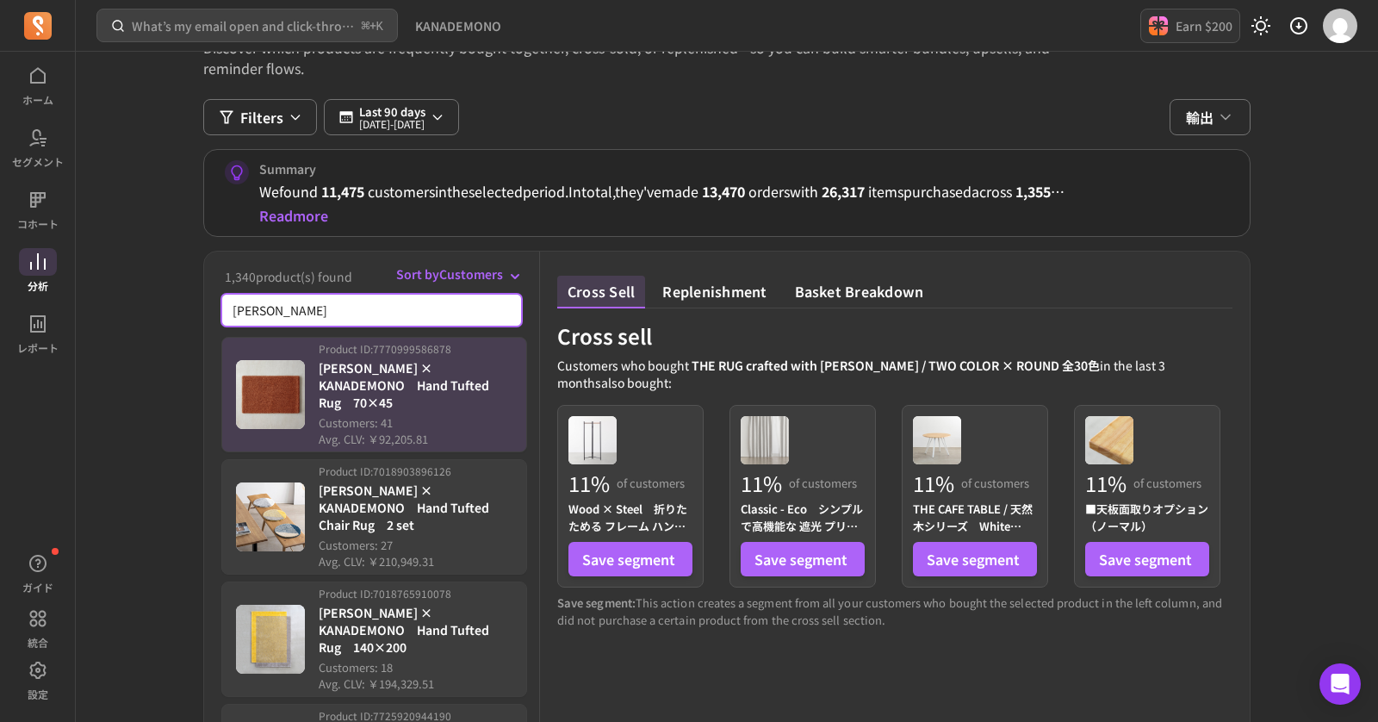
type input "[PERSON_NAME]"
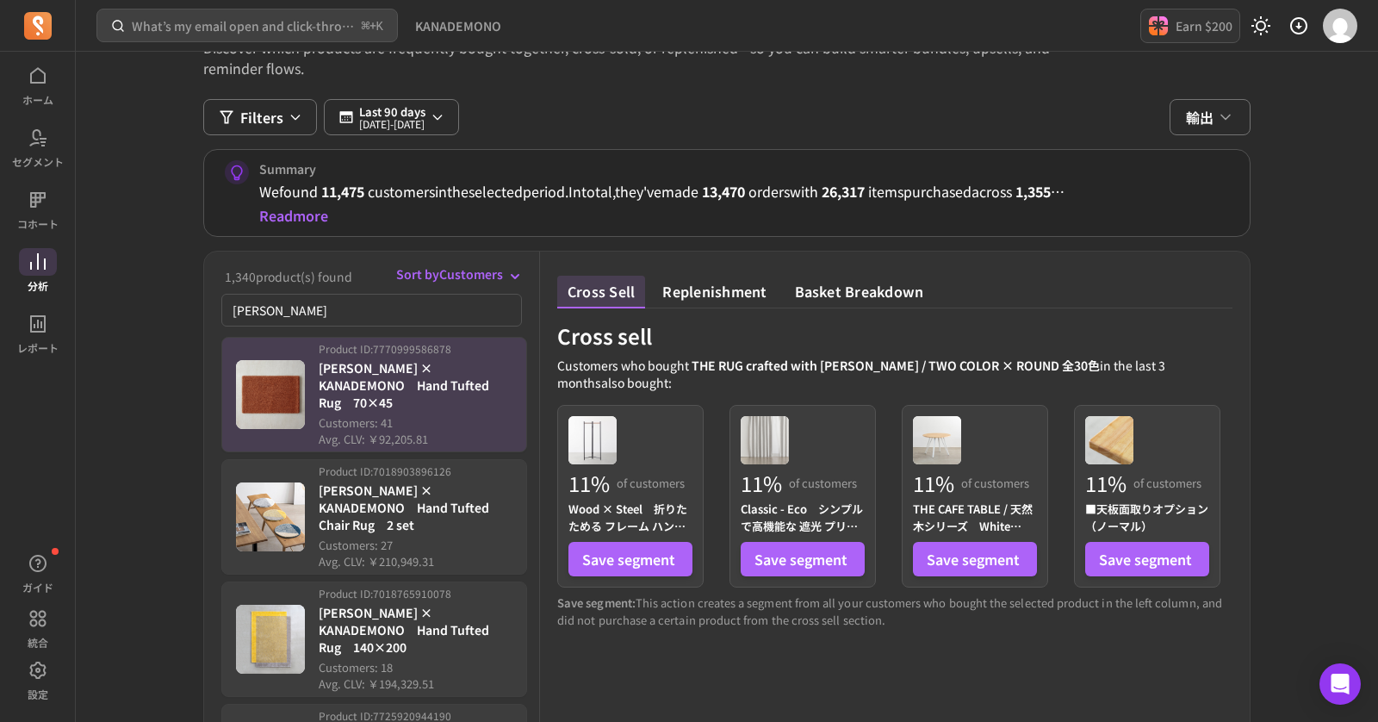
click at [283, 389] on img "button" at bounding box center [270, 394] width 69 height 69
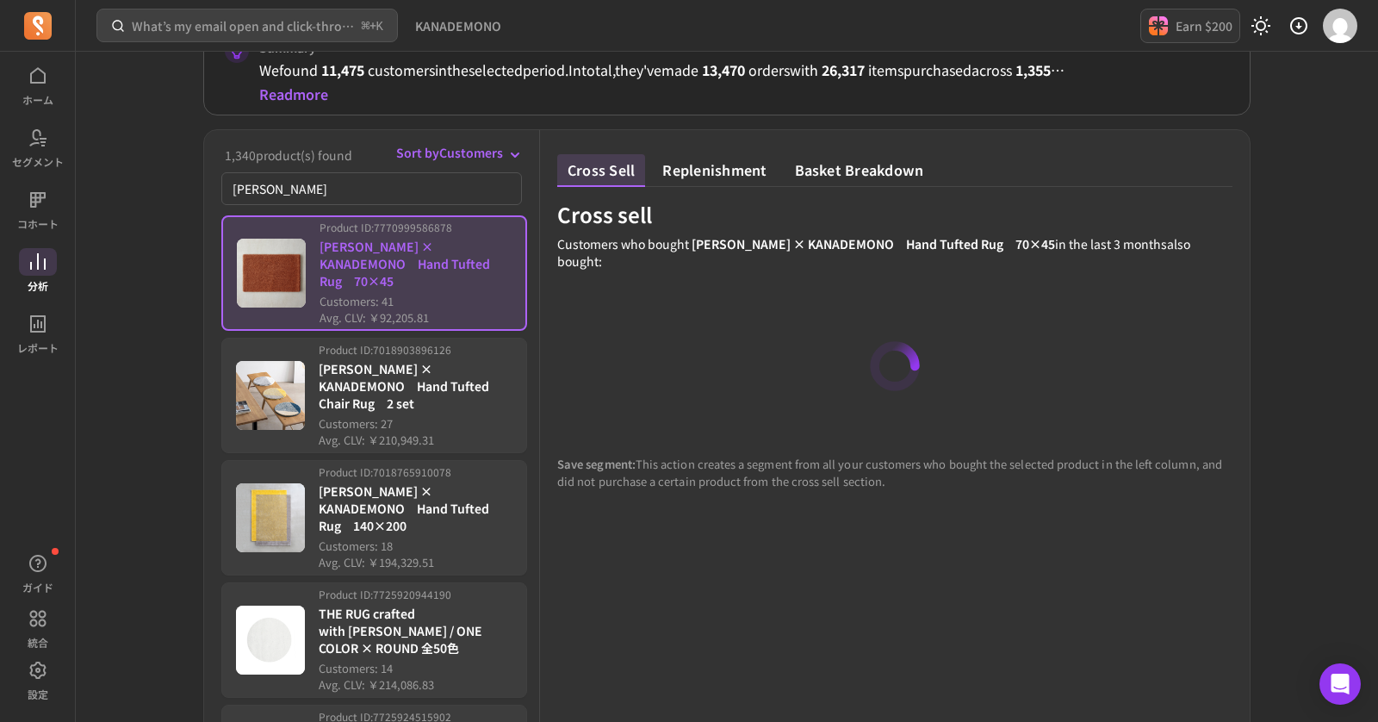
scroll to position [244, 0]
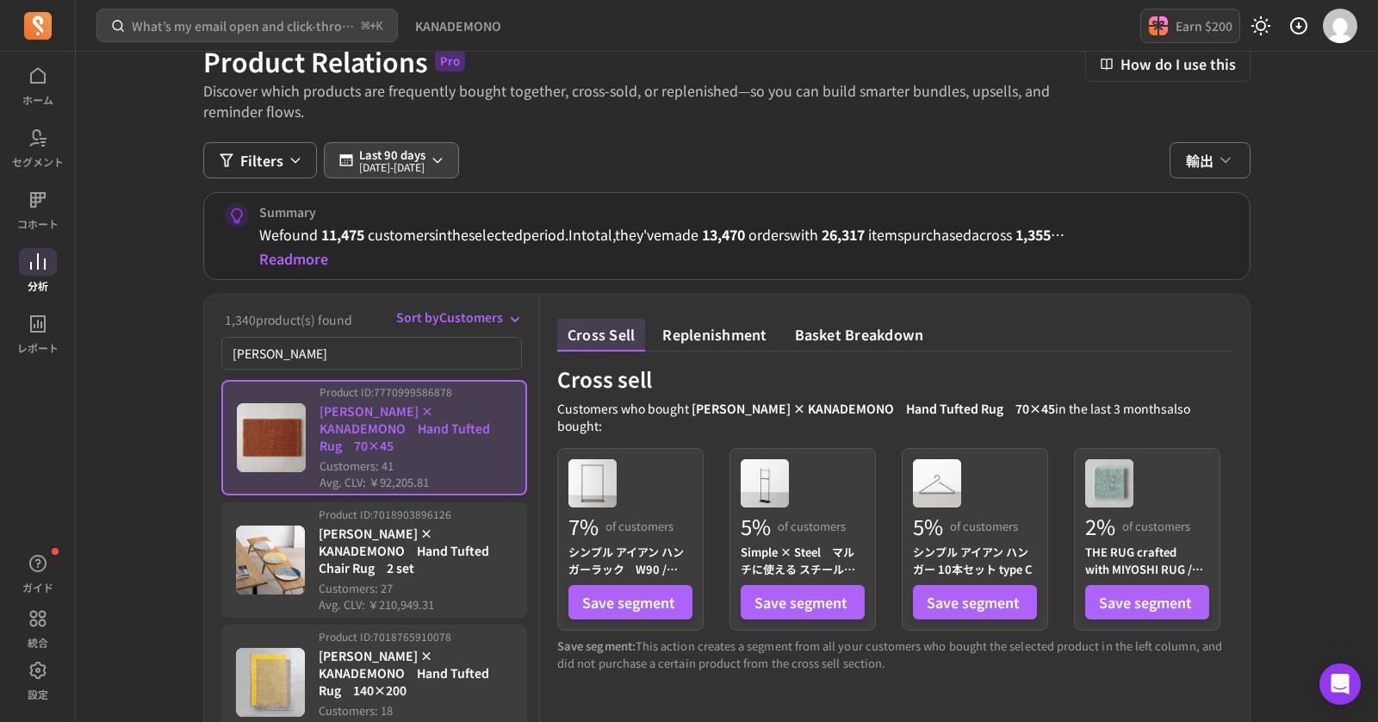
click at [377, 162] on p "[DATE] - [DATE]" at bounding box center [392, 167] width 66 height 10
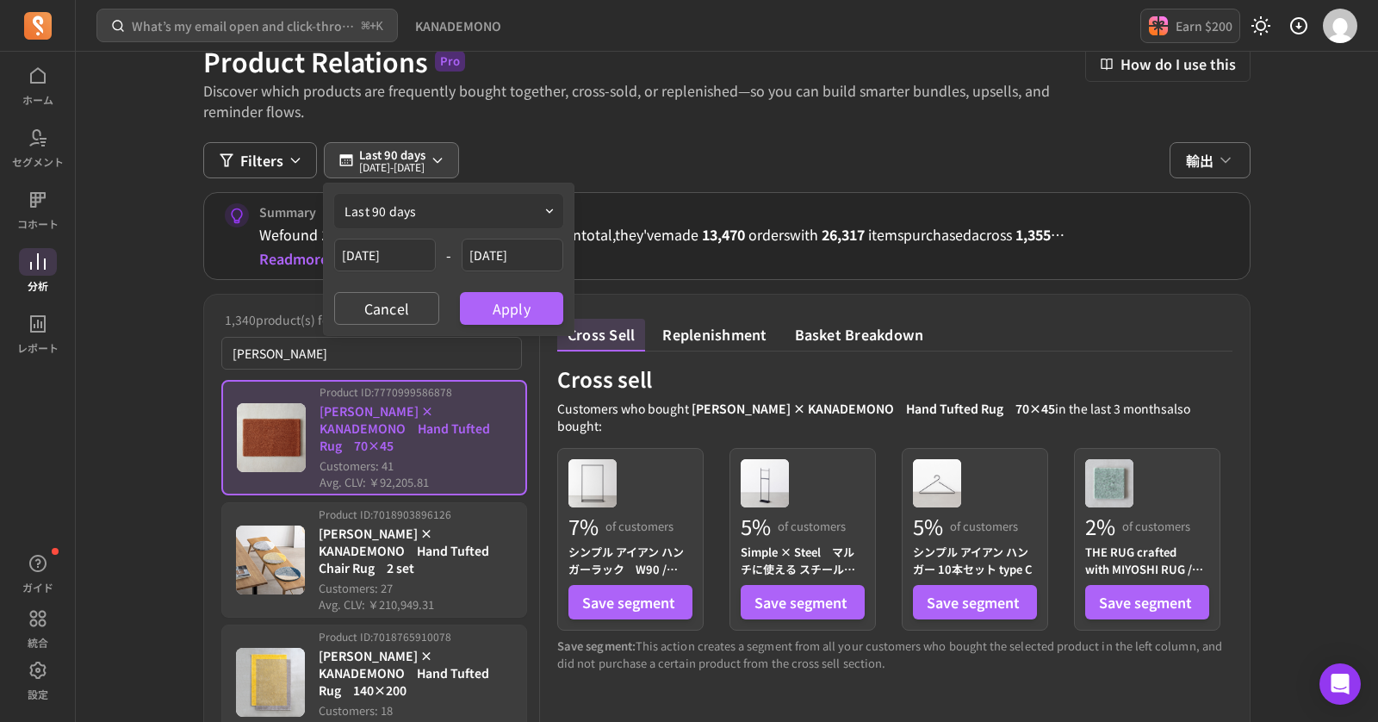
scroll to position [76, 0]
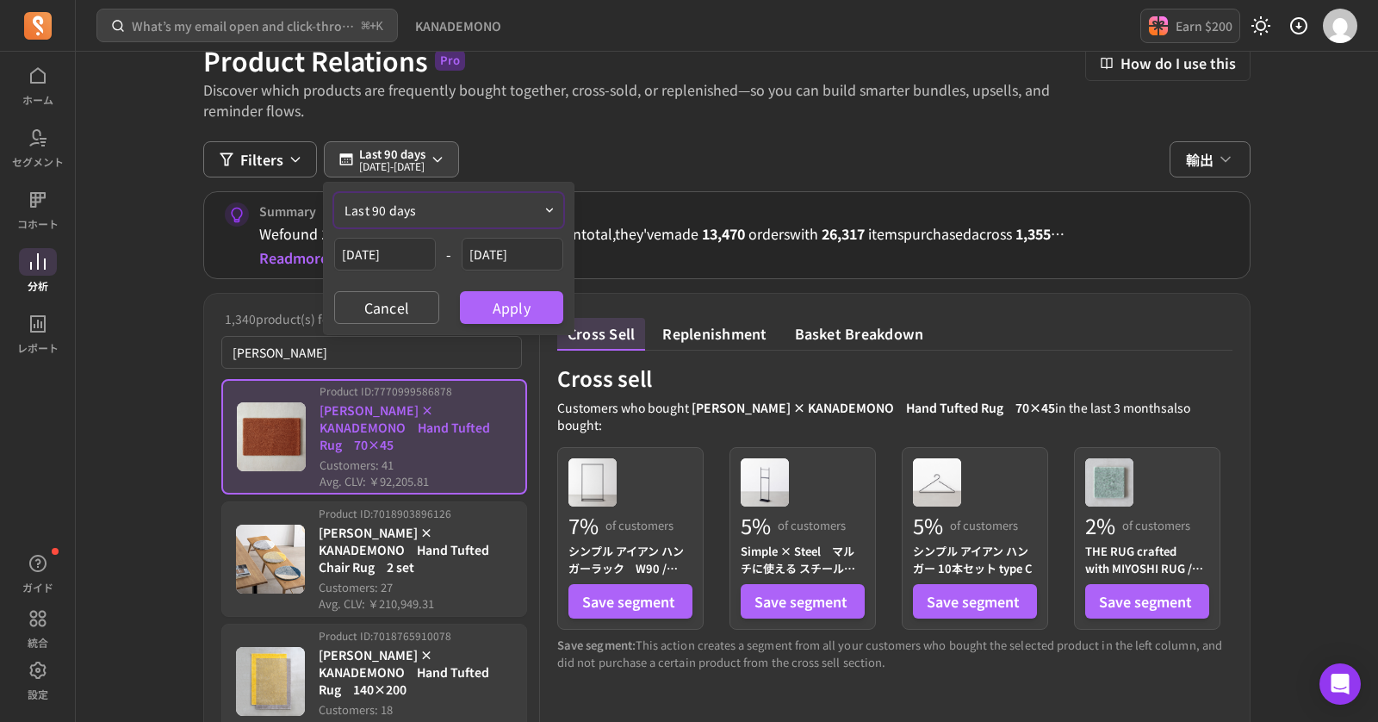
click at [402, 208] on span "last 90 days" at bounding box center [381, 210] width 72 height 17
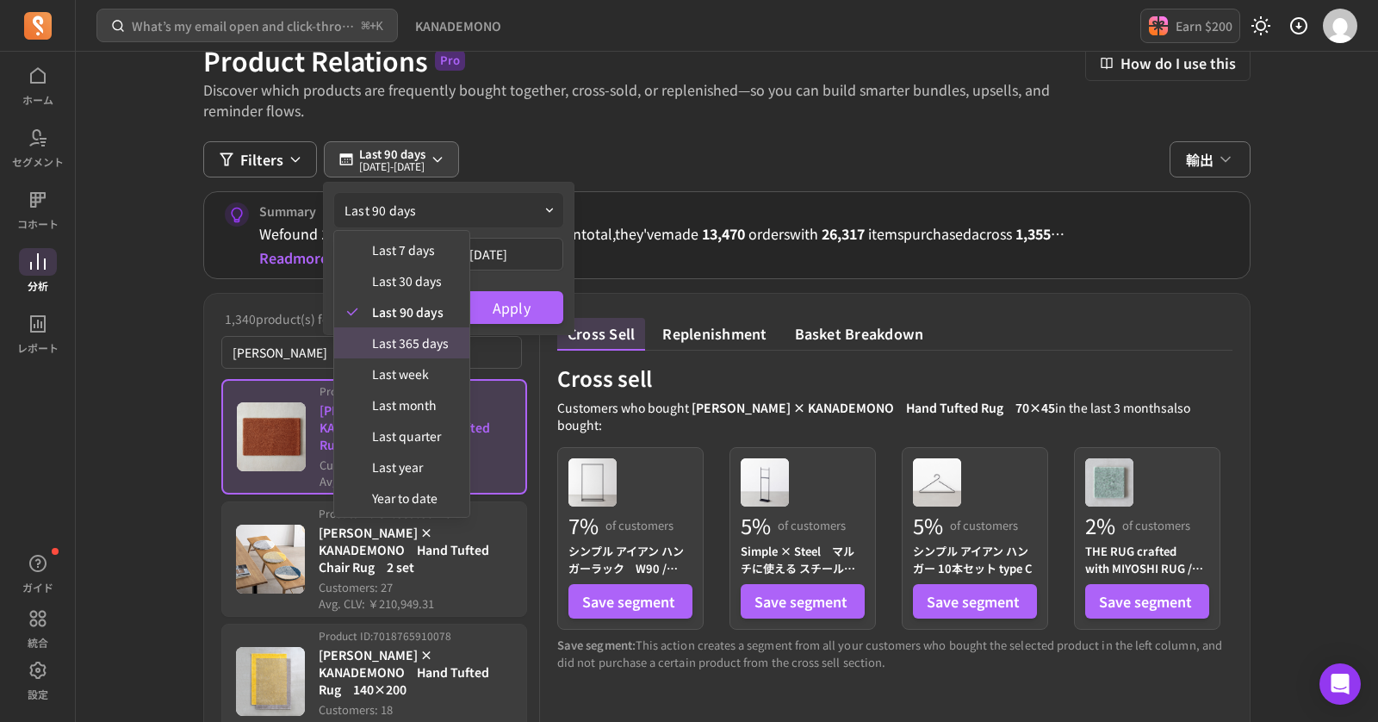
click at [414, 338] on span "last 365 days" at bounding box center [410, 342] width 77 height 17
type input "[DATE]"
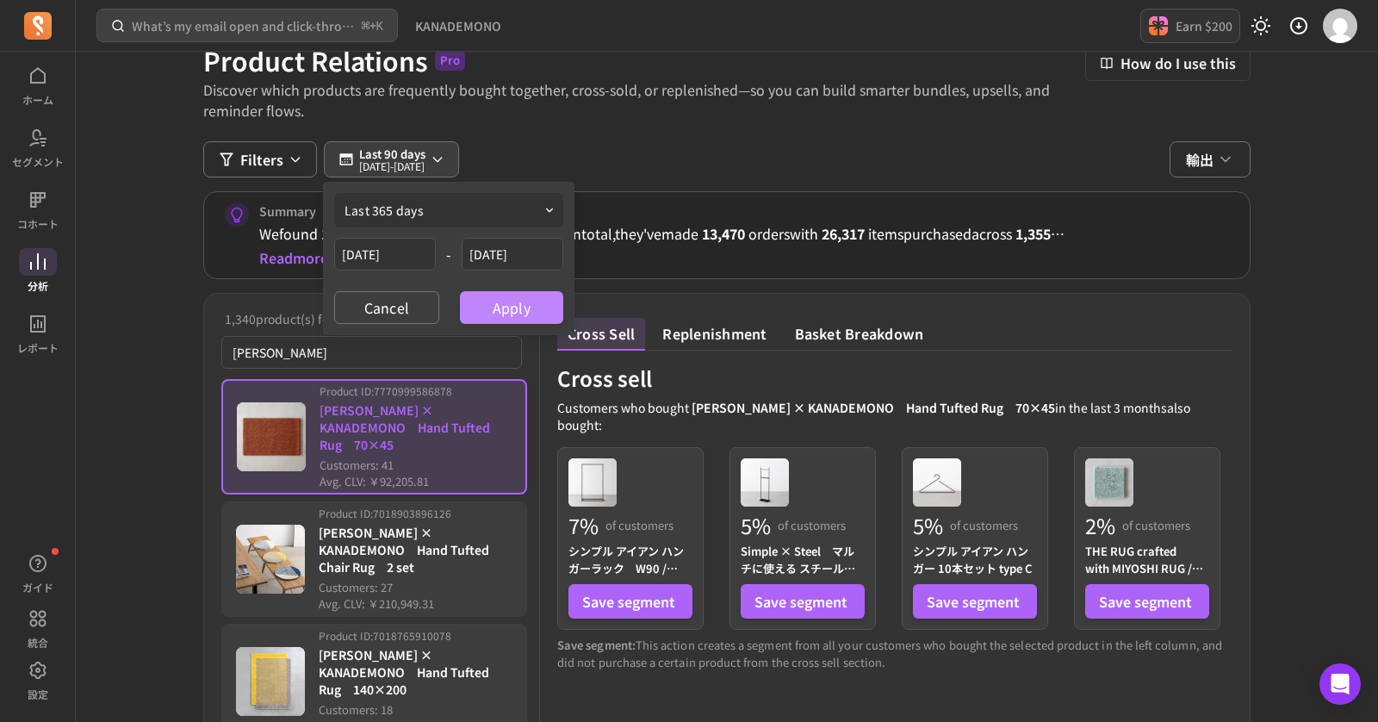
click at [509, 292] on button "Apply" at bounding box center [511, 307] width 103 height 33
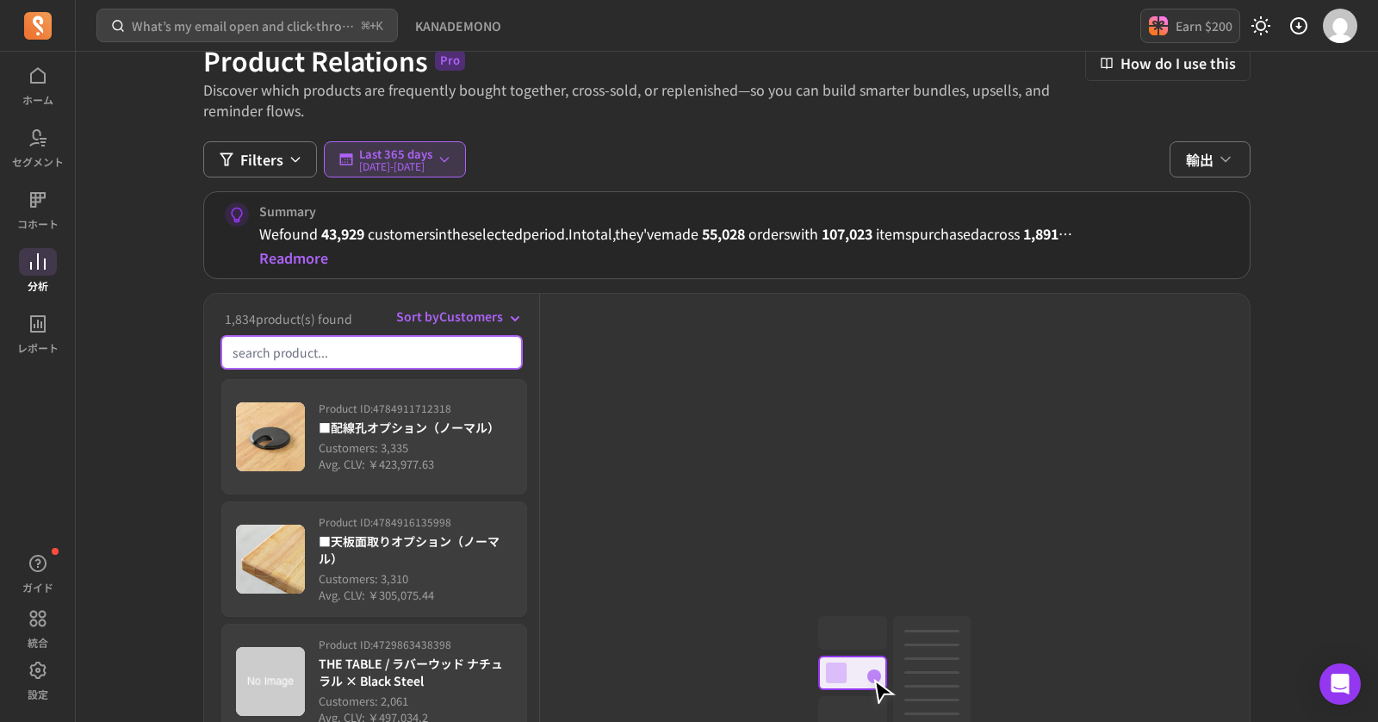
click at [303, 353] on input "search product" at bounding box center [371, 352] width 301 height 33
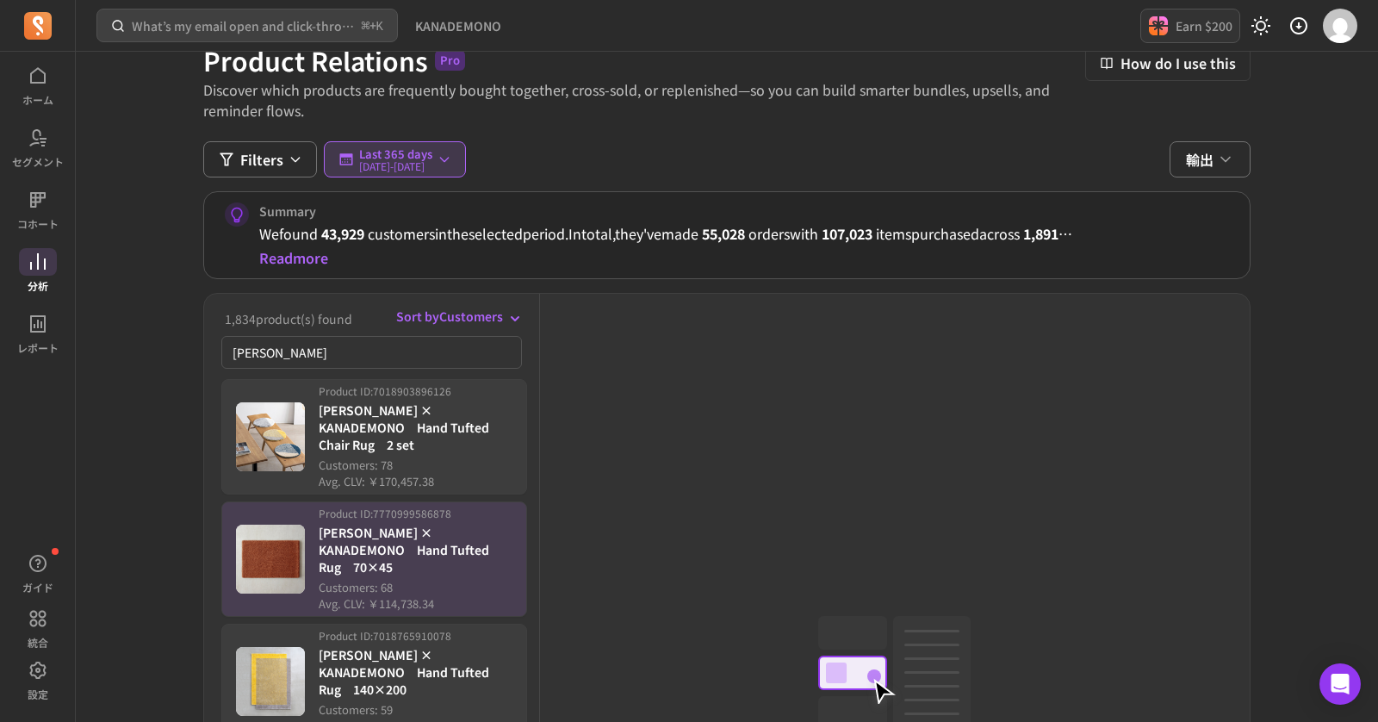
click at [390, 579] on p "Customers: 68" at bounding box center [416, 587] width 194 height 17
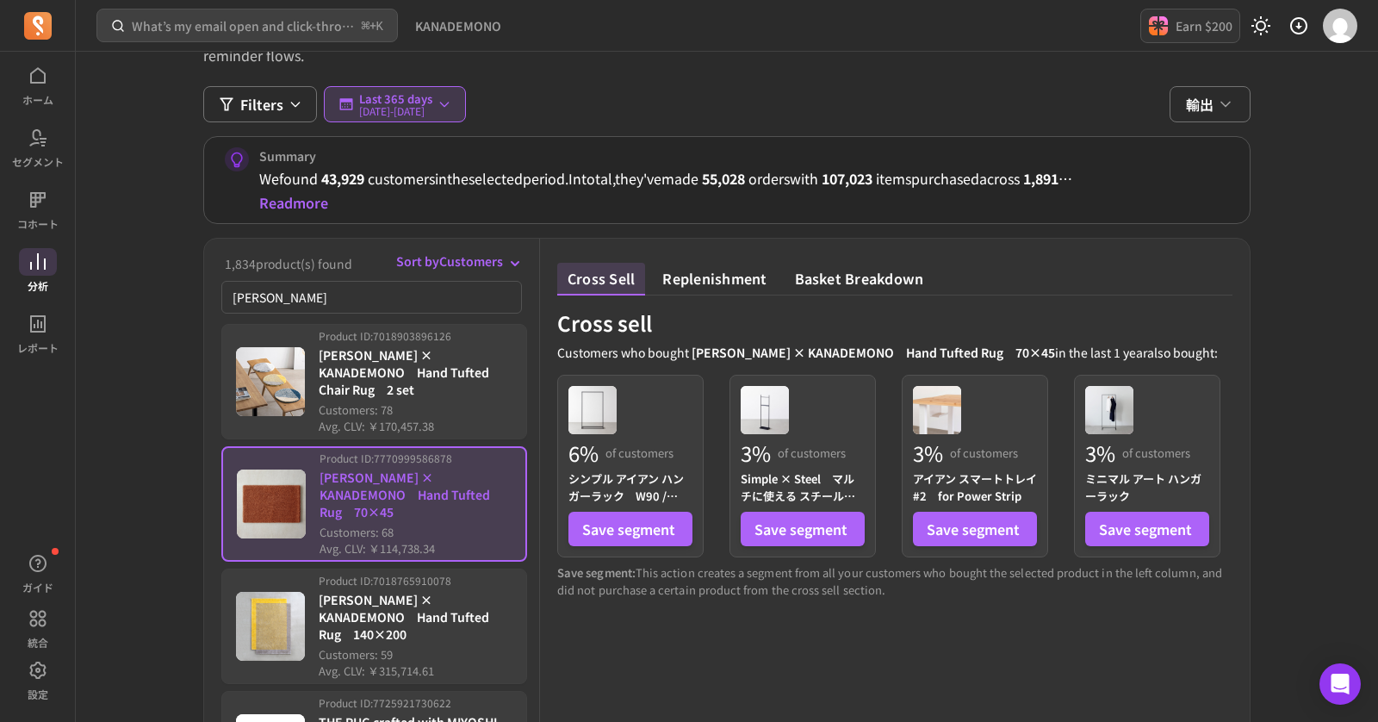
scroll to position [133, 0]
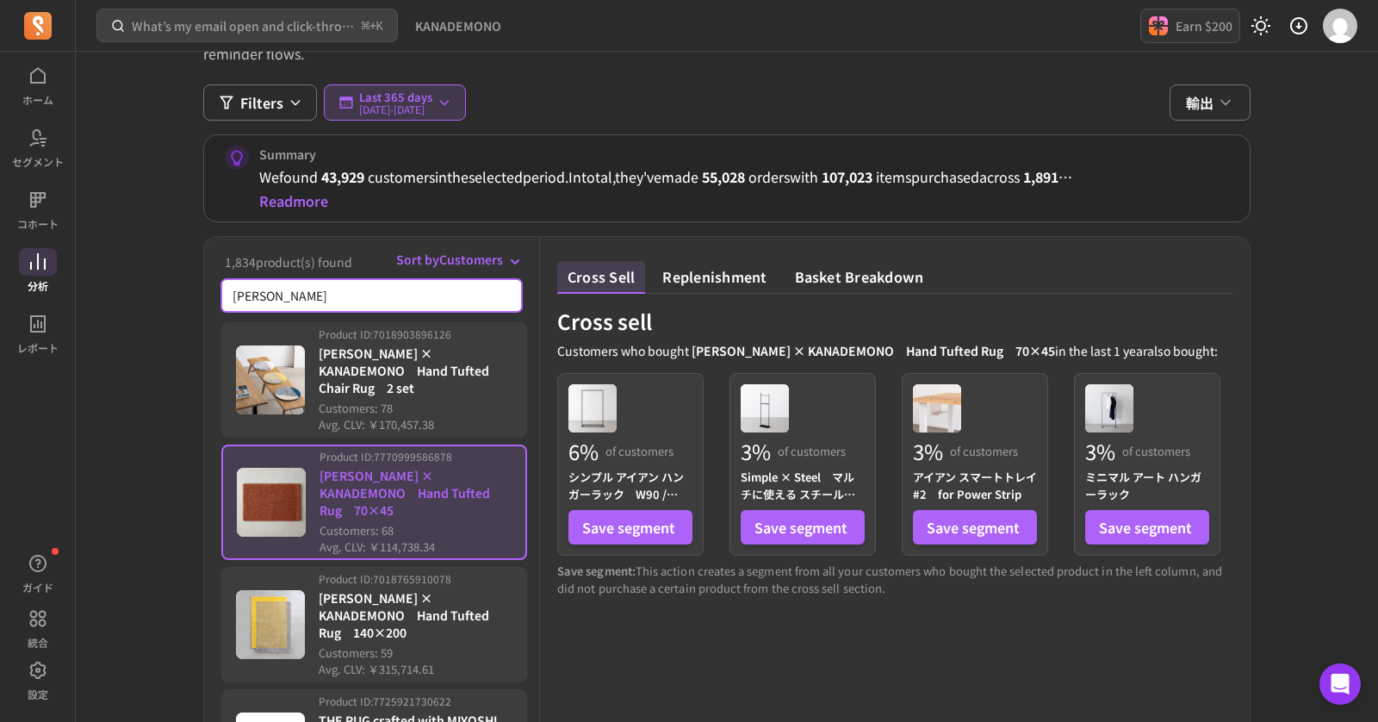
click at [347, 293] on input "[PERSON_NAME]" at bounding box center [371, 295] width 301 height 33
type input "M"
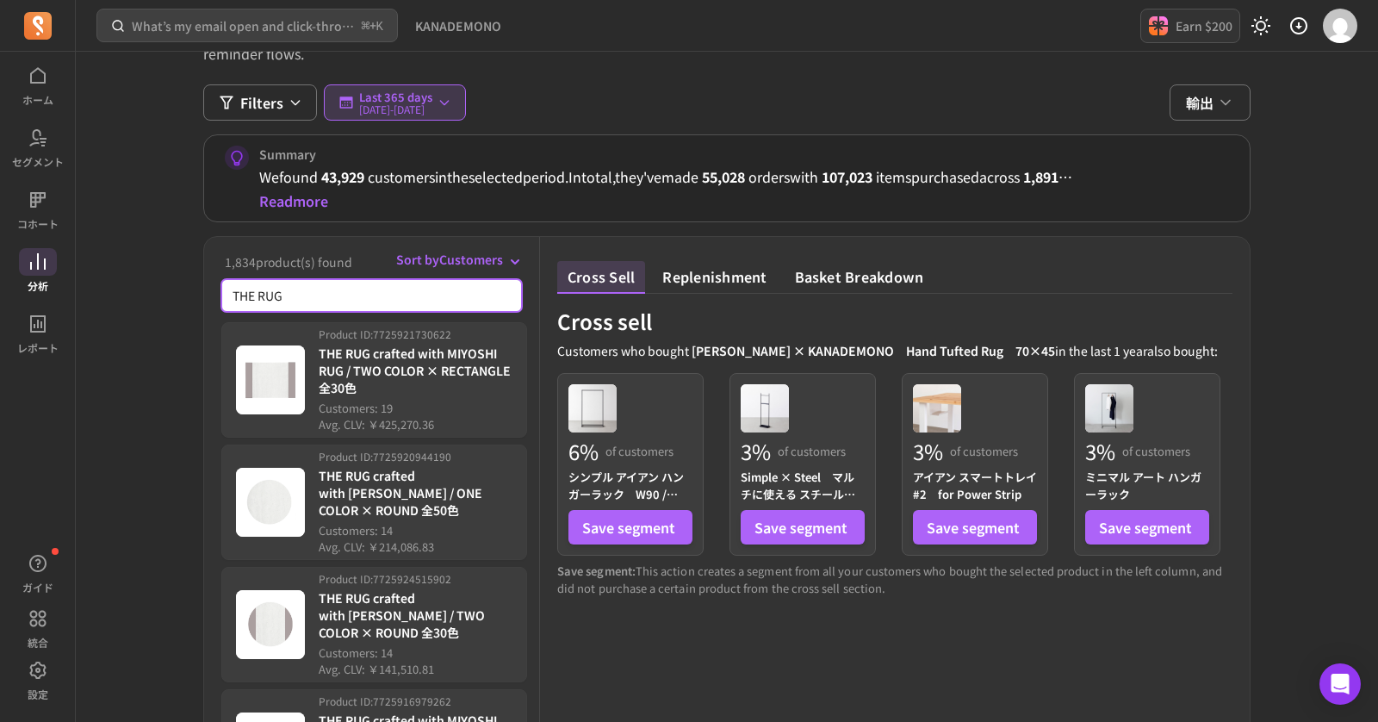
click at [371, 298] on input "THE RUG" at bounding box center [371, 295] width 301 height 33
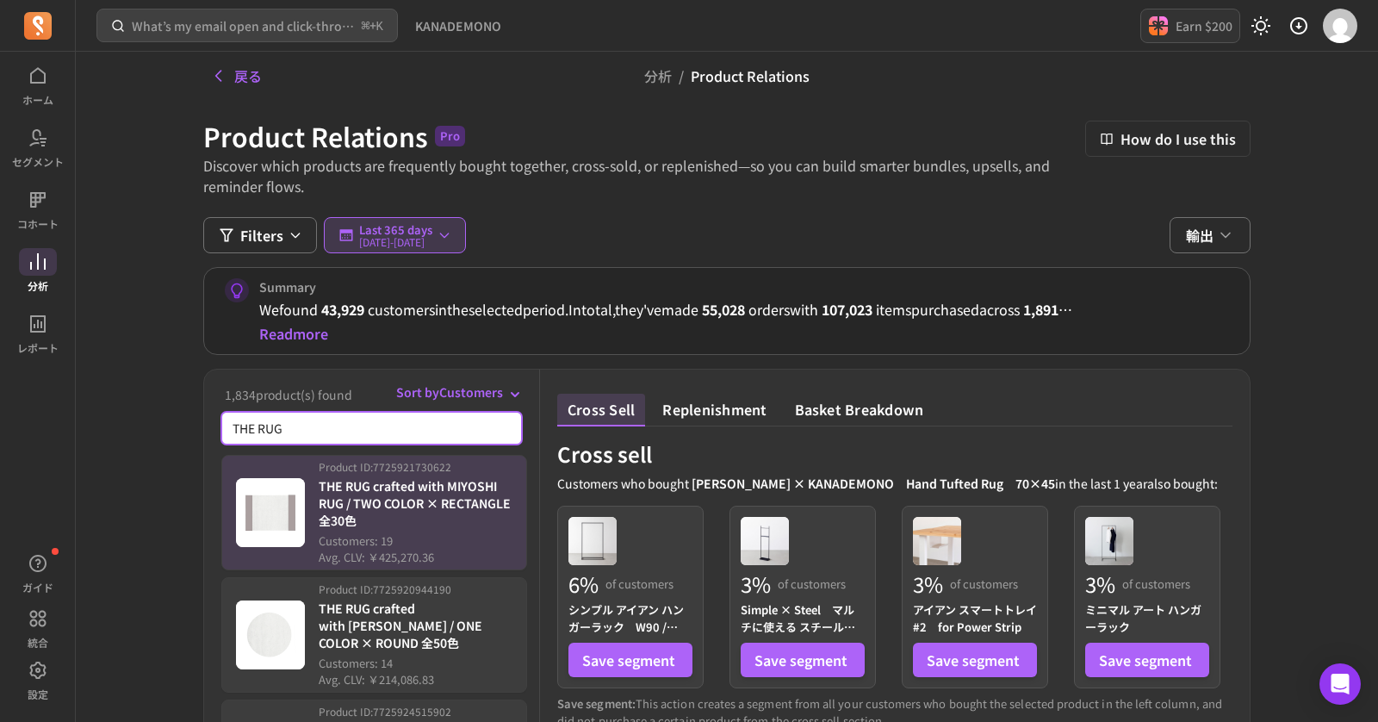
scroll to position [1, 0]
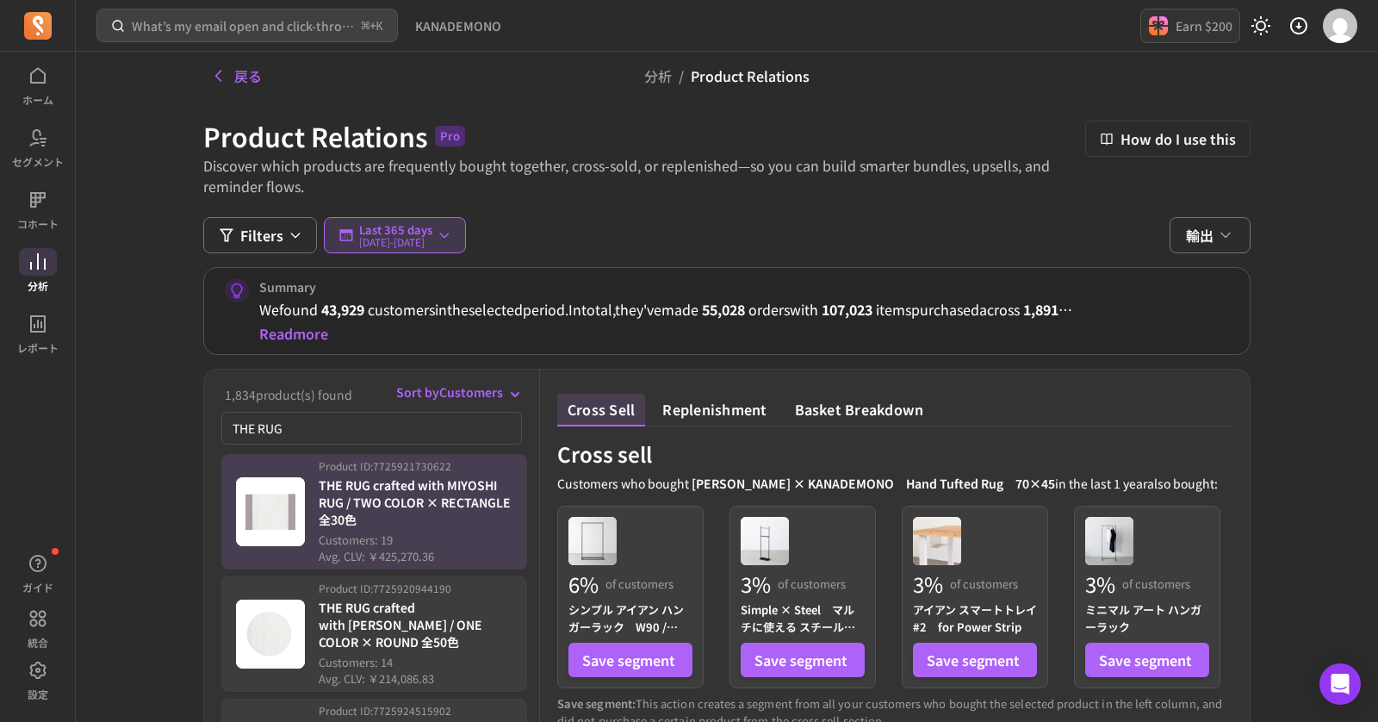
click at [413, 500] on p "THE RUG crafted with MIYOSHI RUG / TWO COLOR × RECTANGLE 全30色" at bounding box center [416, 502] width 194 height 52
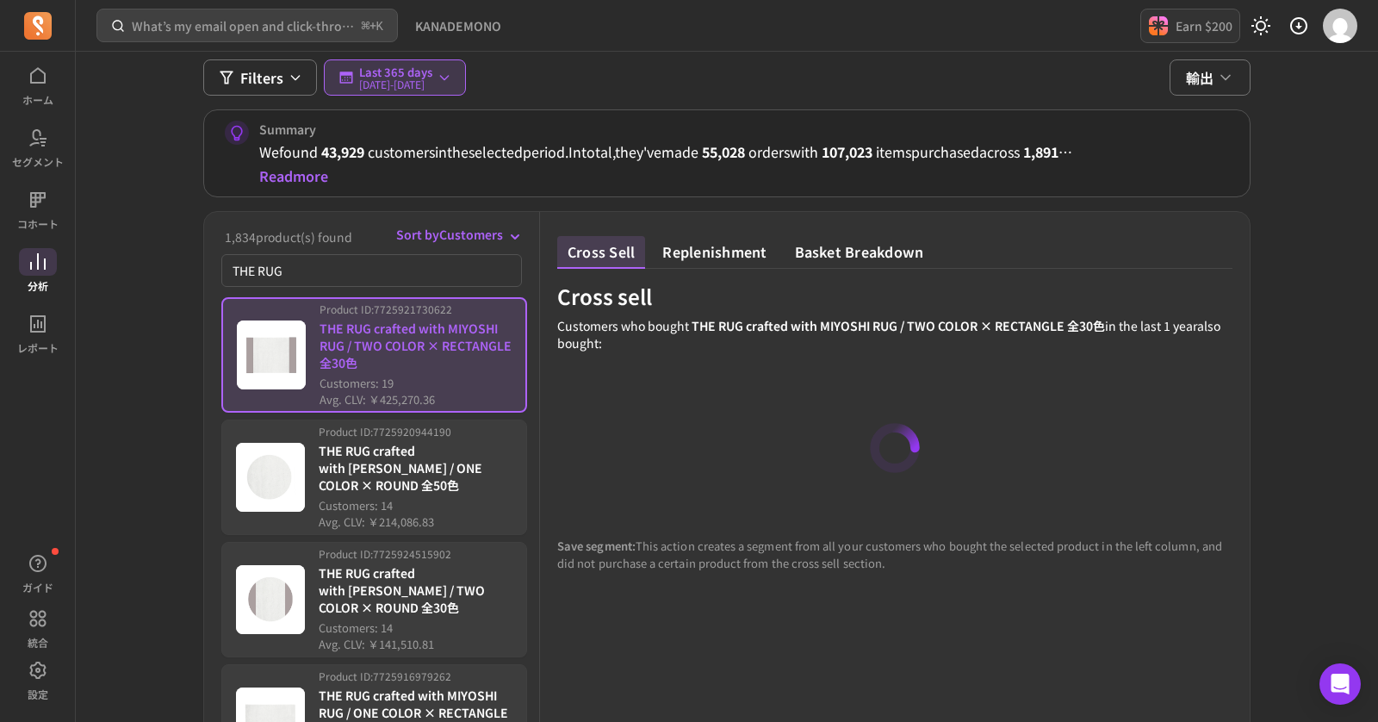
scroll to position [165, 0]
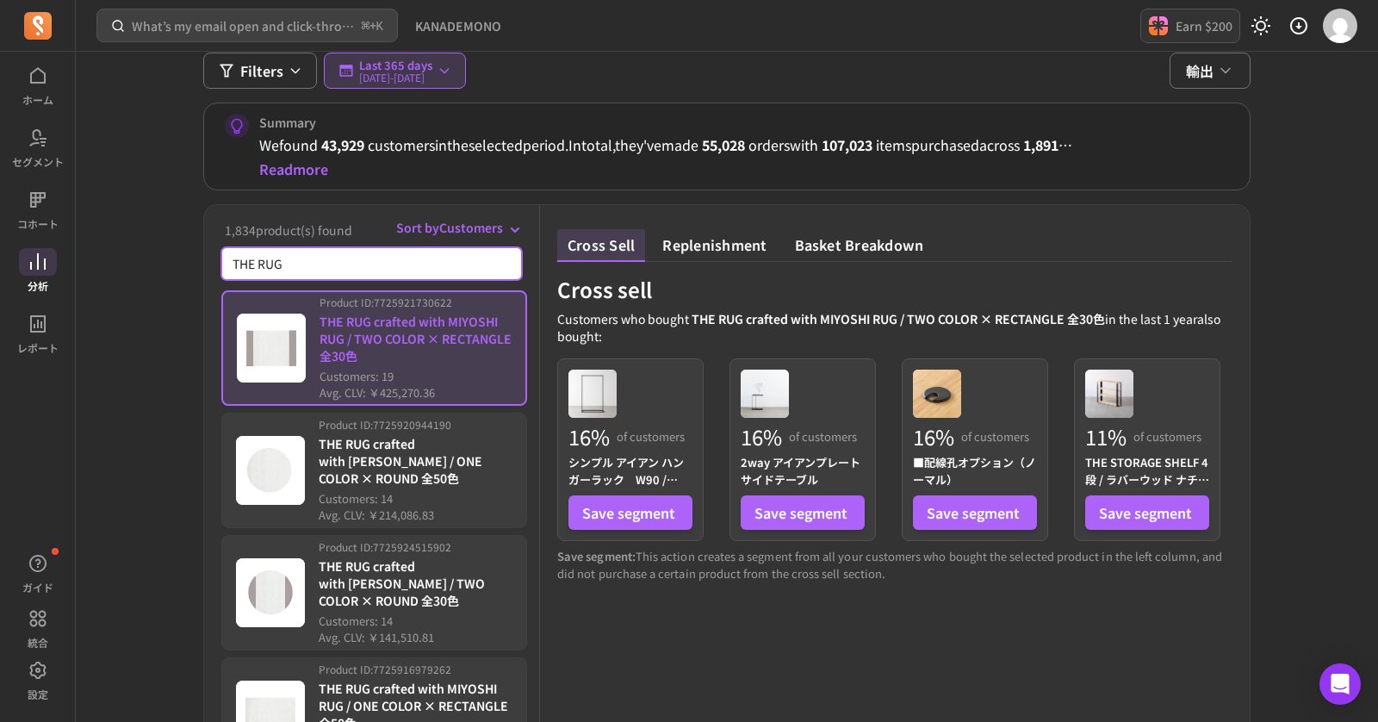
drag, startPoint x: 401, startPoint y: 270, endPoint x: 195, endPoint y: 262, distance: 206.0
click at [195, 262] on div "戻る 分析 / Product Relations Product Relations Pro Discover which products are fre…" at bounding box center [727, 454] width 1103 height 1134
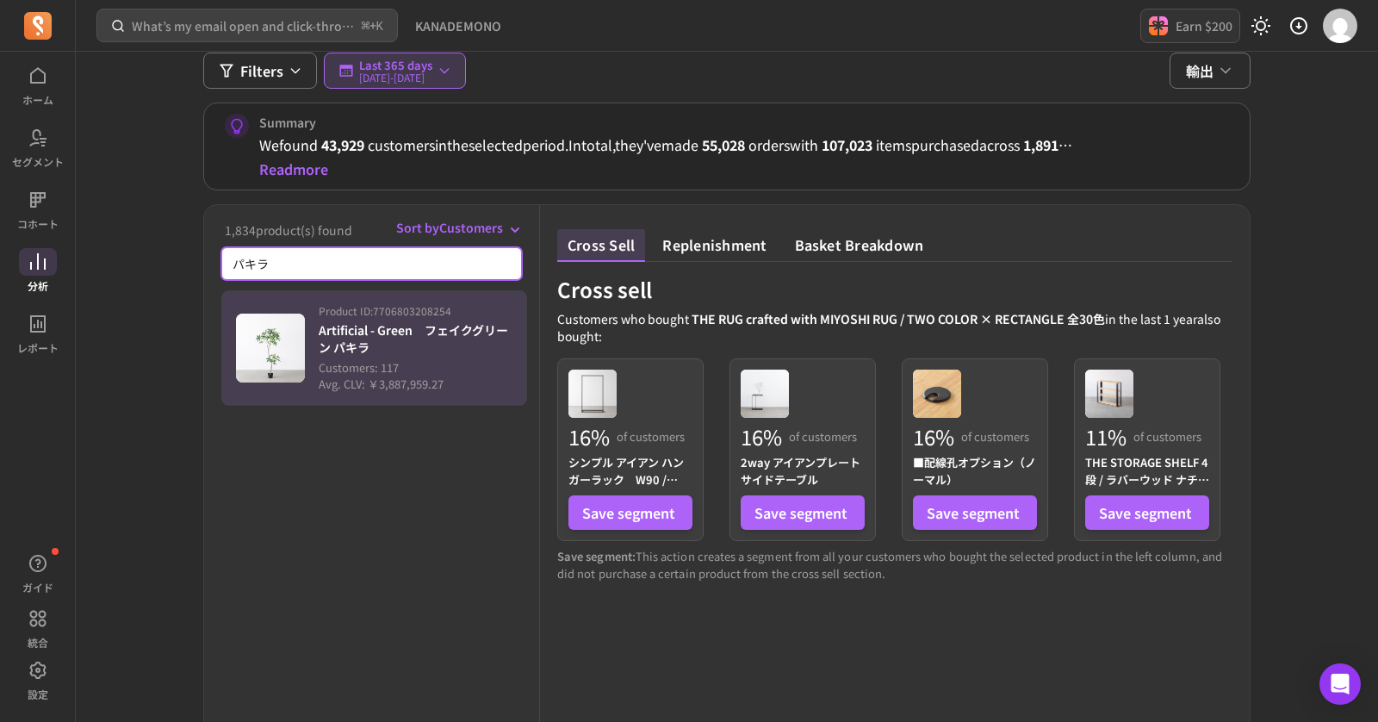
type input "パキラ"
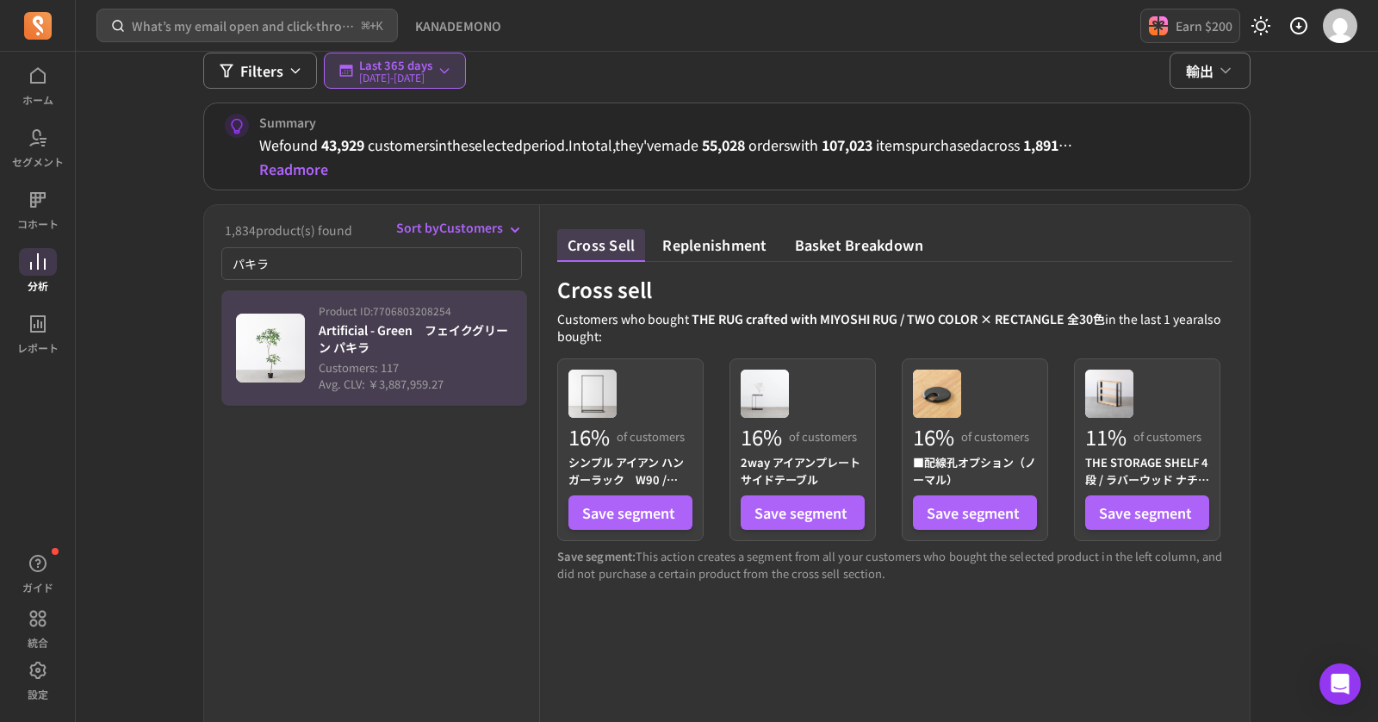
click at [445, 351] on p "Artificial - Green　フェイクグリーン パキラ" at bounding box center [416, 338] width 194 height 34
